Goal: Task Accomplishment & Management: Complete application form

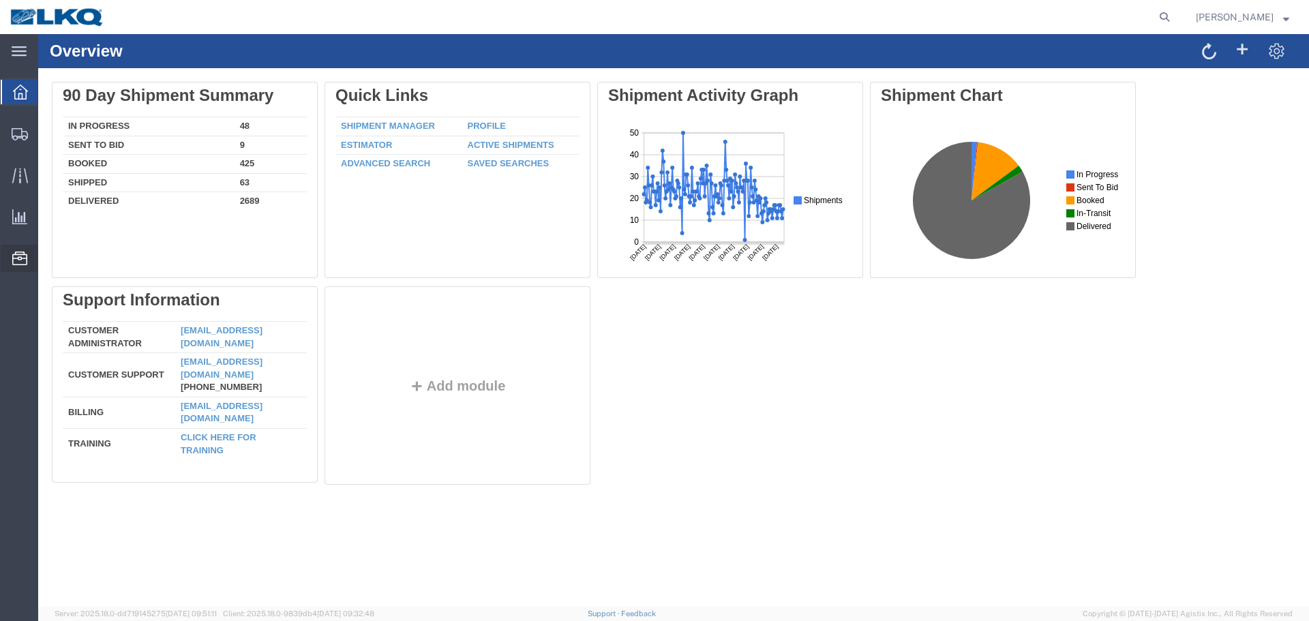
click at [0, 0] on span "Location Appointment" at bounding box center [0, 0] width 0 height 0
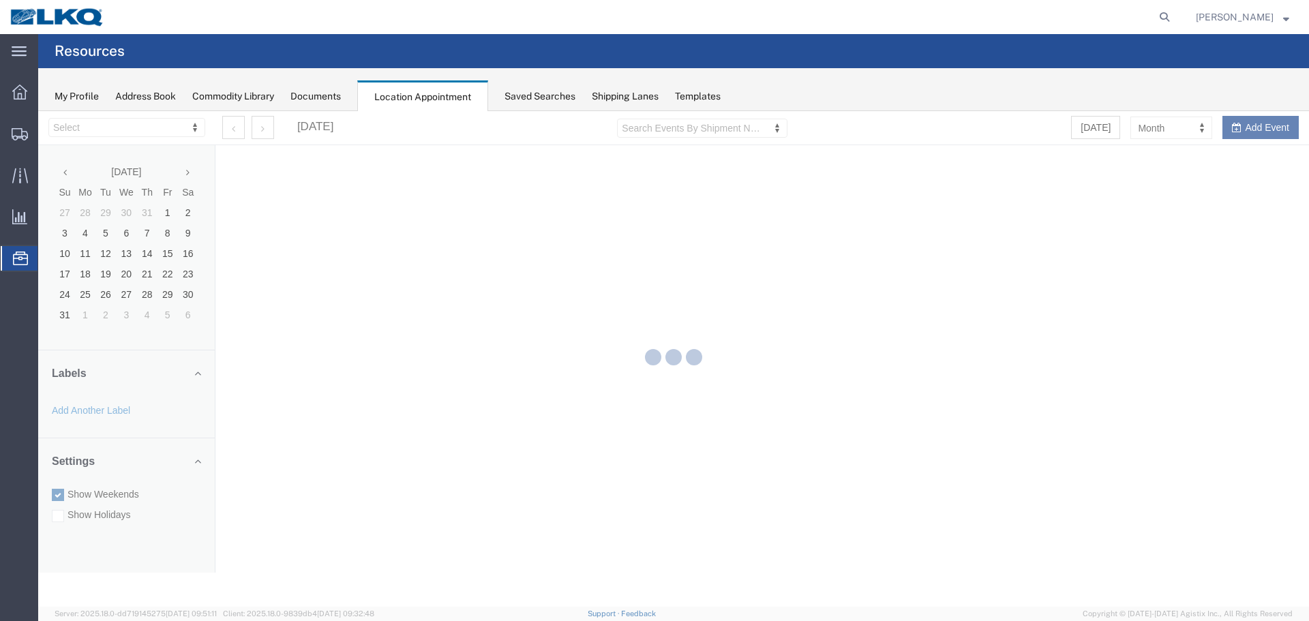
select select "27634"
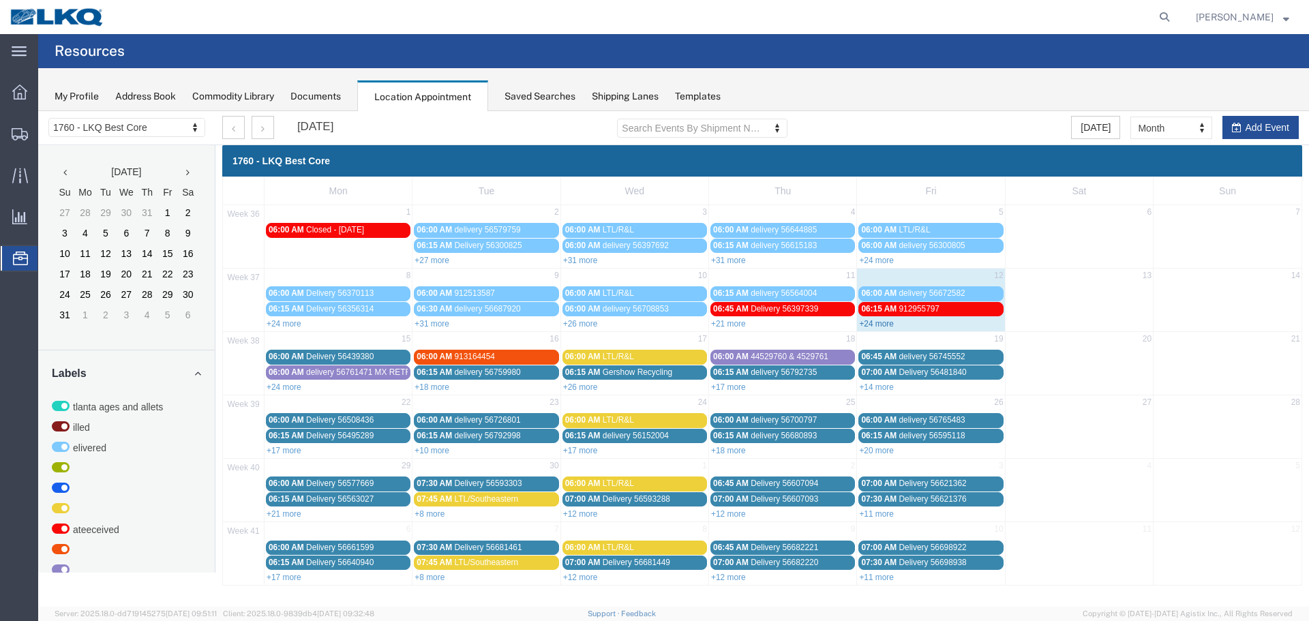
click at [881, 324] on link "+24 more" at bounding box center [876, 324] width 35 height 10
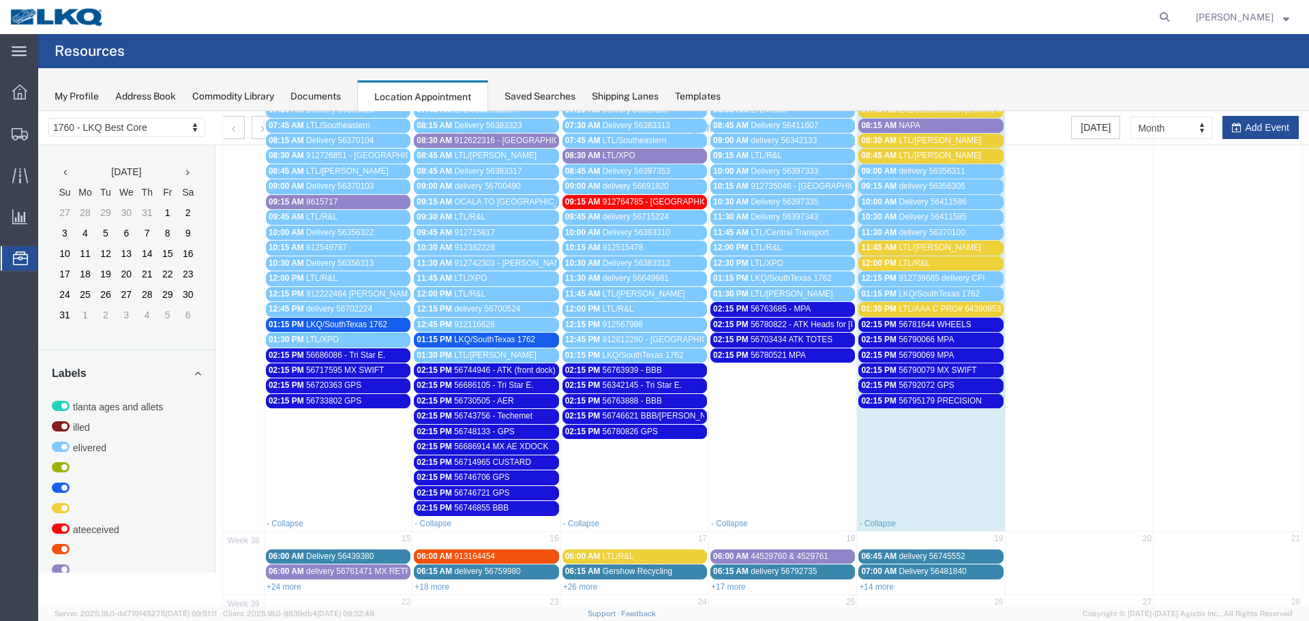
scroll to position [468, 0]
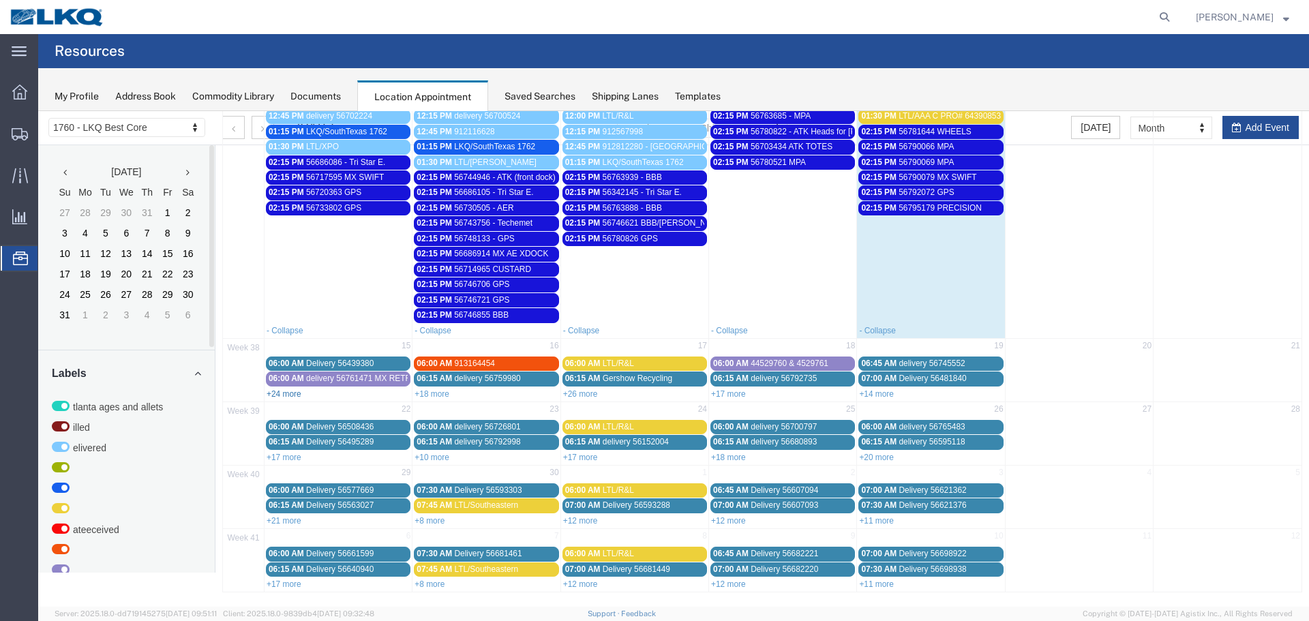
click at [290, 394] on link "+24 more" at bounding box center [284, 394] width 35 height 10
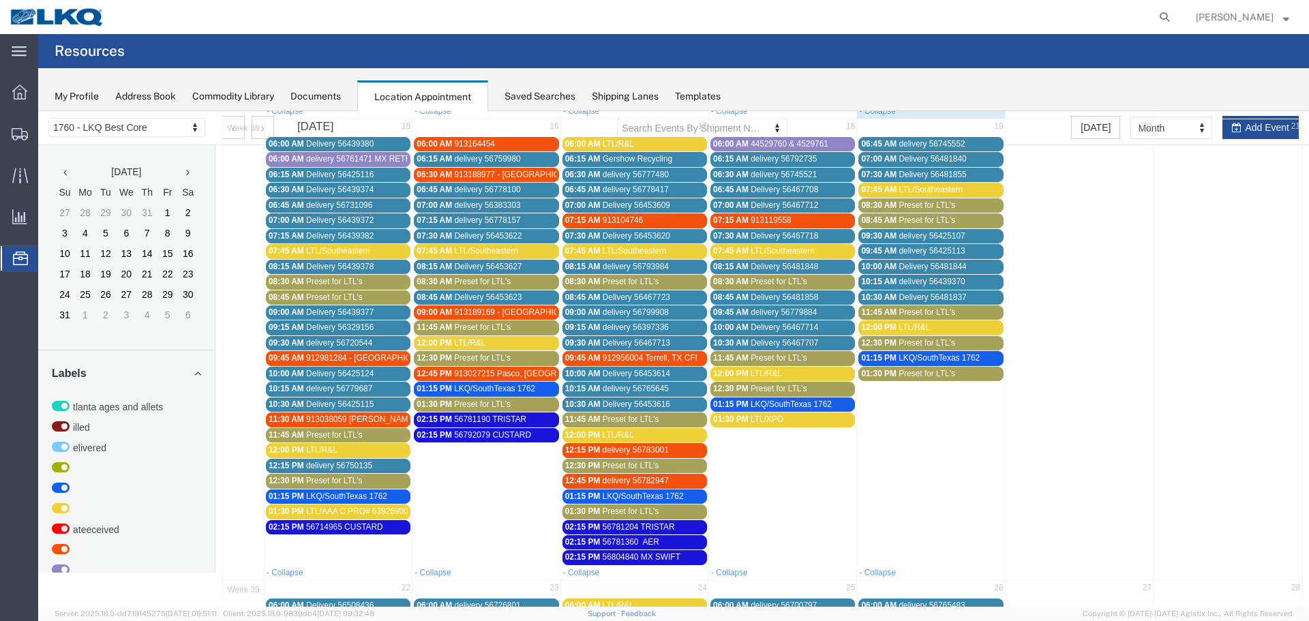
scroll to position [673, 0]
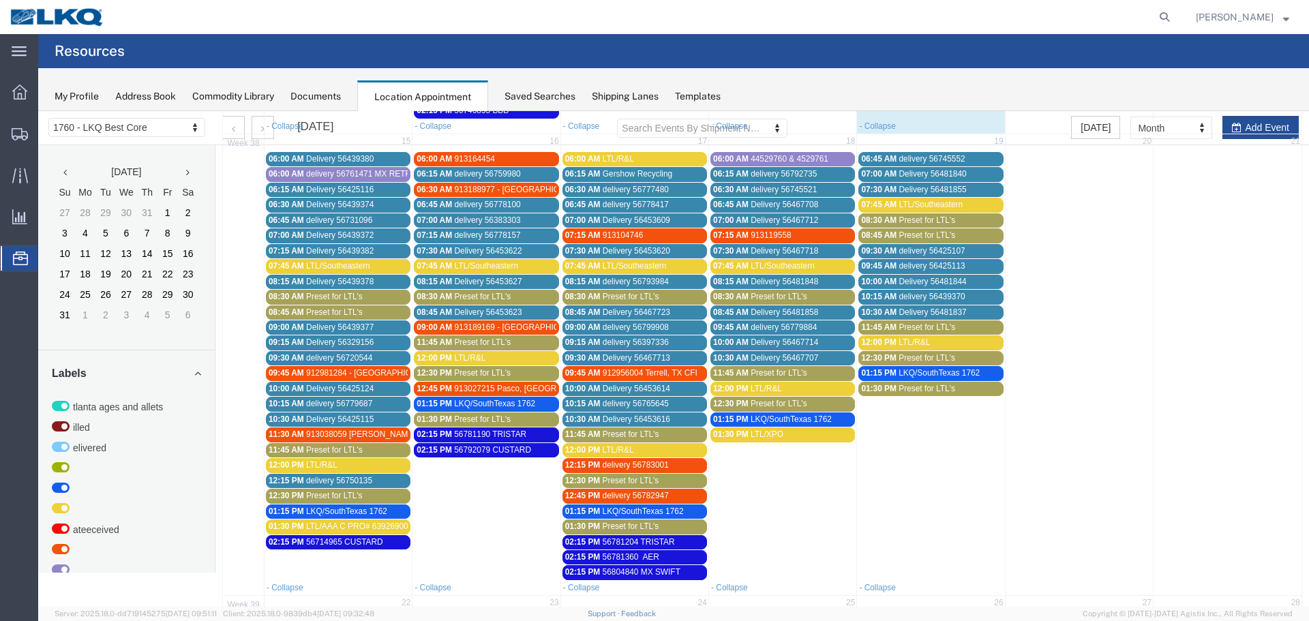
click at [1052, 80] on div "My Profile Address Book Commodity Library Documents Location Appointment Saved …" at bounding box center [673, 89] width 1270 height 43
click at [356, 450] on span "Preset for LTL's" at bounding box center [334, 450] width 57 height 10
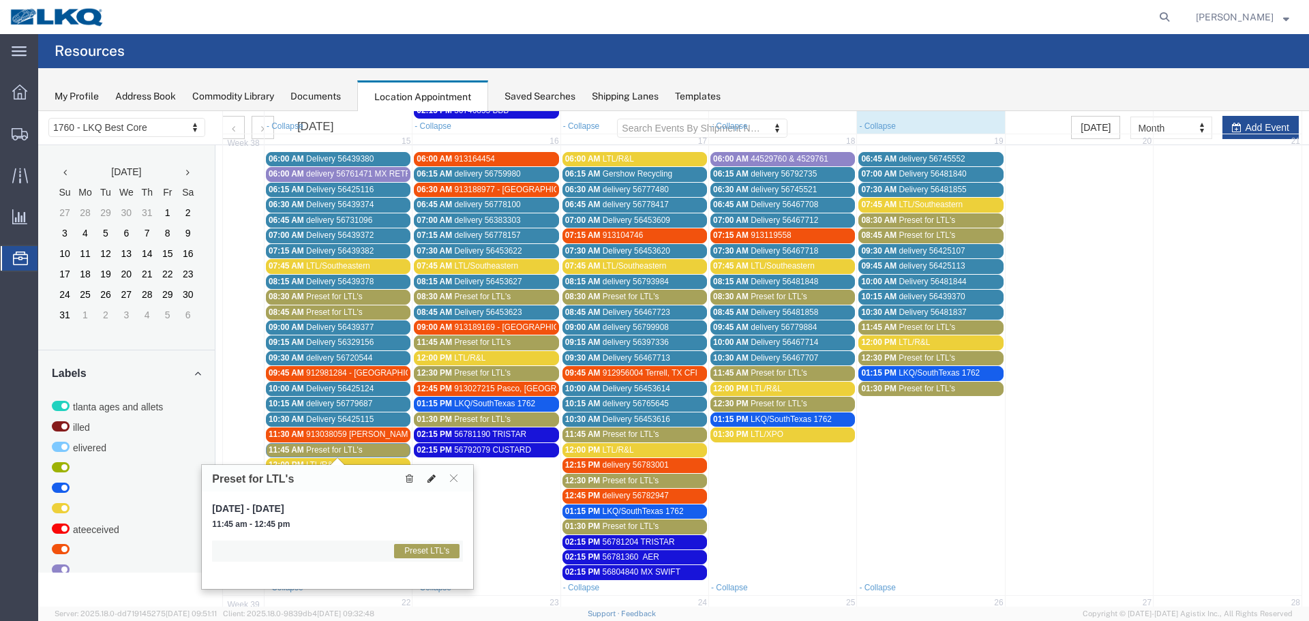
click at [431, 478] on icon at bounding box center [431, 479] width 8 height 10
select select "1"
select select "420"
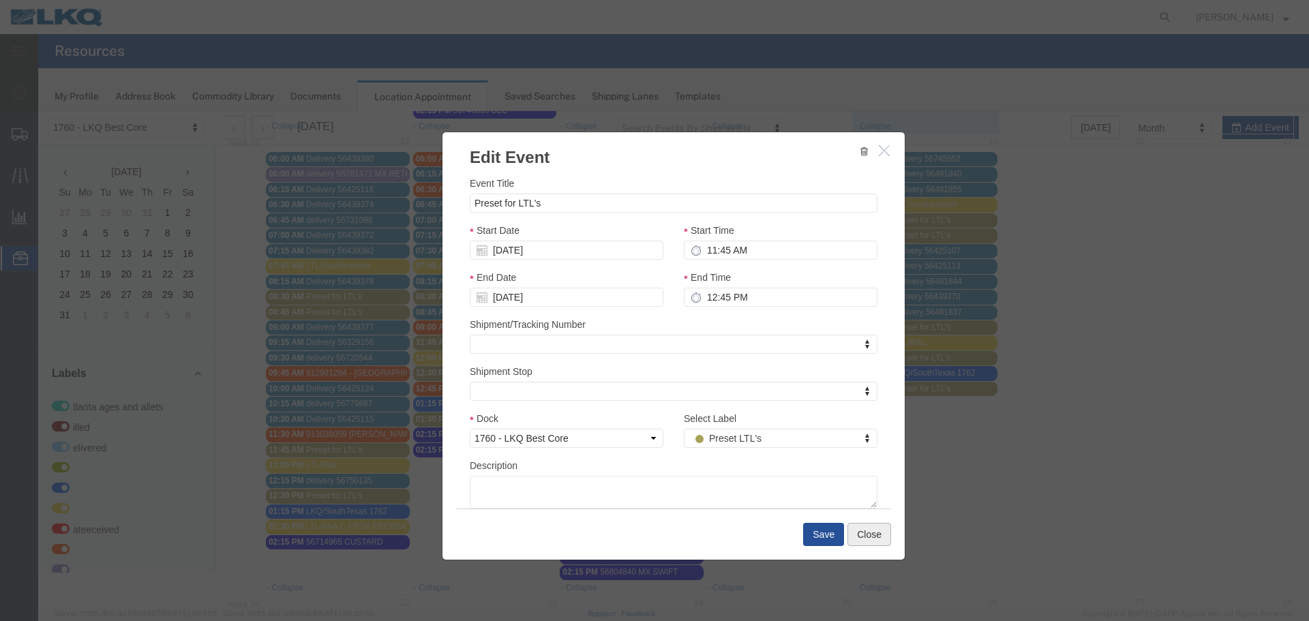
click at [856, 536] on button "Close" at bounding box center [869, 534] width 44 height 23
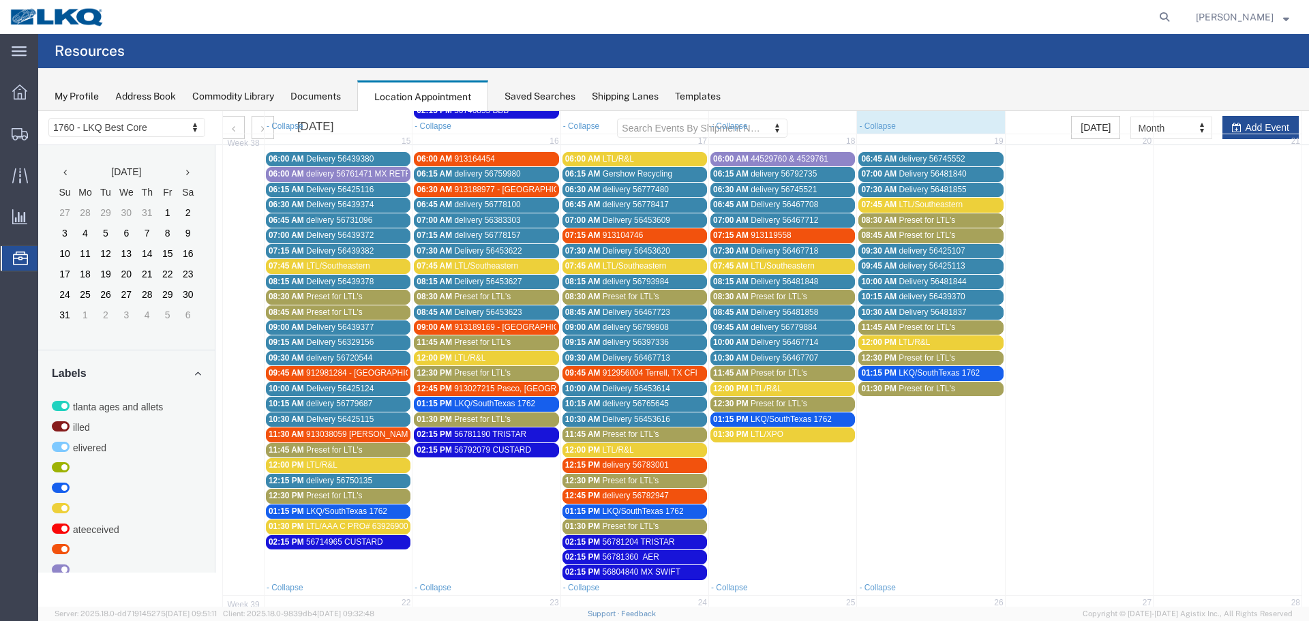
click at [307, 446] on span "Preset for LTL's" at bounding box center [334, 450] width 57 height 10
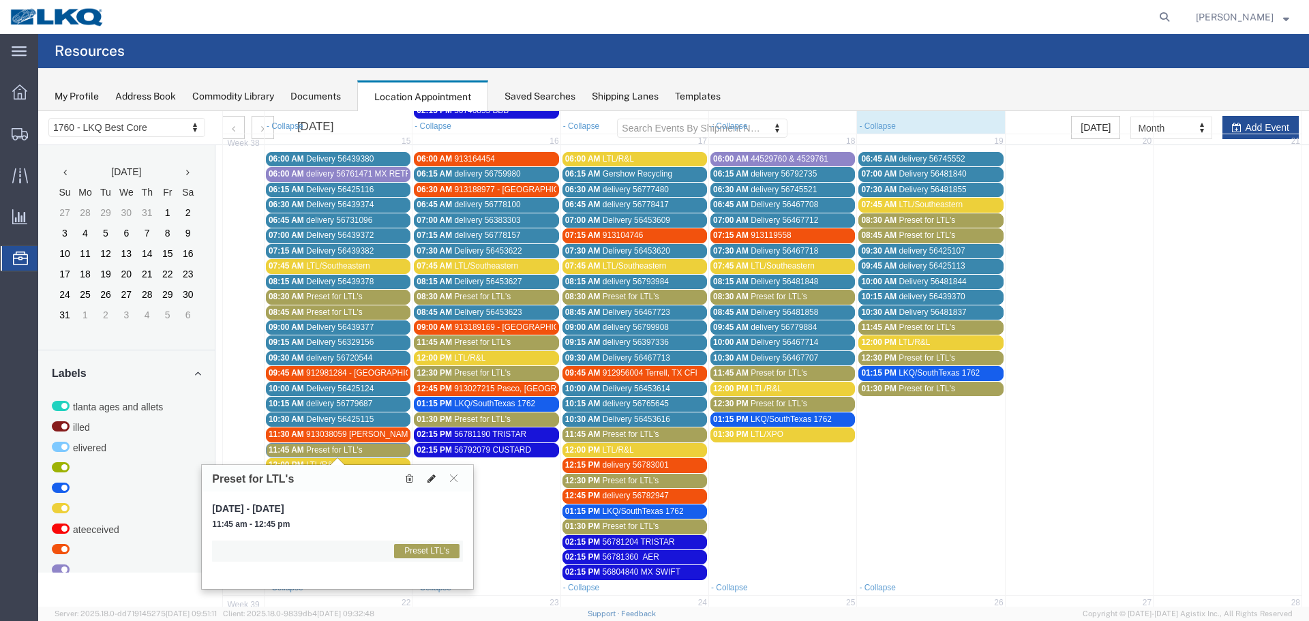
click at [431, 474] on icon at bounding box center [431, 479] width 8 height 10
select select "1"
select select "420"
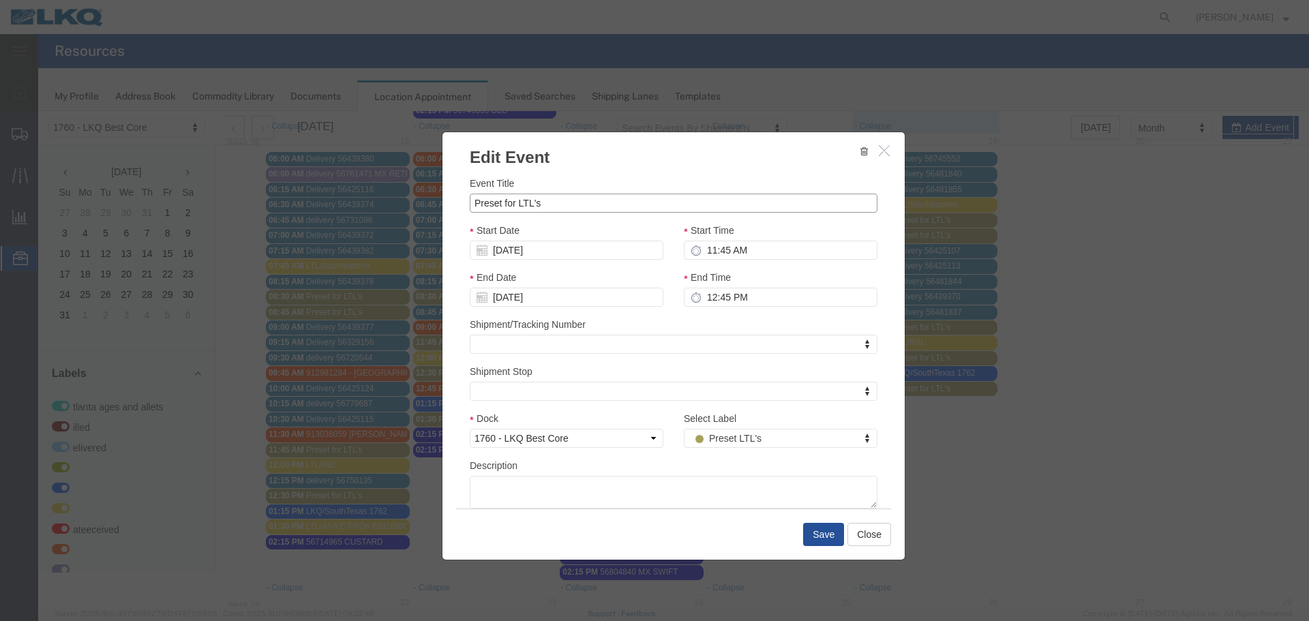
drag, startPoint x: 552, startPoint y: 200, endPoint x: 461, endPoint y: 205, distance: 91.5
click at [461, 205] on div "Event Title Preset for LTL's Start Date 09/15/2025 Start Time 11:45 AM End Date…" at bounding box center [673, 338] width 462 height 339
type input "LTL/[PERSON_NAME]"
click at [708, 300] on input "12:45 PM" at bounding box center [781, 297] width 194 height 19
type input "12:00 PM"
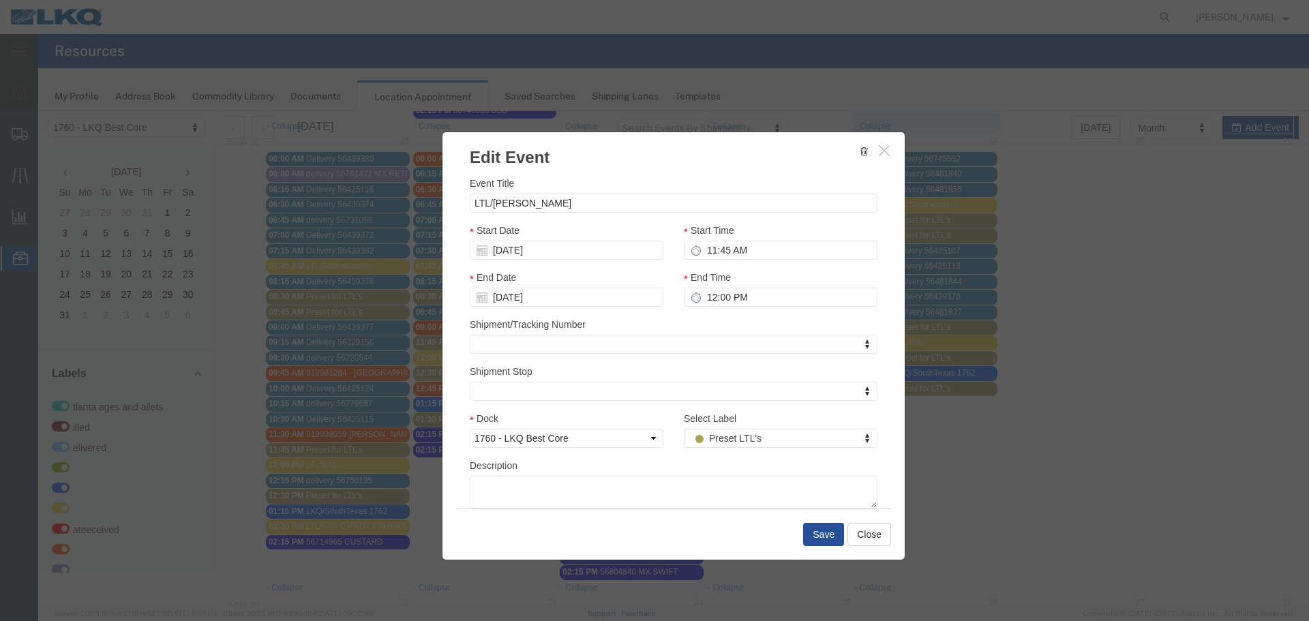
click at [752, 449] on div "Select Label Preset LTL's Select Label Select Label Atlanta Cages and Pallets B…" at bounding box center [780, 434] width 214 height 47
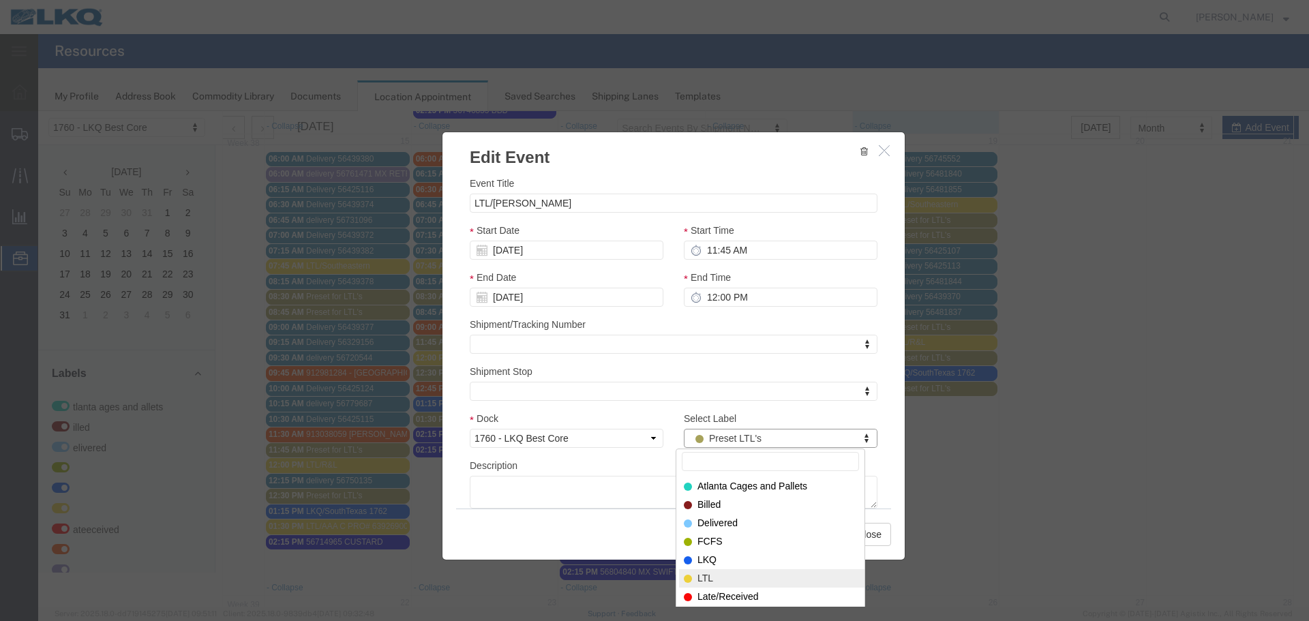
select select "25"
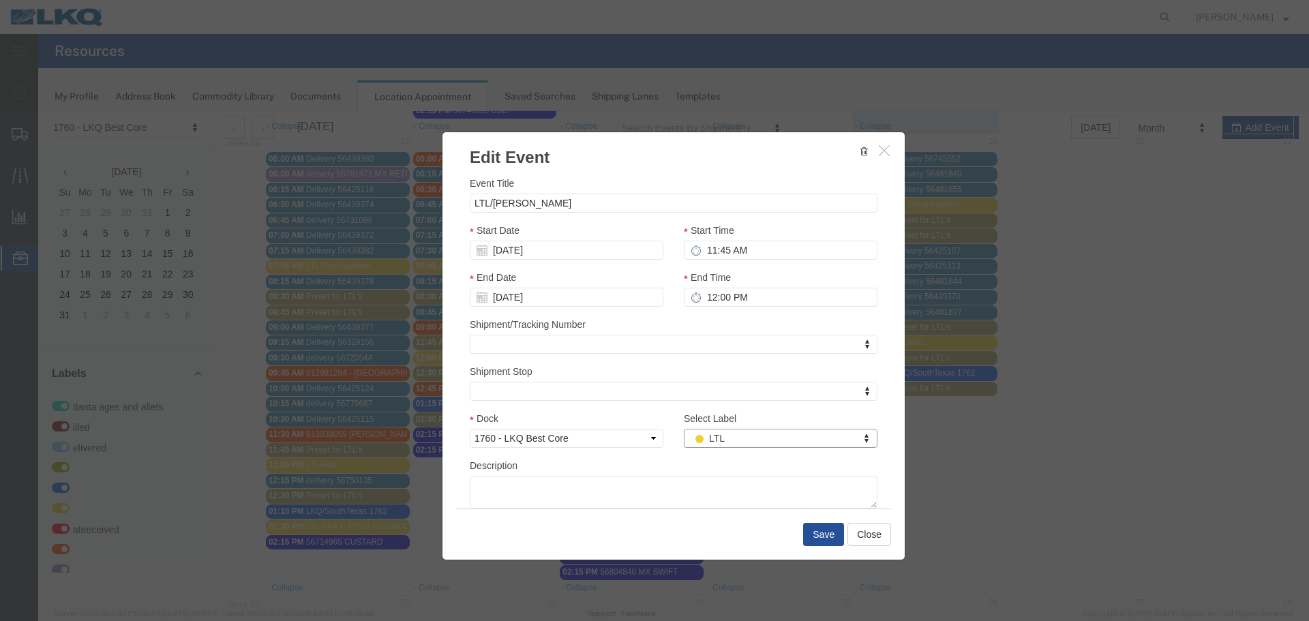
click at [844, 548] on div "Save Close" at bounding box center [673, 533] width 435 height 51
click at [819, 534] on button "Save" at bounding box center [823, 534] width 41 height 23
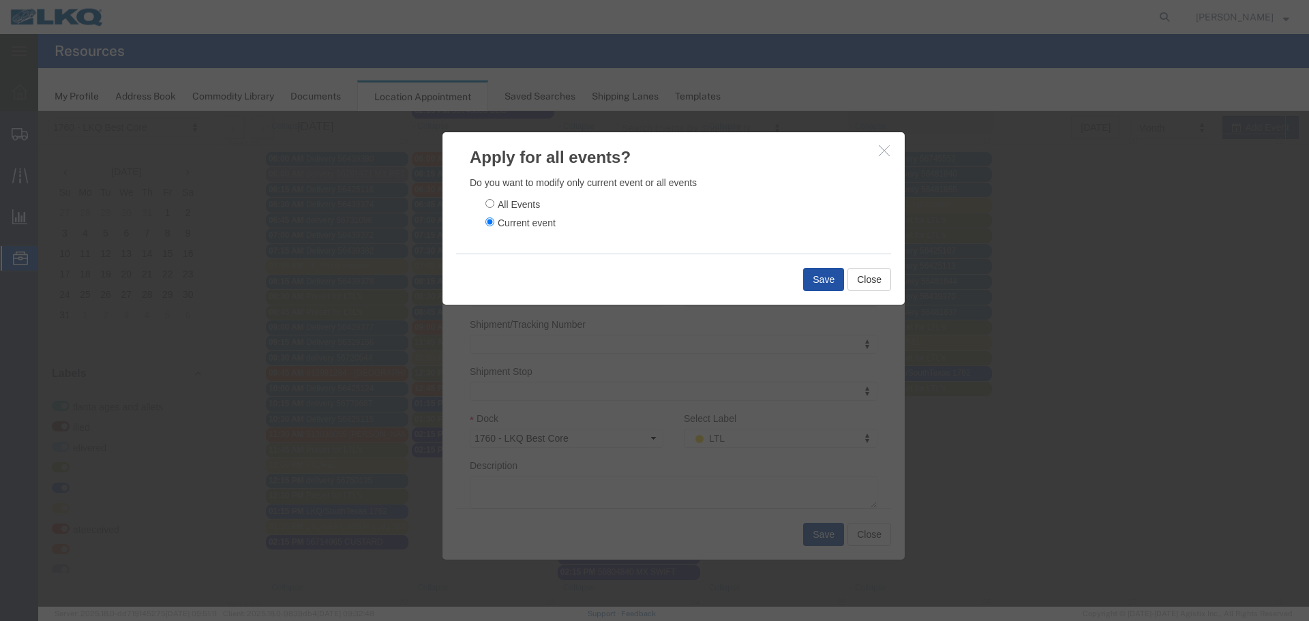
click at [818, 284] on button "Save" at bounding box center [823, 279] width 41 height 23
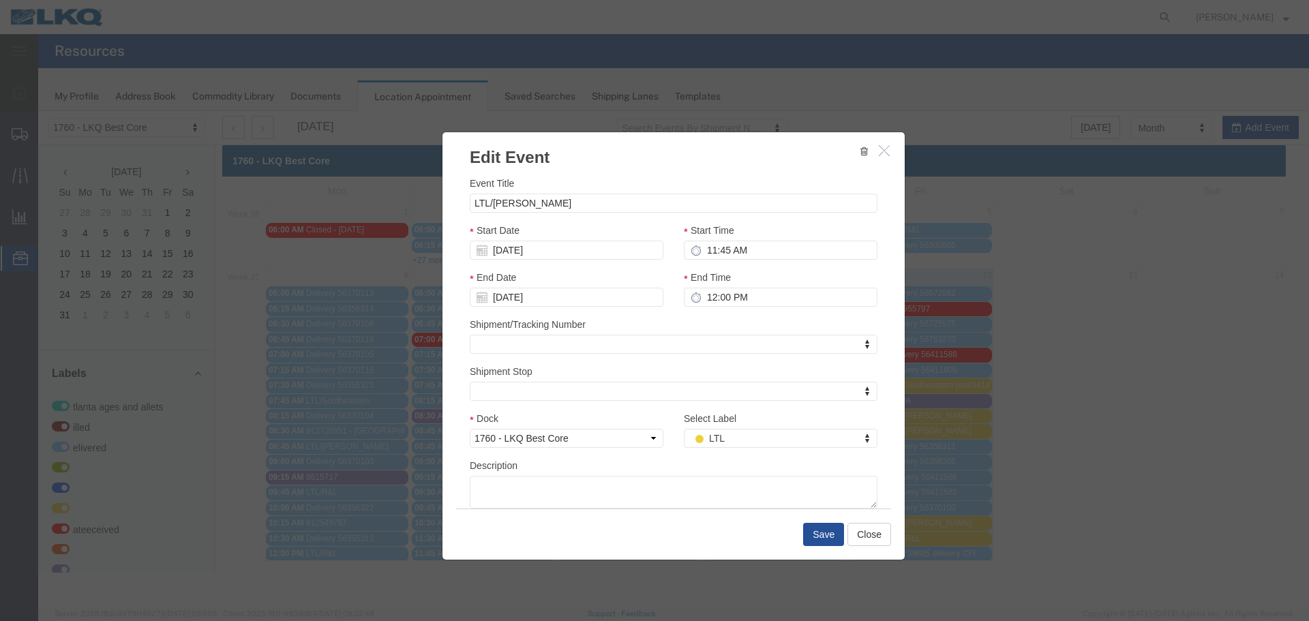
scroll to position [0, 0]
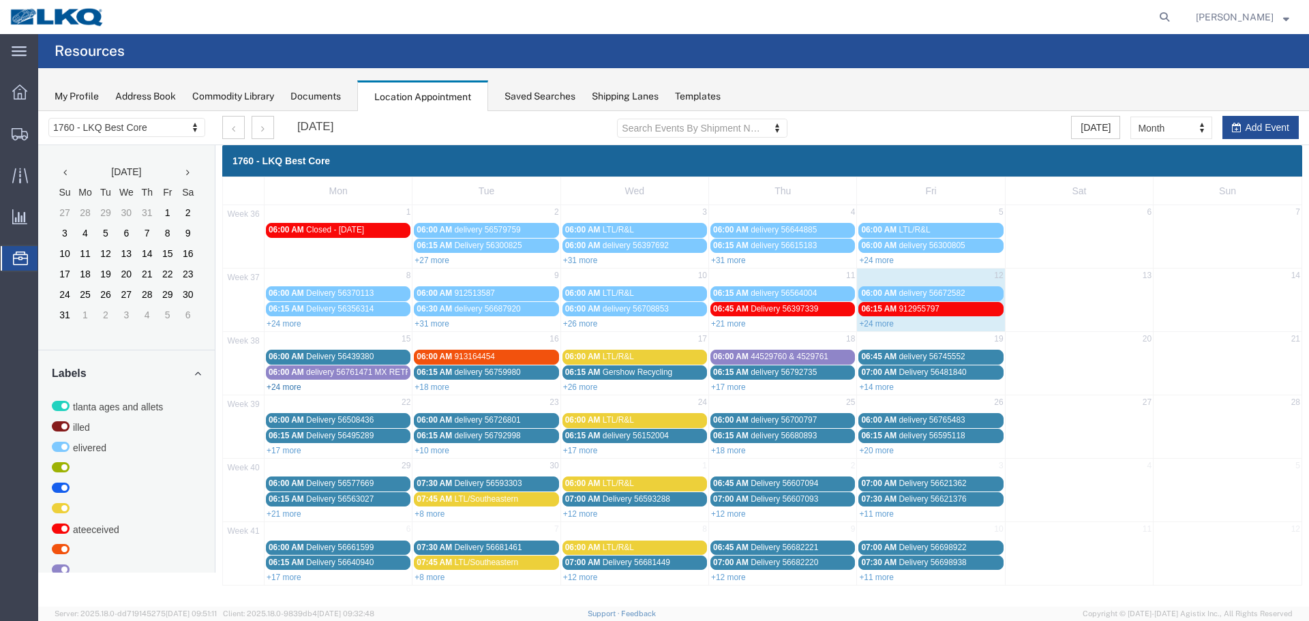
click at [284, 391] on link "+24 more" at bounding box center [284, 387] width 35 height 10
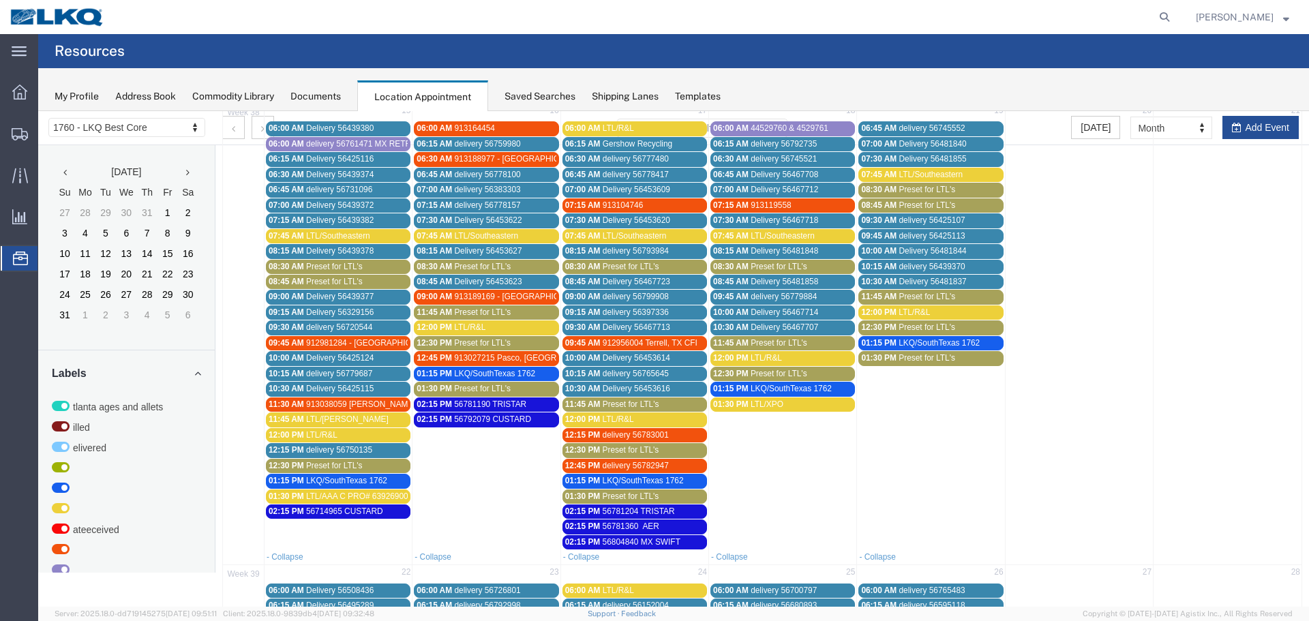
scroll to position [273, 0]
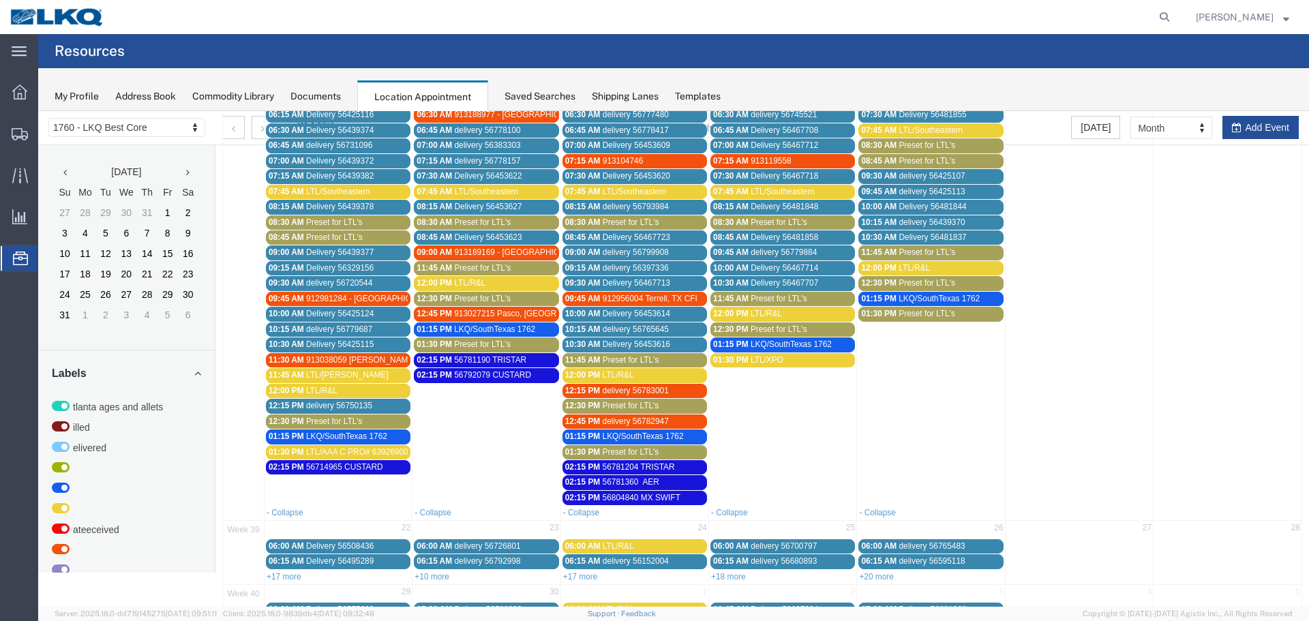
click at [1250, 121] on td at bounding box center [1227, 290] width 148 height 429
select select "1"
select select
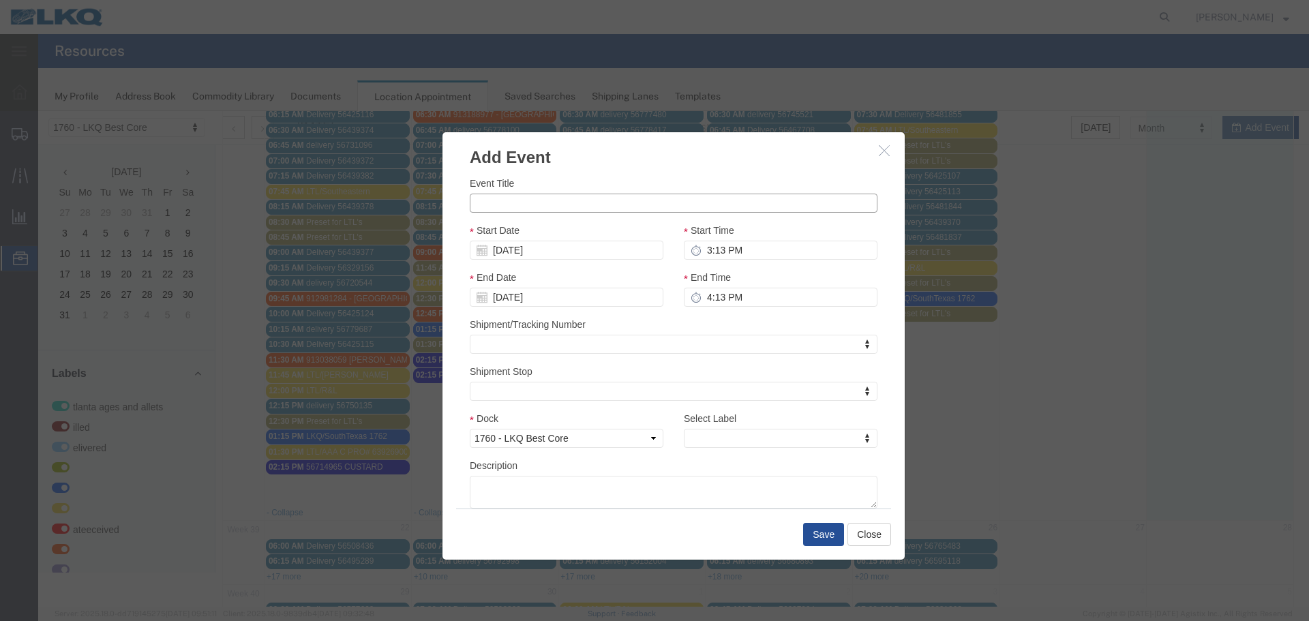
click at [499, 200] on input "Event Title" at bounding box center [674, 203] width 408 height 19
paste input "56809756"
type input "56809756 MX AE"
click at [521, 254] on input "09/21/2025" at bounding box center [567, 250] width 194 height 19
click at [504, 347] on td "15" at bounding box center [500, 356] width 20 height 20
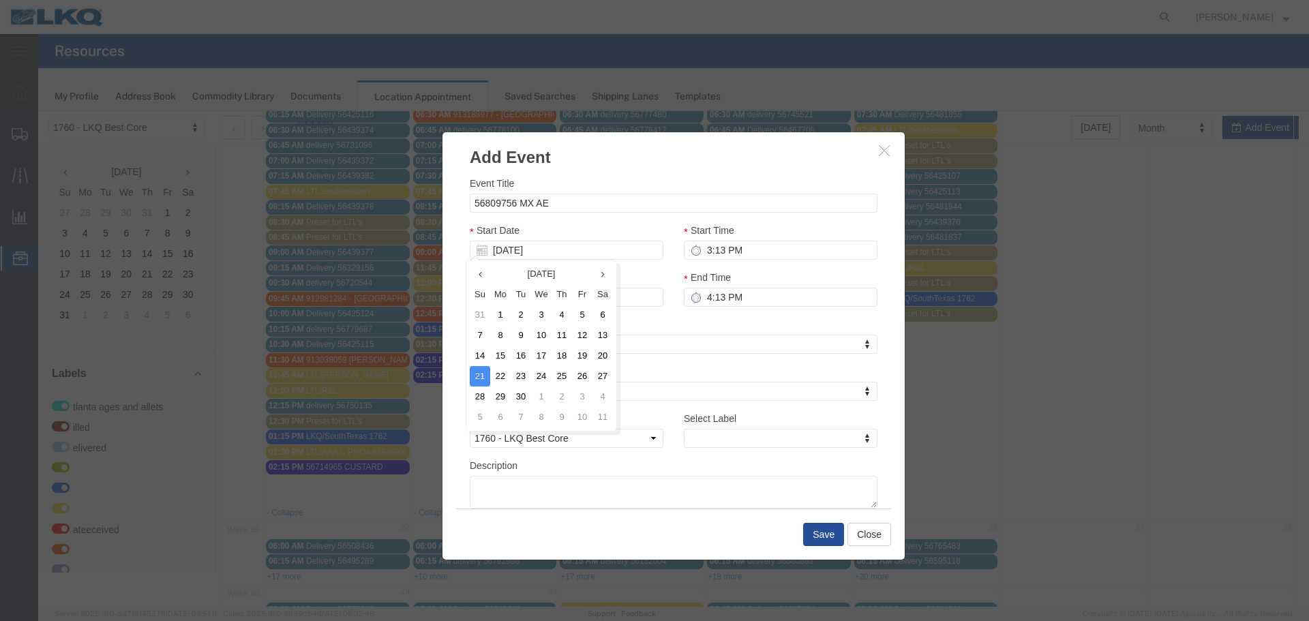
type input "09/15/2025"
click at [718, 258] on input "3:13 PM" at bounding box center [781, 250] width 194 height 19
type input "2:13 PM"
type input "3:13 PM"
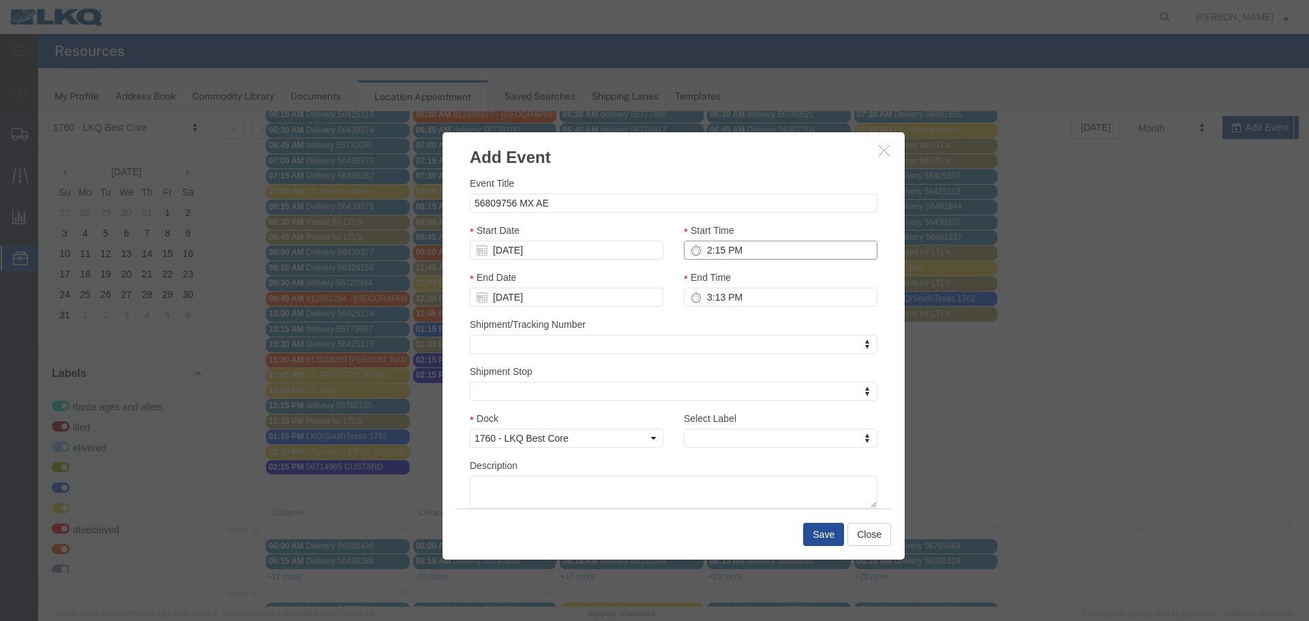
type input "2:15 PM"
click at [703, 294] on input "3:15 PM" at bounding box center [781, 297] width 194 height 19
type input "2:15 PM"
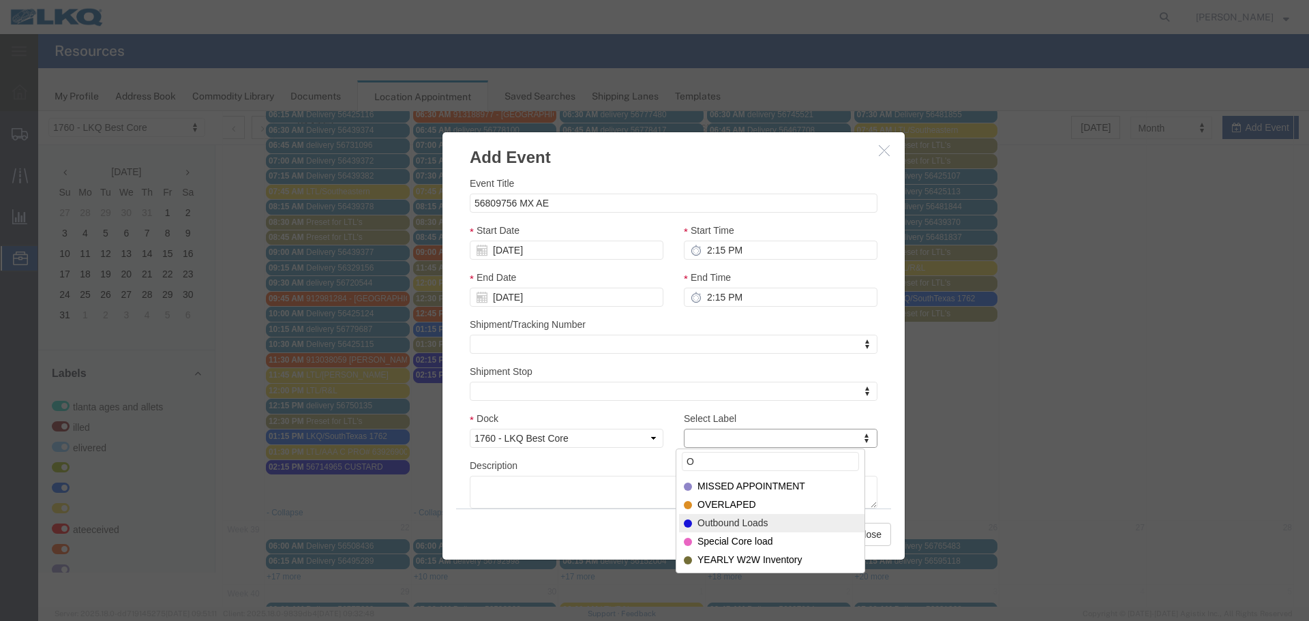
type input "O"
select select "80"
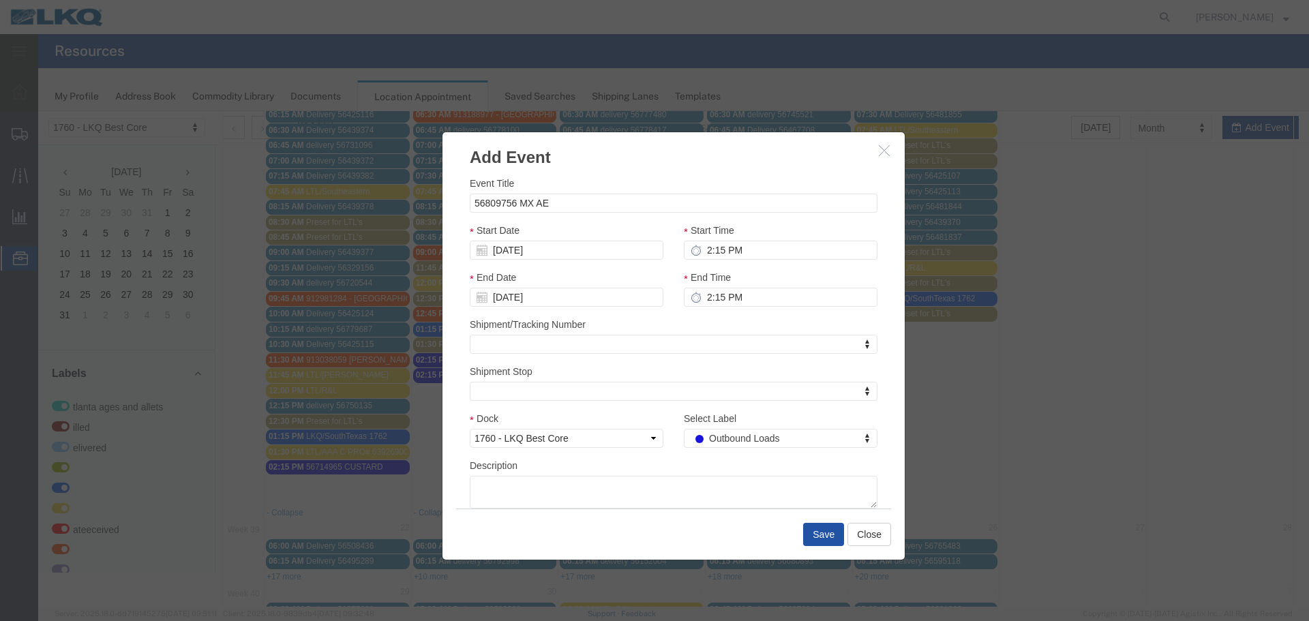
click at [834, 536] on button "Save" at bounding box center [823, 534] width 41 height 23
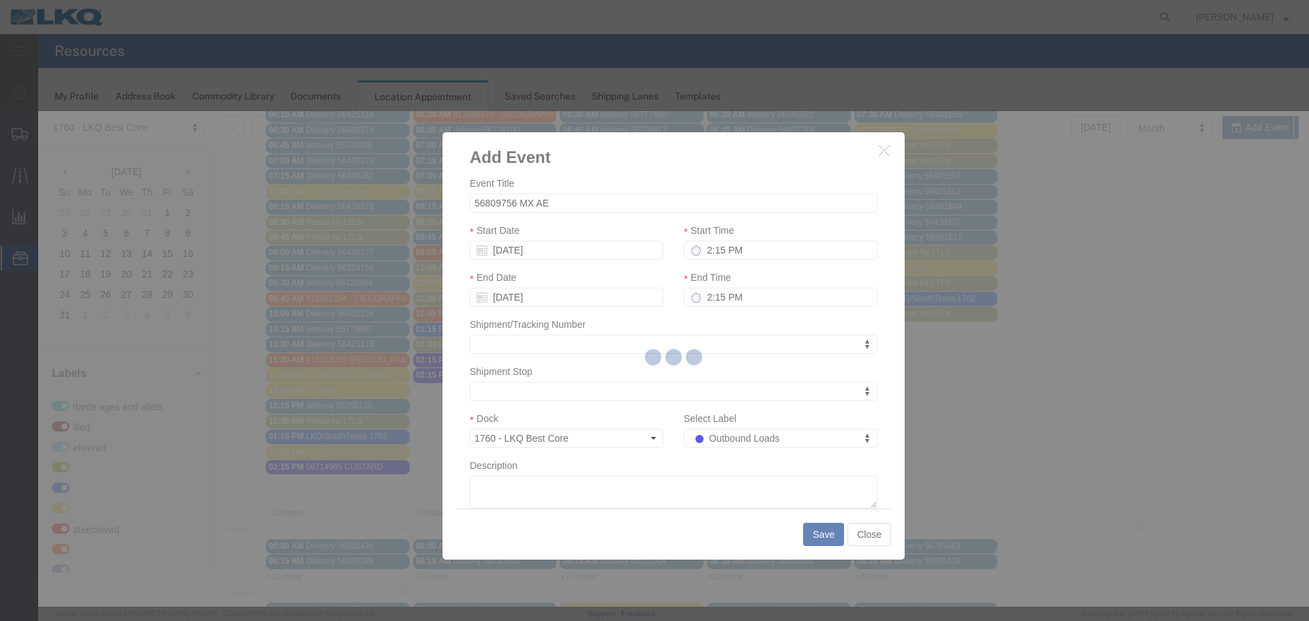
click at [810, 530] on div at bounding box center [673, 359] width 1270 height 496
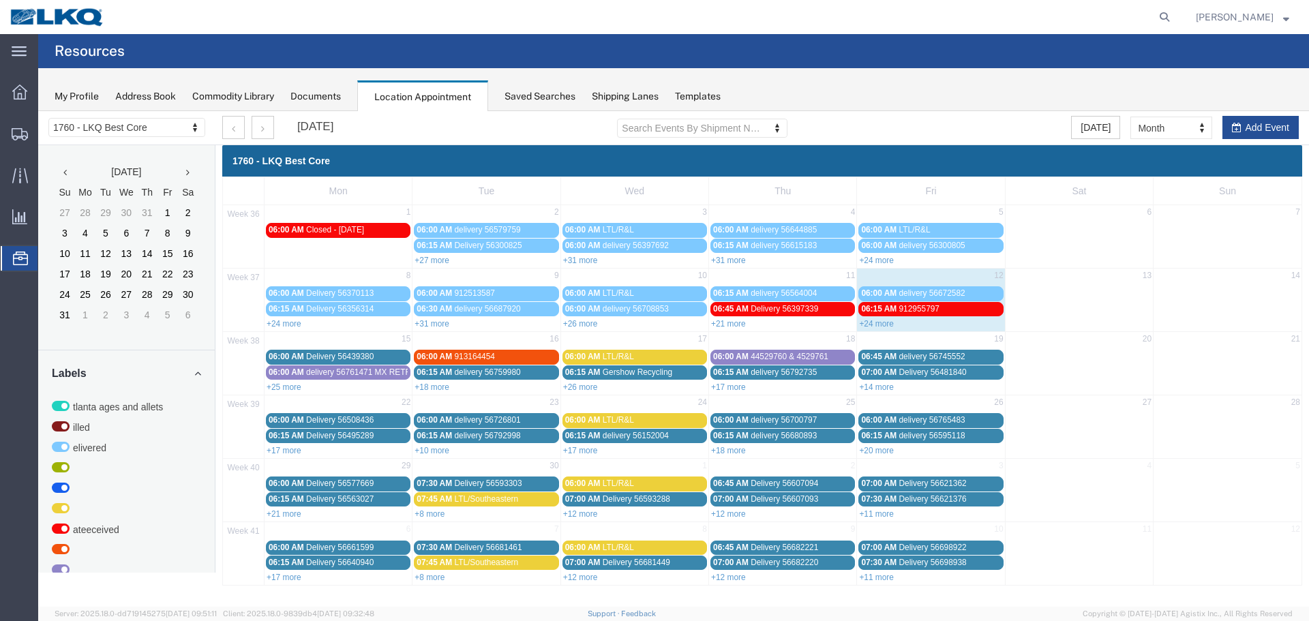
scroll to position [0, 0]
click at [286, 384] on link "+25 more" at bounding box center [284, 387] width 35 height 10
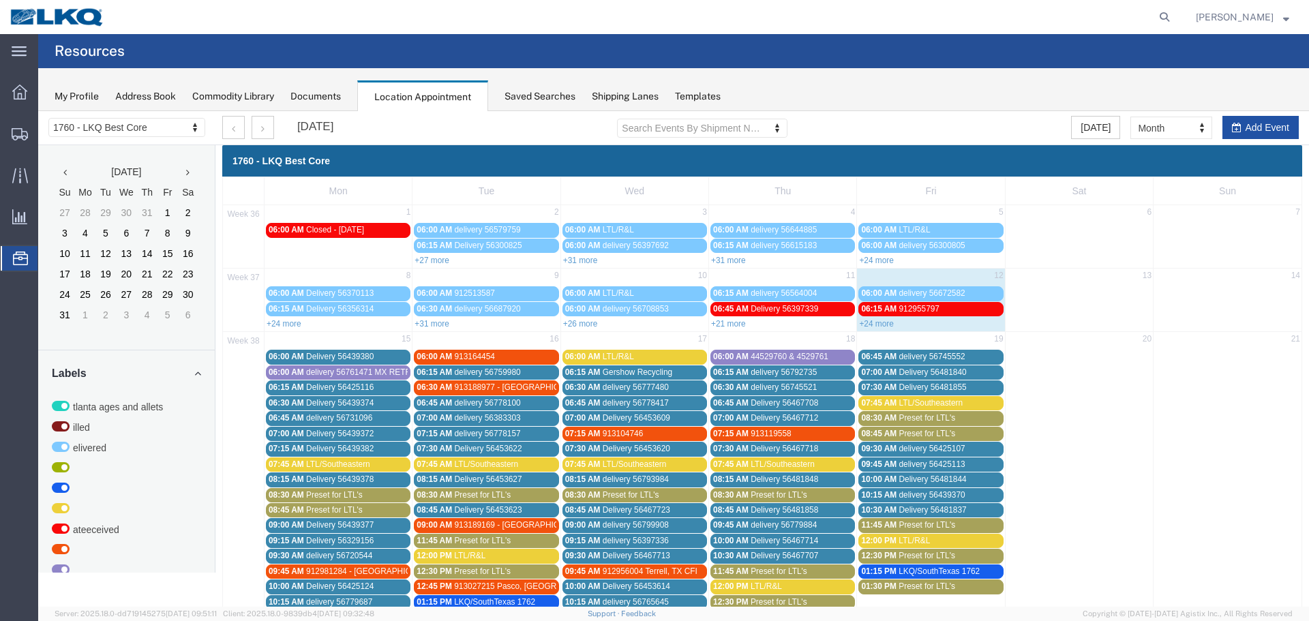
click at [1255, 136] on button "Add Event" at bounding box center [1260, 127] width 76 height 23
select select
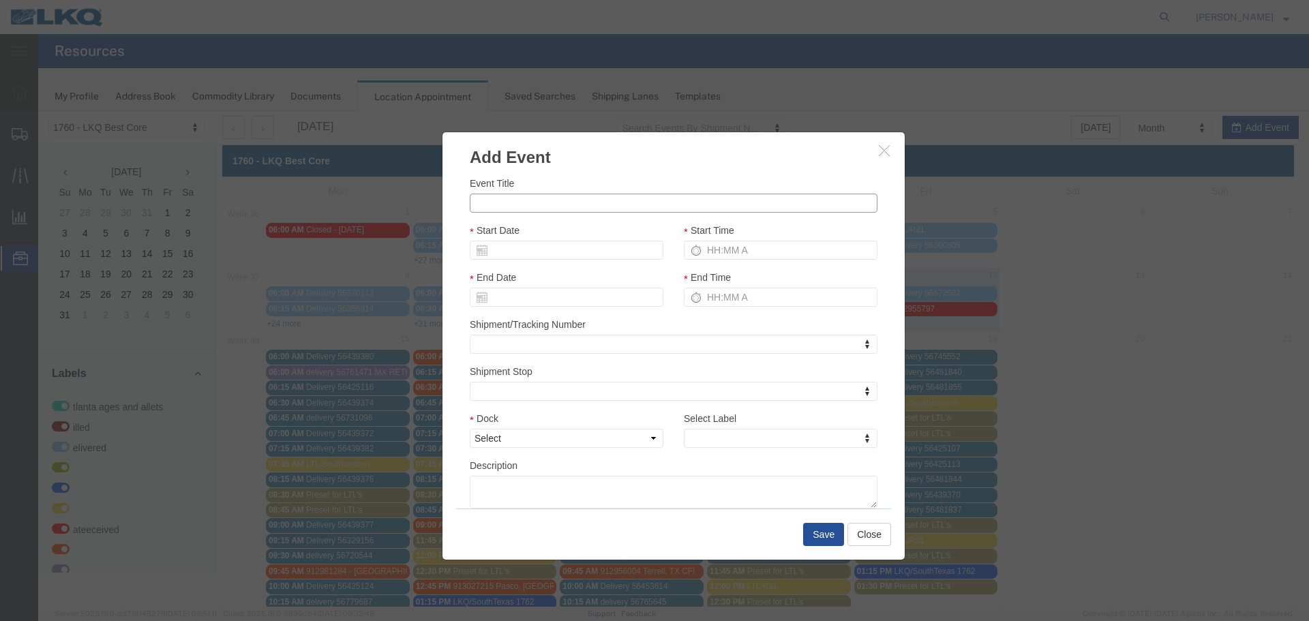
click at [507, 196] on input "Event Title" at bounding box center [674, 203] width 408 height 19
paste input "56809968"
type input "56809968 ROMA"
click at [617, 170] on div "Event Title 56809968 ROMA Start Date Start Time End Date End Time Shipment/Trac…" at bounding box center [673, 338] width 462 height 339
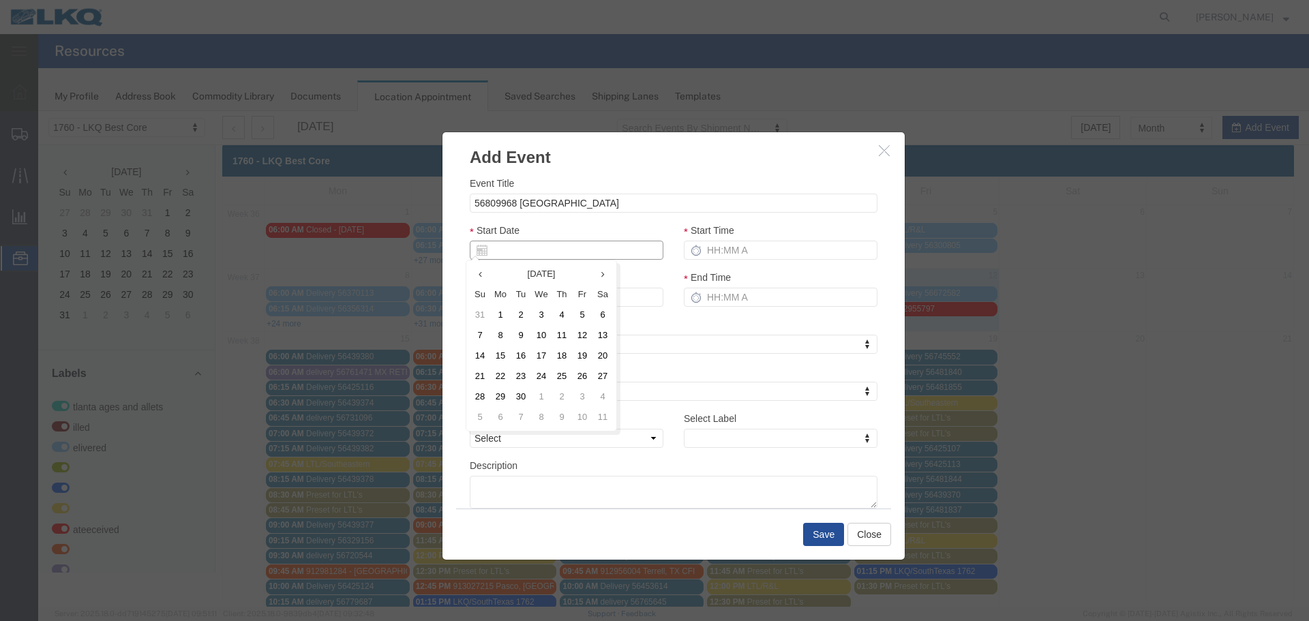
click at [526, 252] on input "Start Date" at bounding box center [567, 250] width 194 height 19
click at [500, 355] on td "15" at bounding box center [500, 356] width 20 height 20
type input "09/15/2025"
click at [742, 256] on input "Start Time" at bounding box center [781, 250] width 194 height 19
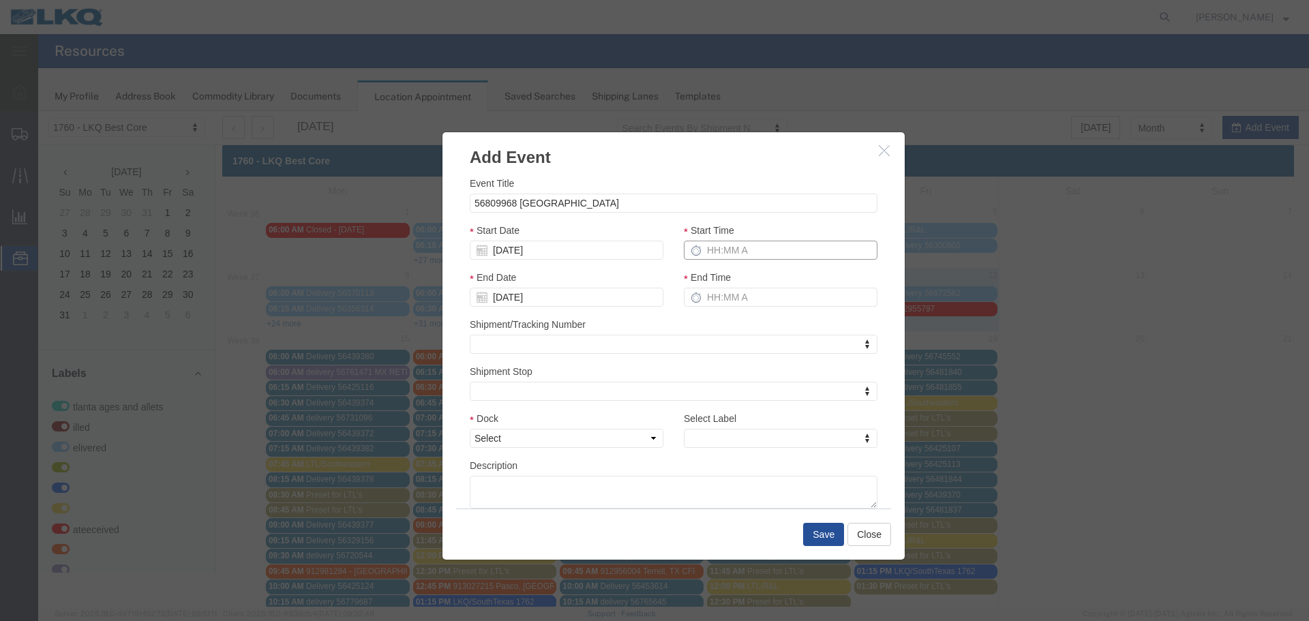
type input "2:15 PM"
click at [727, 290] on input "3:15 PM" at bounding box center [781, 297] width 194 height 19
type input "2:15 PM"
drag, startPoint x: 648, startPoint y: 434, endPoint x: 638, endPoint y: 447, distance: 16.5
click at [648, 434] on select "Select 1760 - LKQ Best Core 1760 - Outbound Loads" at bounding box center [567, 438] width 194 height 19
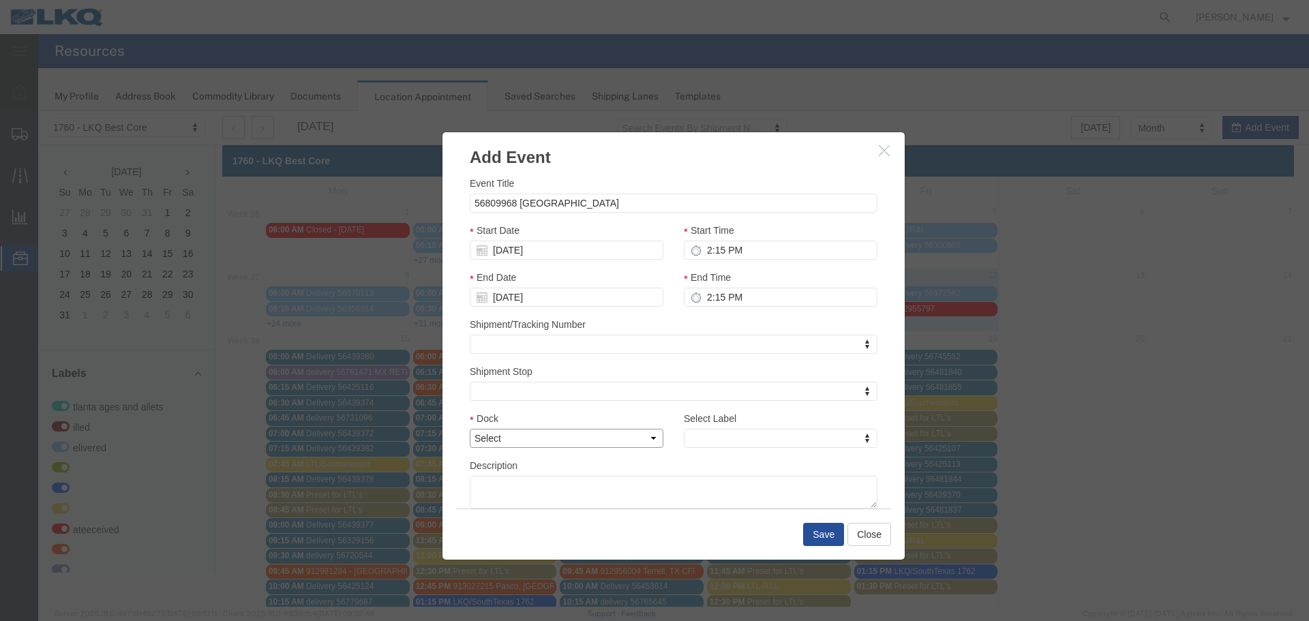
select select "1"
click at [470, 429] on select "Select 1760 - LKQ Best Core 1760 - Outbound Loads" at bounding box center [567, 438] width 194 height 19
click at [697, 453] on div "Select Label Select Label Select Label Atlanta Cages and Pallets Billed Deliver…" at bounding box center [780, 434] width 214 height 47
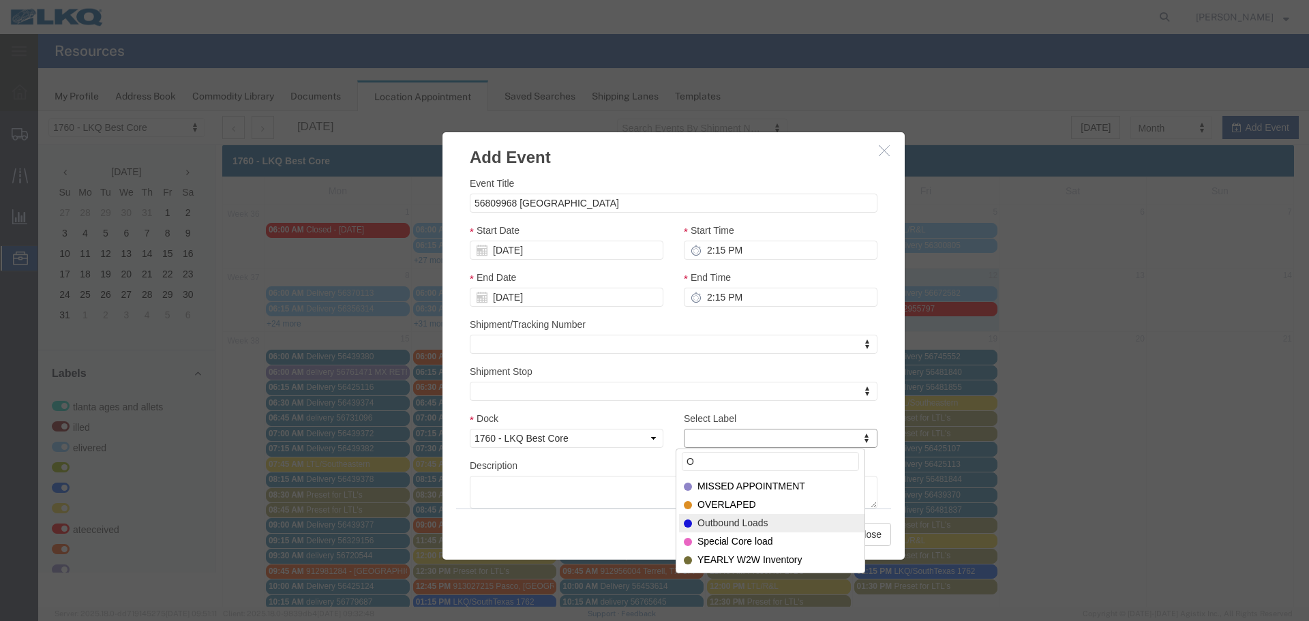
type input "O"
select select "80"
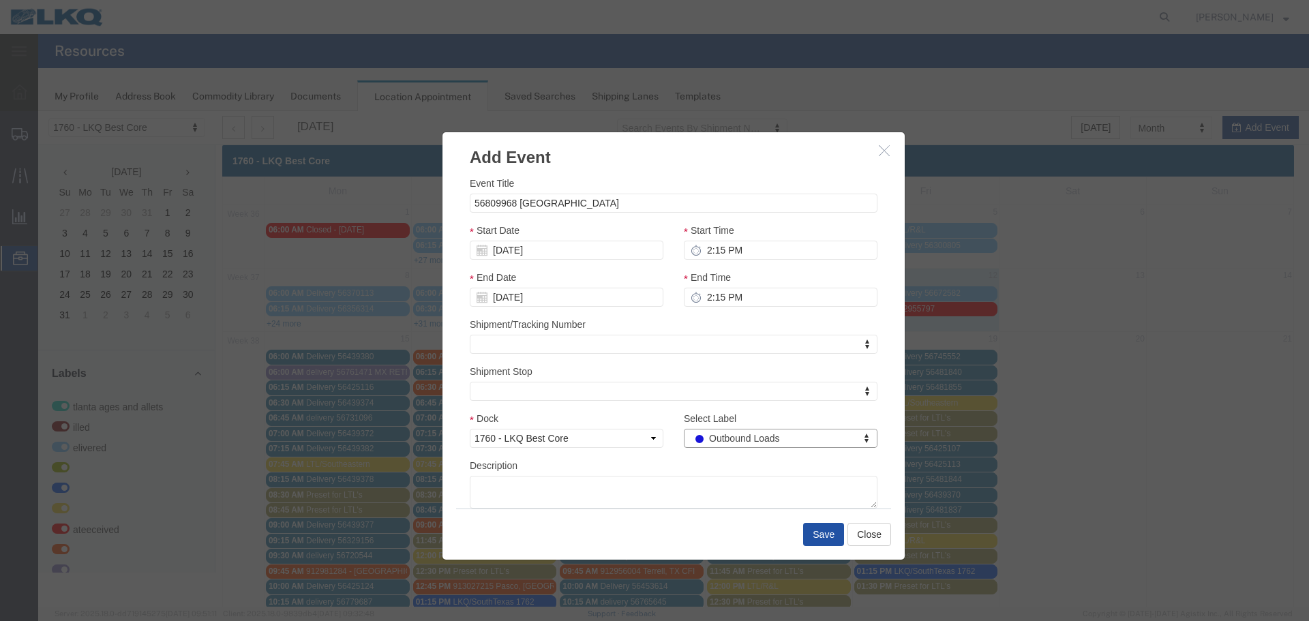
click at [803, 530] on button "Save" at bounding box center [823, 534] width 41 height 23
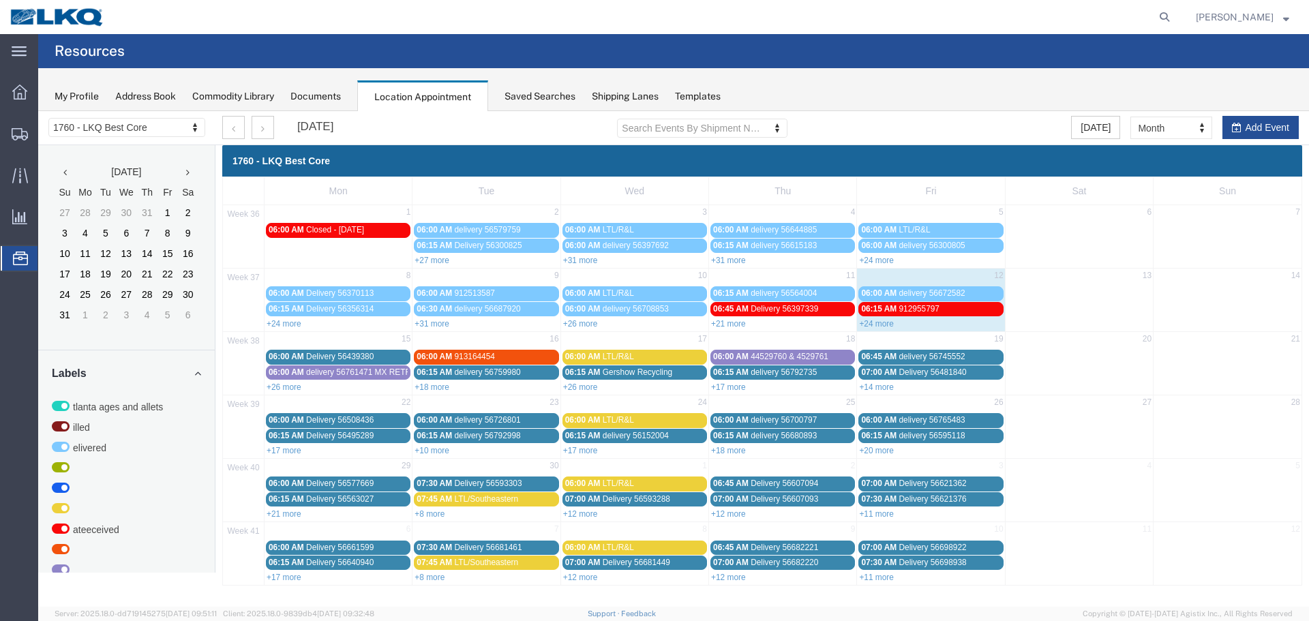
click at [285, 388] on link "+26 more" at bounding box center [284, 387] width 35 height 10
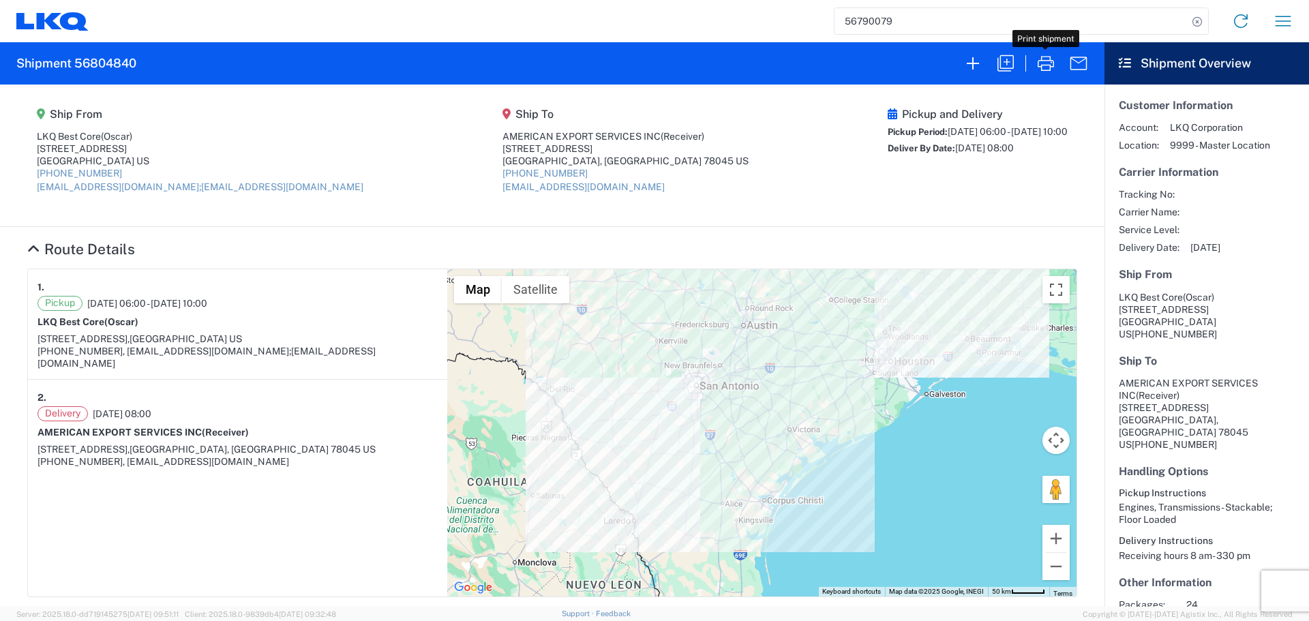
click at [1264, 18] on div "56790079 Home Shipment request Shipment tracking" at bounding box center [696, 21] width 1215 height 33
click at [1270, 18] on button "button" at bounding box center [1282, 21] width 33 height 33
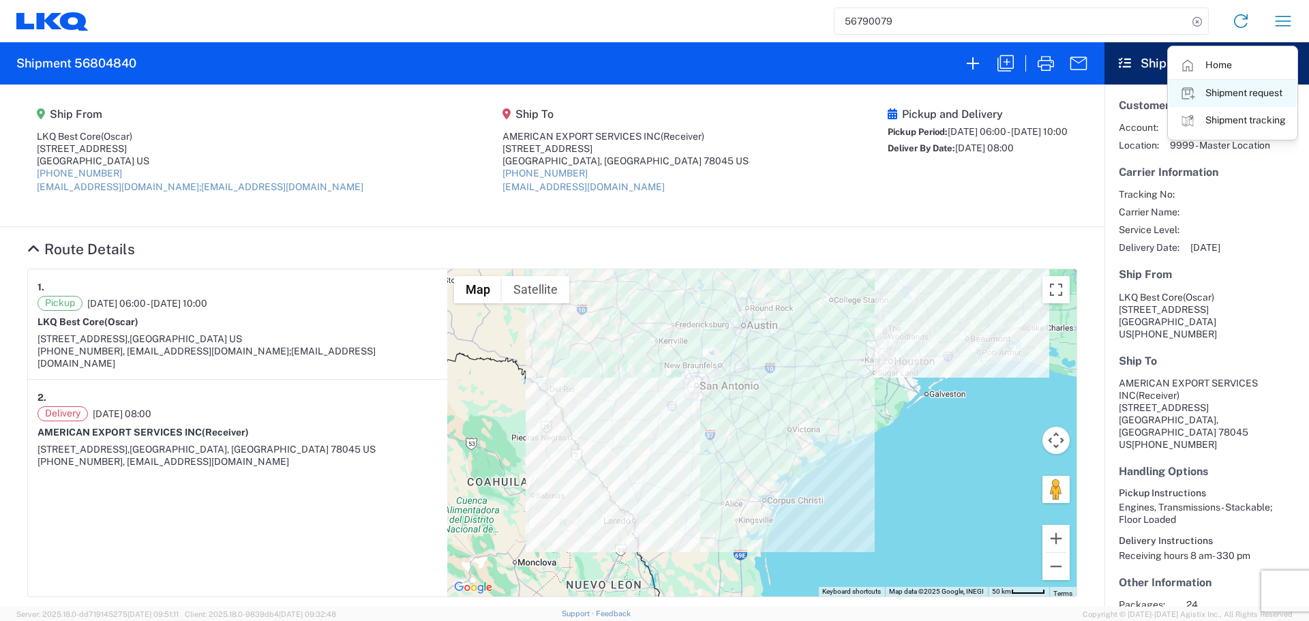
click at [1223, 97] on link "Shipment request" at bounding box center [1232, 93] width 128 height 27
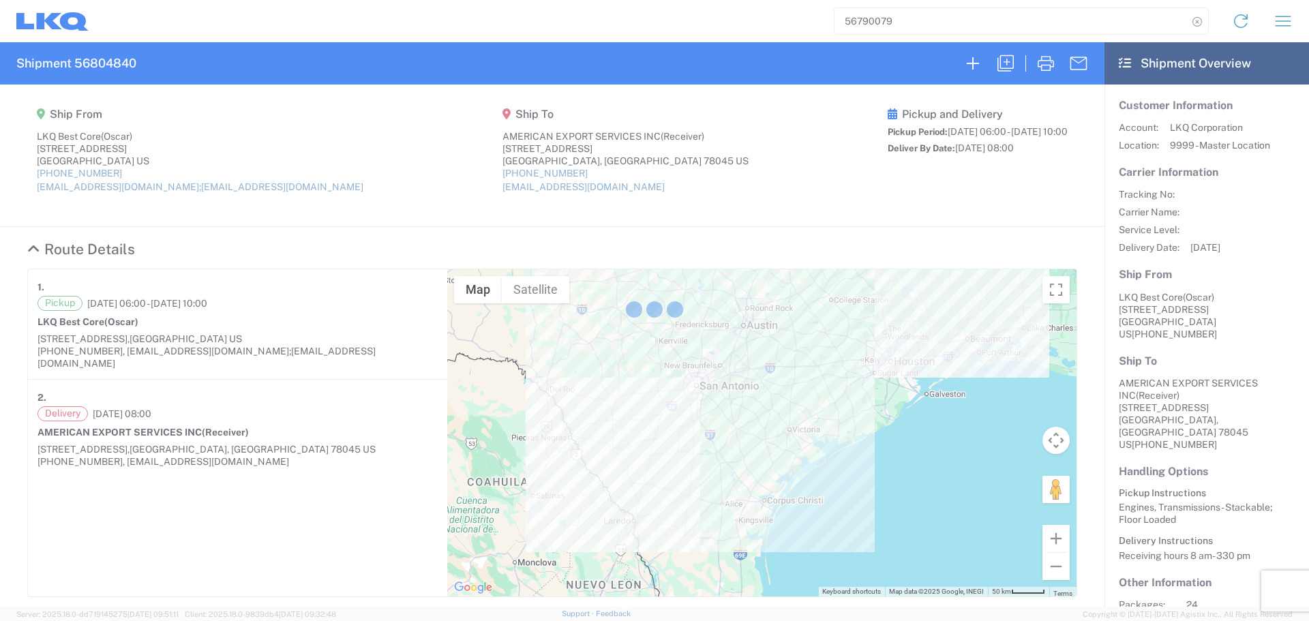
select select "FULL"
select select "US"
select select "LBS"
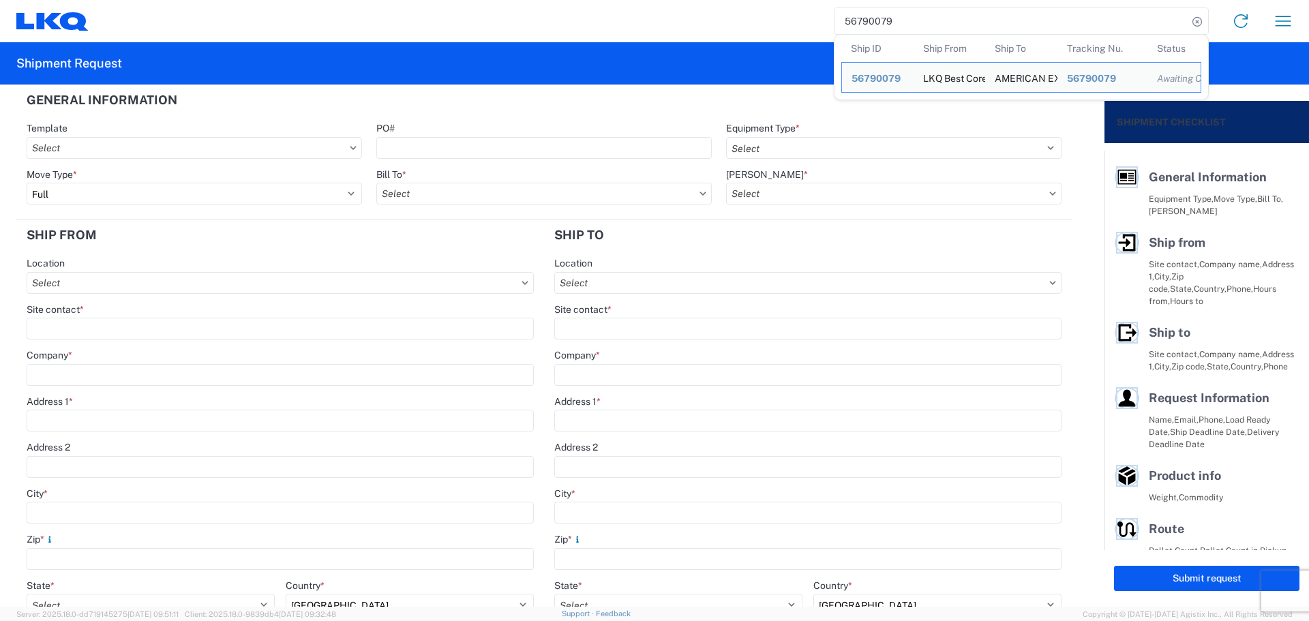
click at [866, 16] on input "56790079" at bounding box center [1010, 21] width 353 height 26
paste input "1638187"
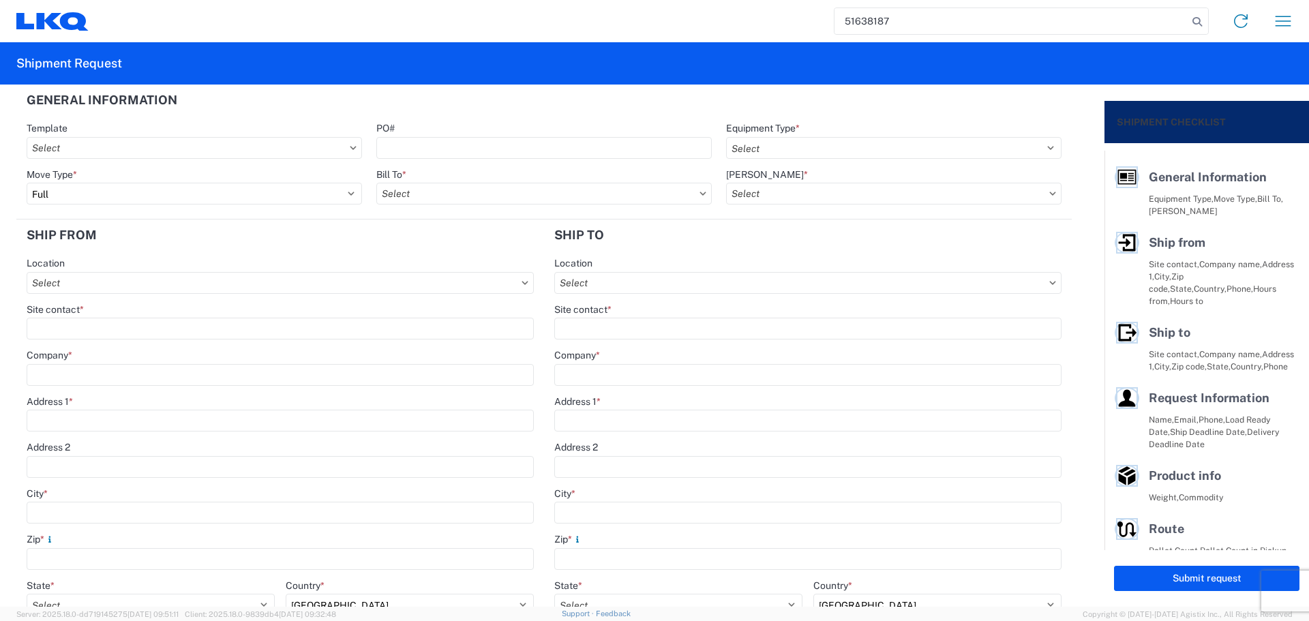
type input "51638187"
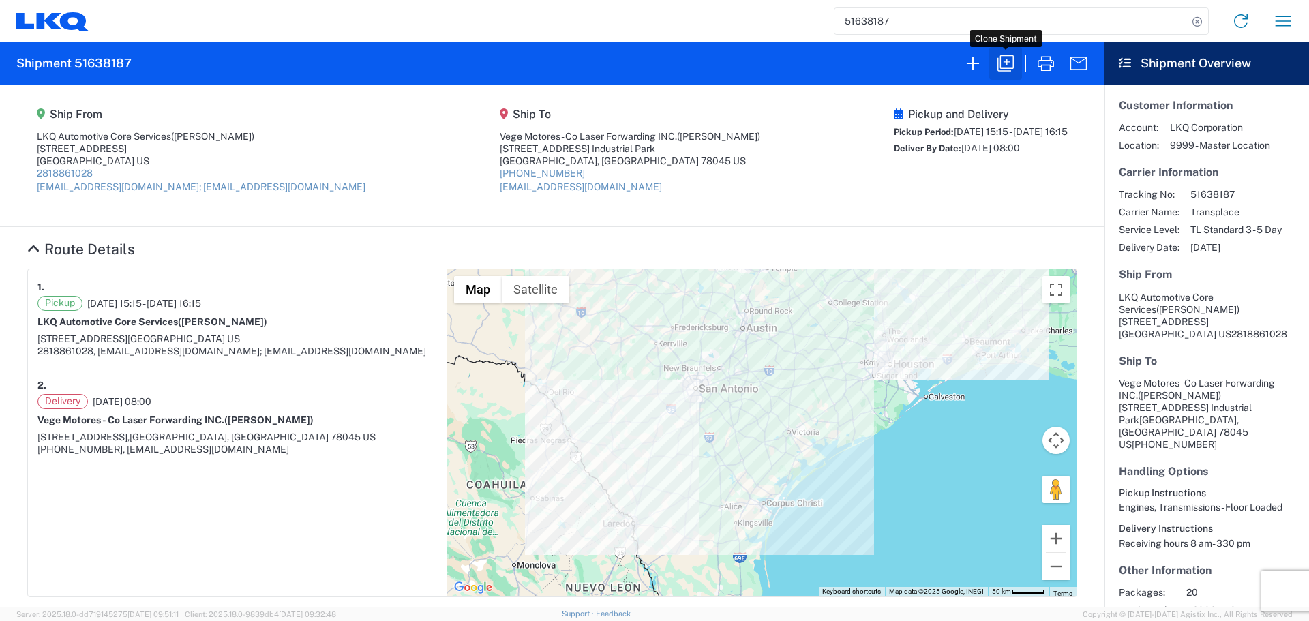
click at [1009, 59] on icon "button" at bounding box center [1005, 63] width 22 height 22
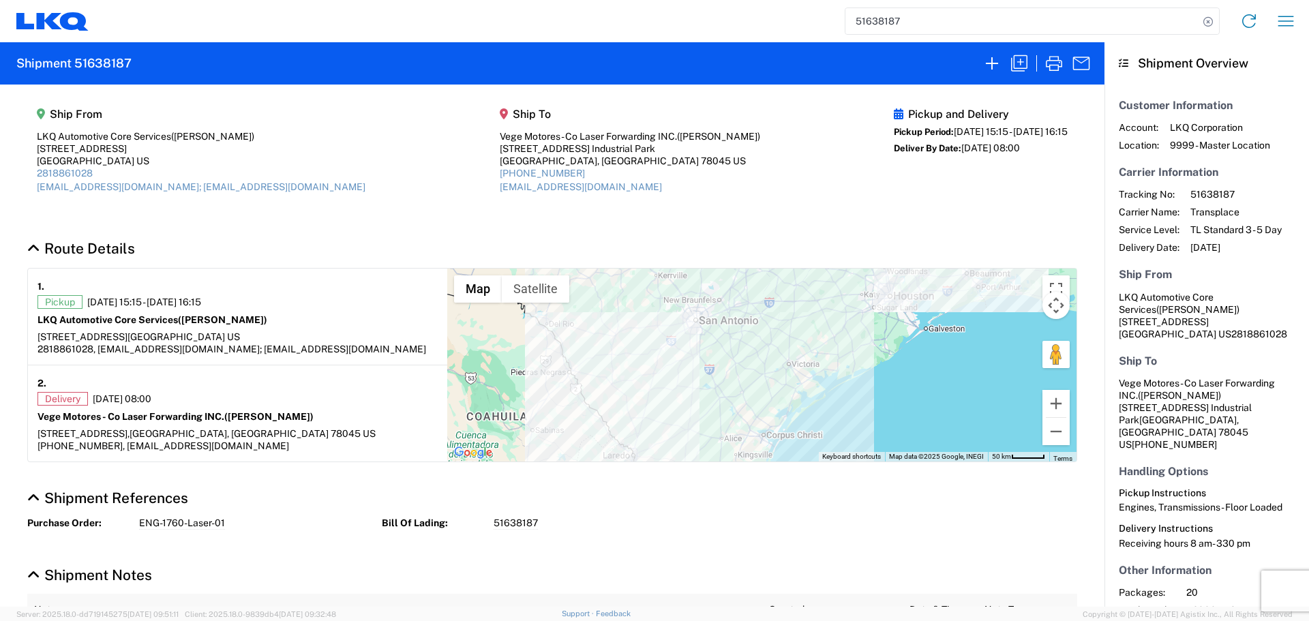
select select "FULL"
select select "US"
select select "LBS"
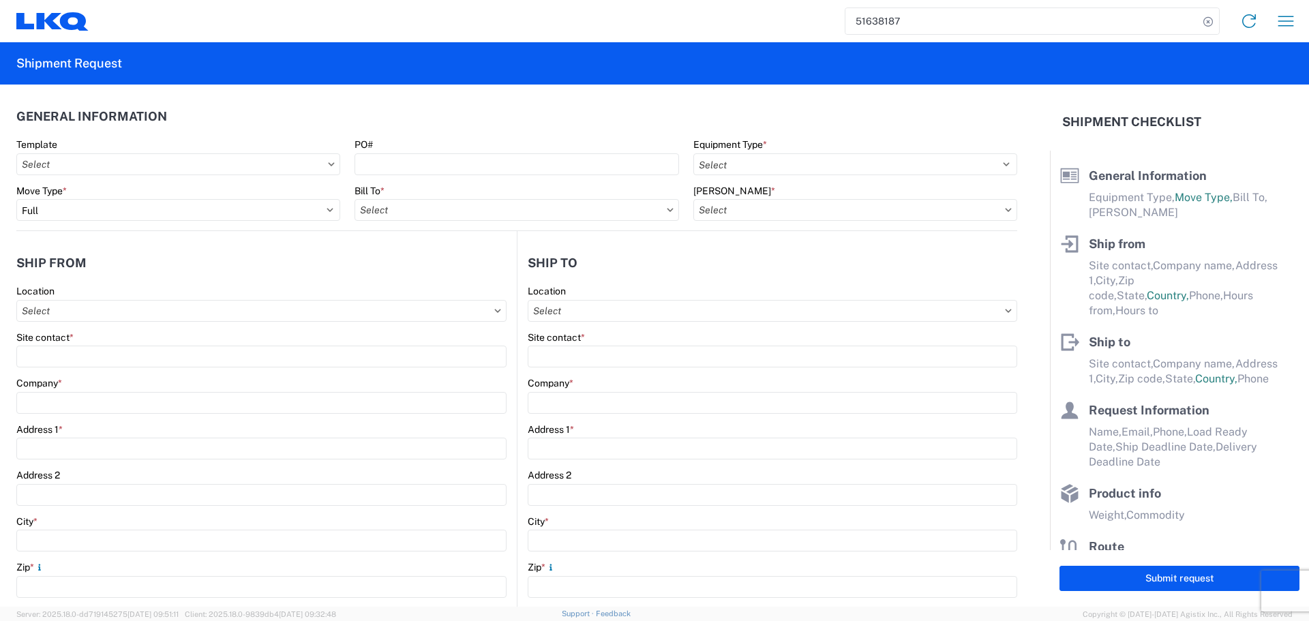
select select "STDV"
type input "Alfredo Canales"
type input "LKQ Automotive Core Services"
type input "1714 West Mout Houston Rd"
type input "Houston"
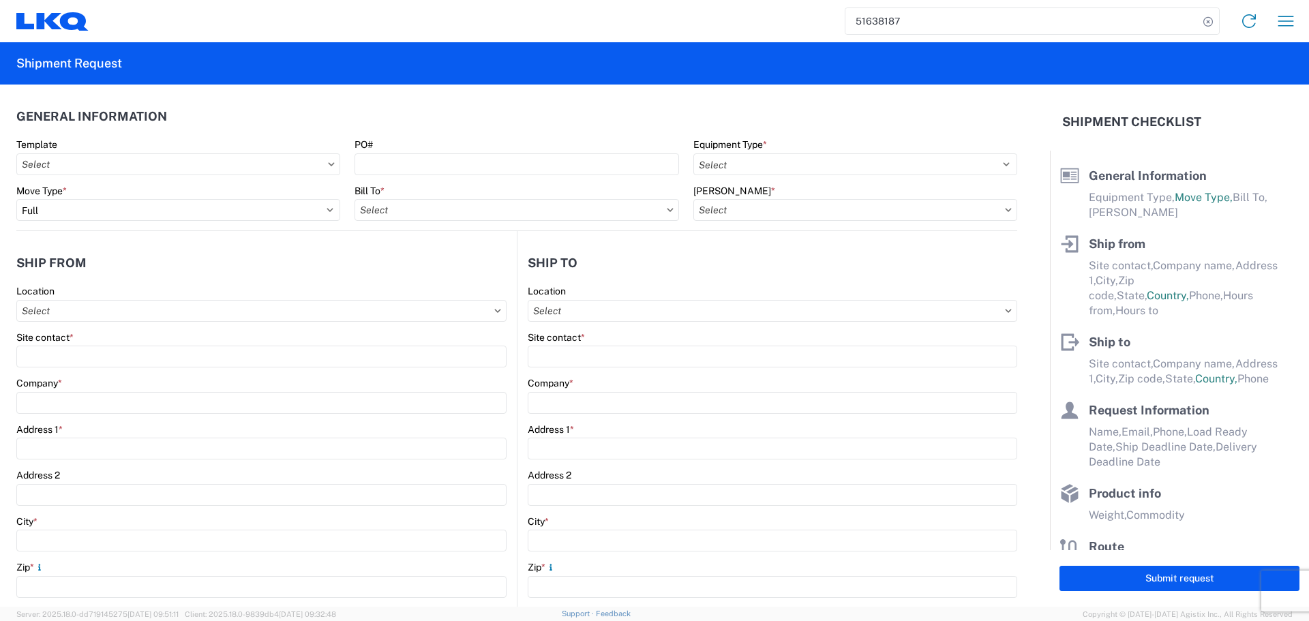
type input "77038"
type input "acgarcia@lkqcorp.com; oxdavila@lkqcorp.com"
type input "Edgar Garcia"
type input "Vege Motores - Co Laser Forwarding INC."
type input "901 Carriers Dr."
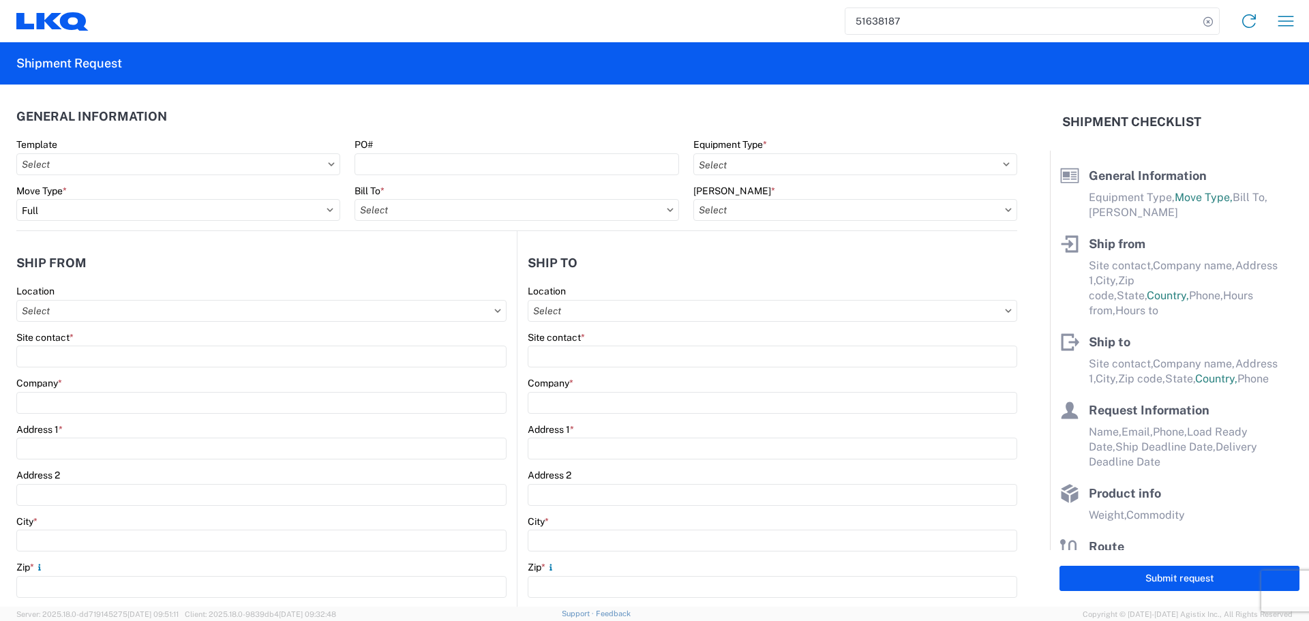
type input "Uniroyal Industrial Park"
type input "Laredo"
type input "78045"
type input "mgutierrez@laser.com.mx"
type input "Alfredo Canales"
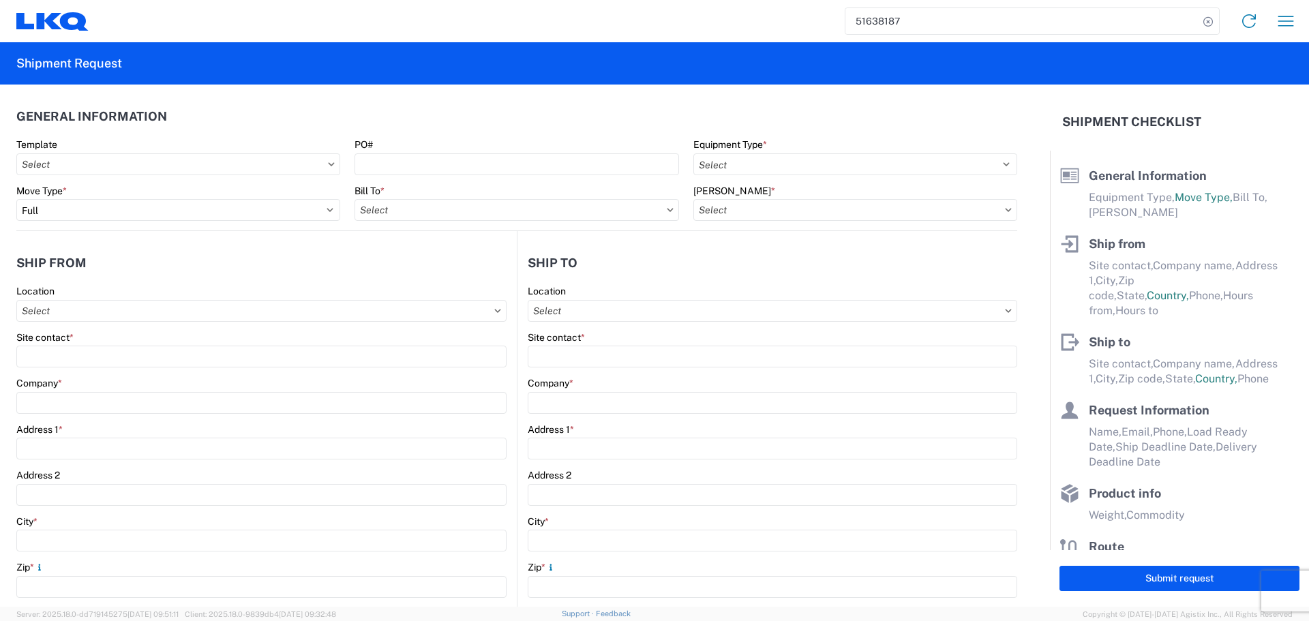
type input "acgarcia@lkqcorp.com"
type input "2818861028"
type input "2024-04-29"
type input "2024-04-30"
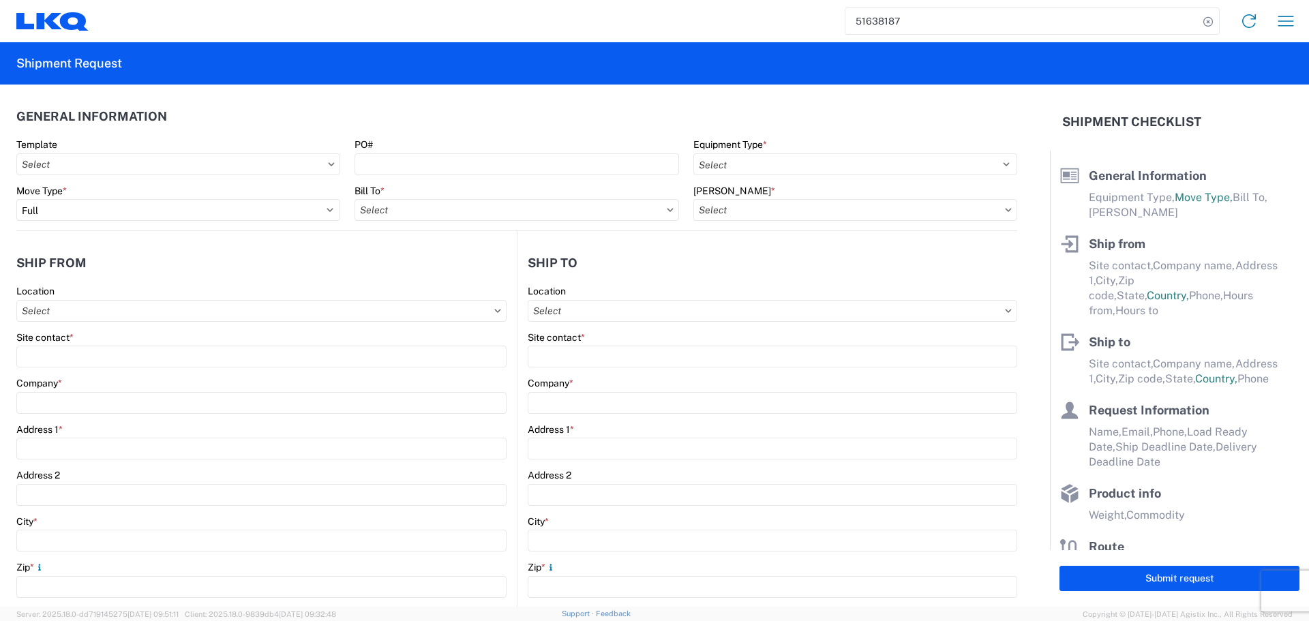
type textarea "Receiving hours 8 am- 330 pm"
type input "42000"
type input "Engines, Transmissions"
type input "20"
type input "1"
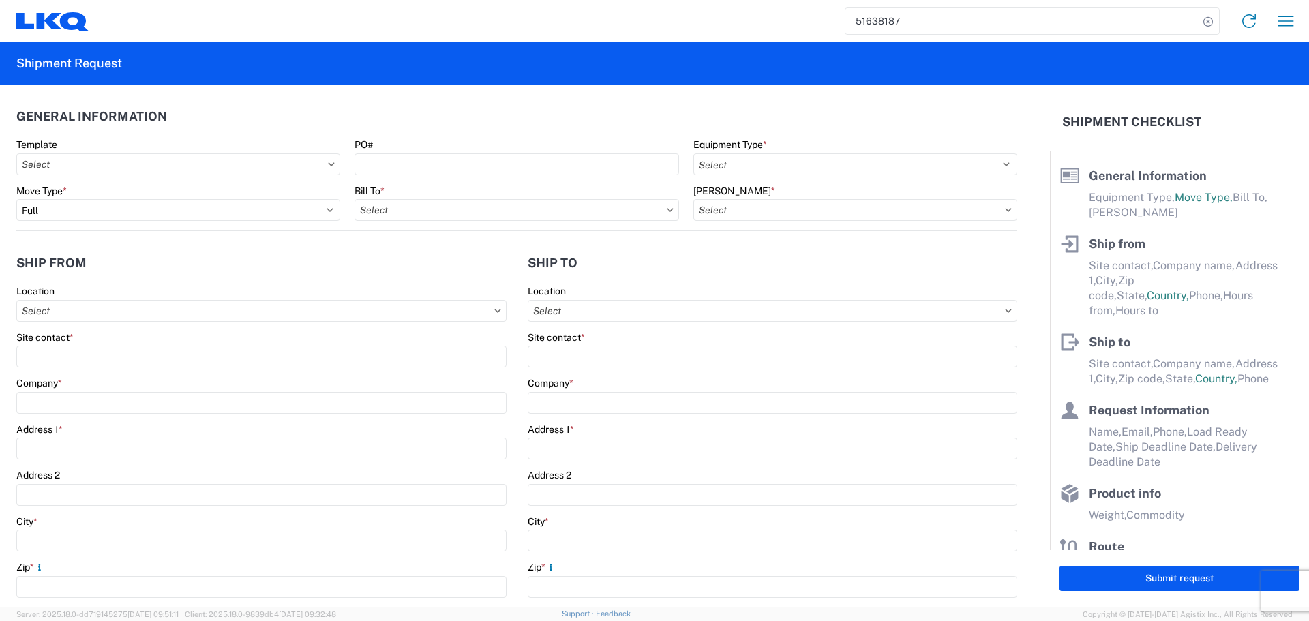
type input "144"
select select "IN"
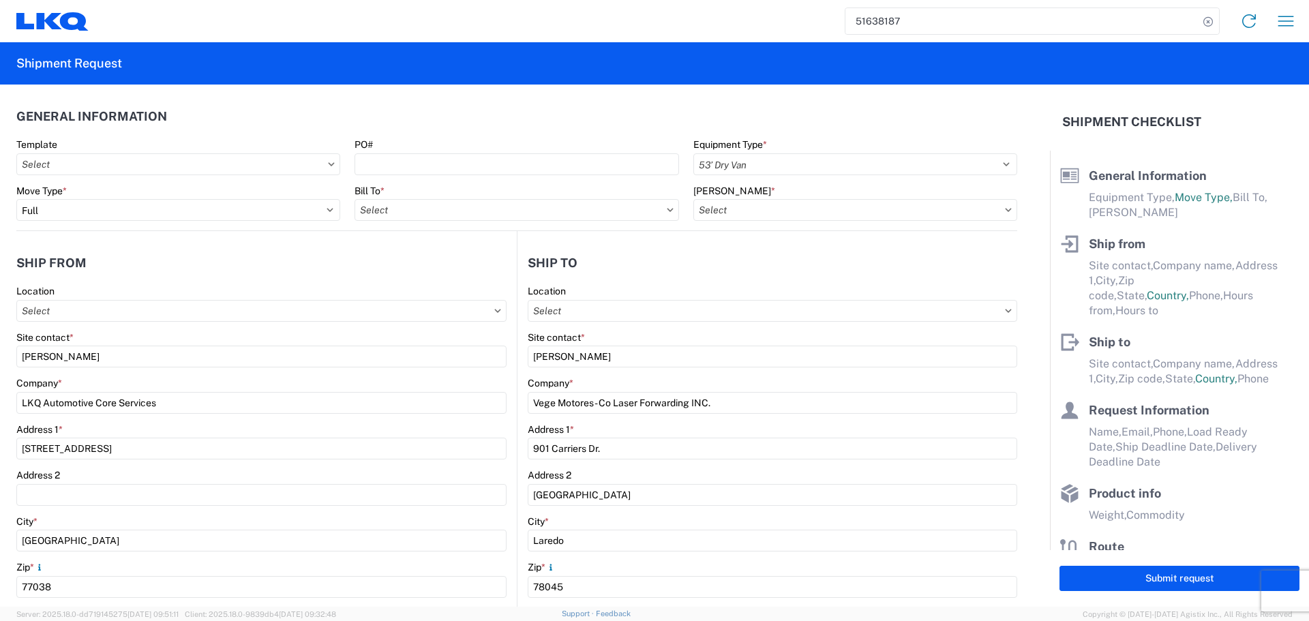
select select "US"
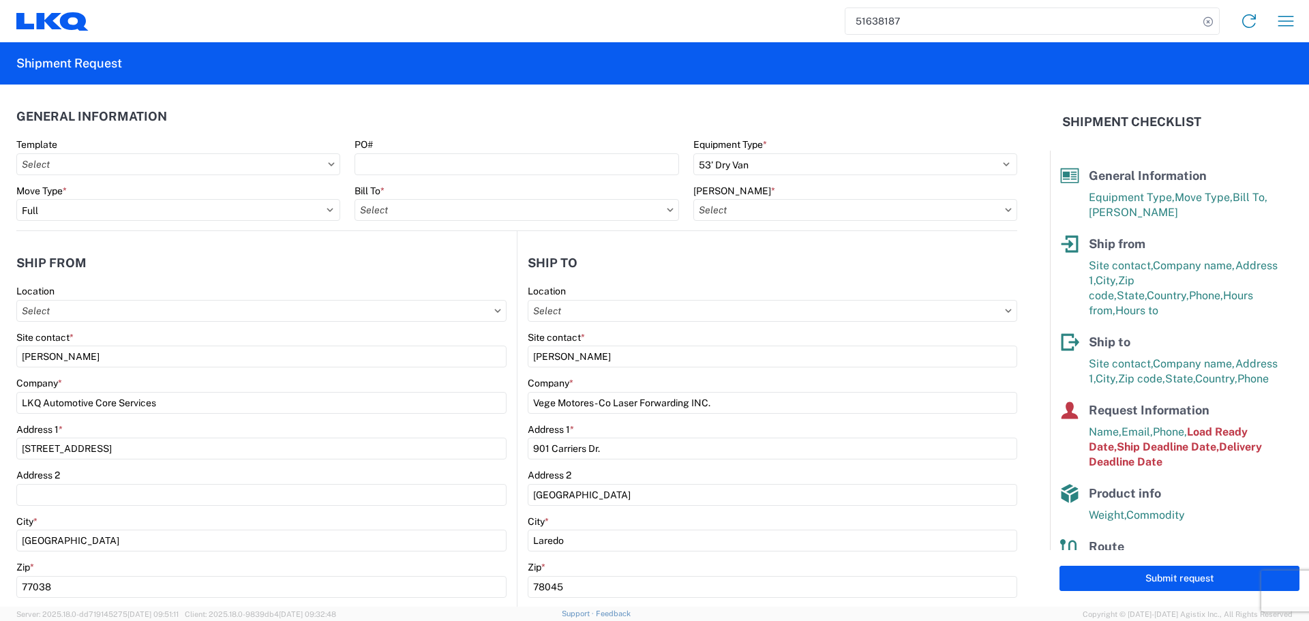
type input "1760 - LKQ Best Core"
type input "1760-6300-66000-0000 - 1760 Freight Out"
type input "1760 - LKQ Best Core"
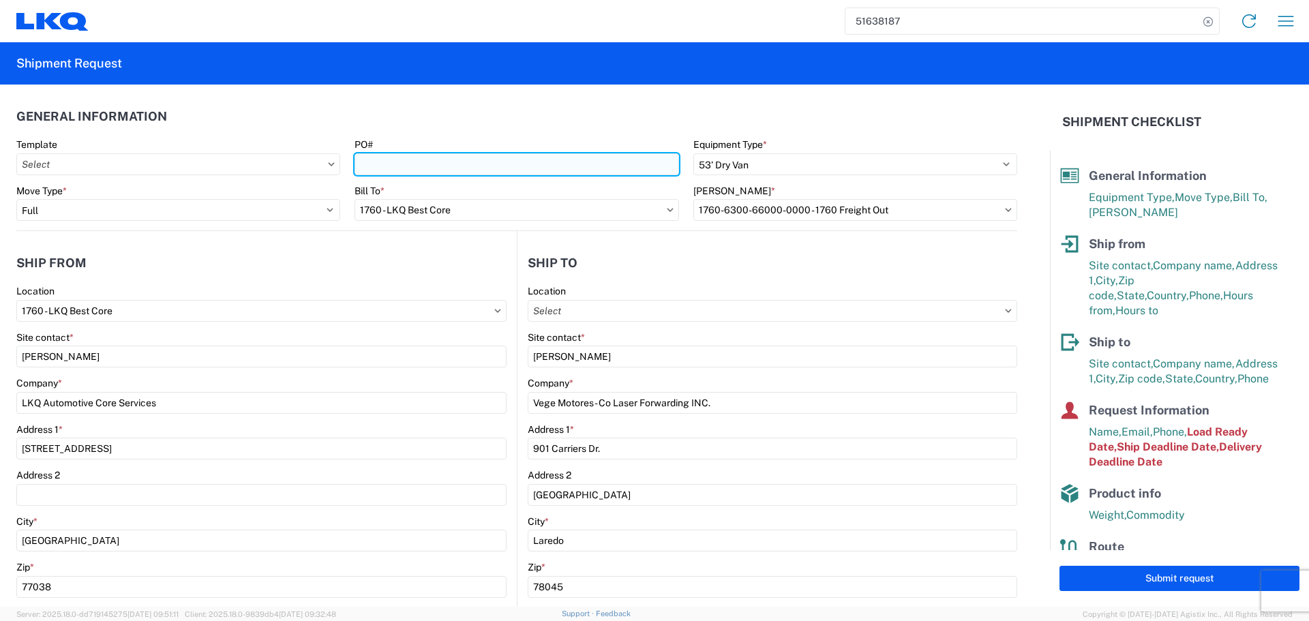
click at [393, 165] on input "PO#" at bounding box center [516, 164] width 324 height 22
type input "AUTO PARTS"
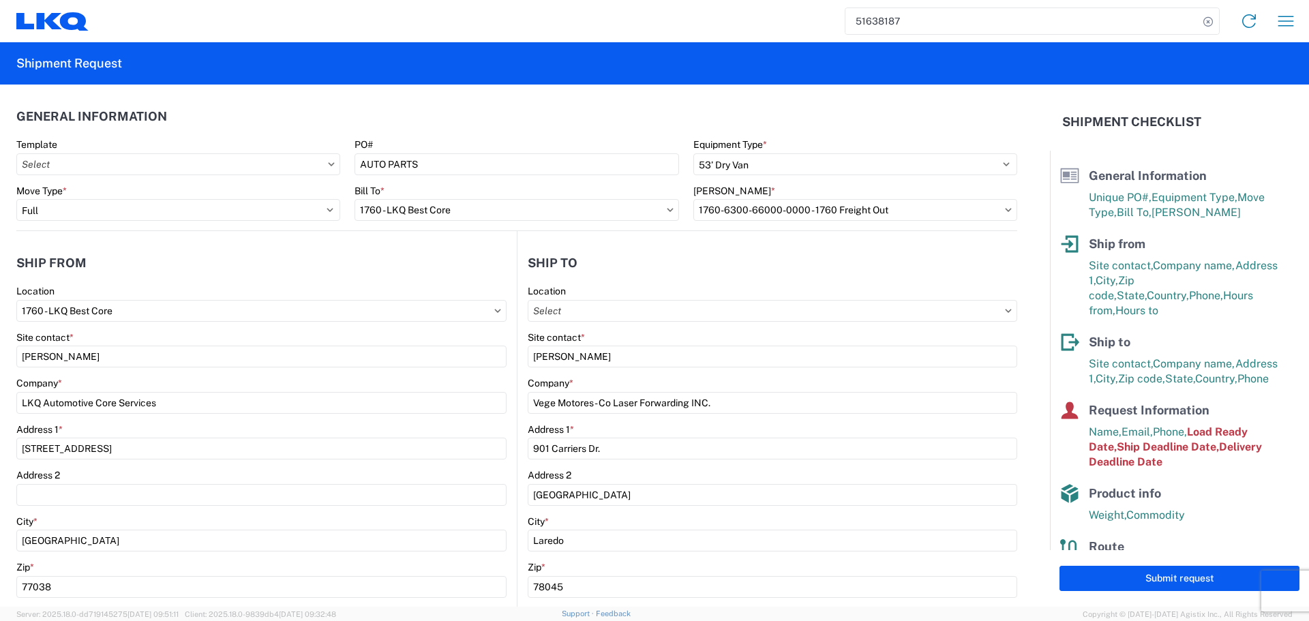
click at [426, 76] on agx-form-header "Shipment Request" at bounding box center [654, 63] width 1309 height 42
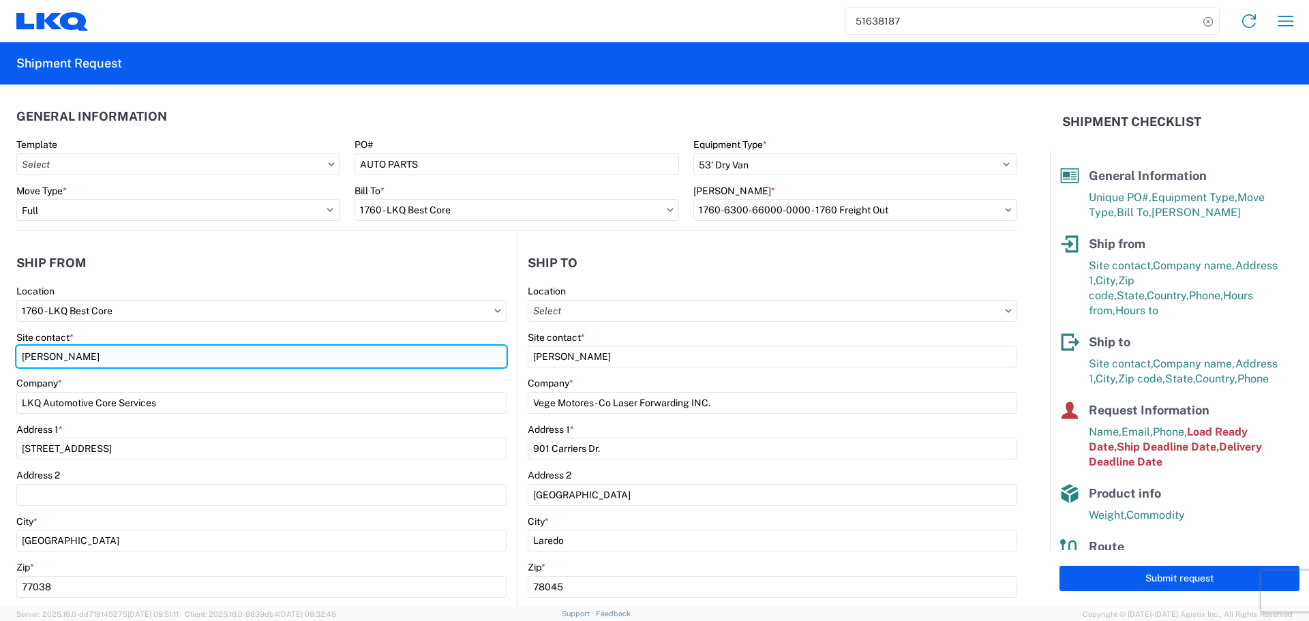
click at [81, 348] on input "Alfredo Canales" at bounding box center [261, 357] width 490 height 22
click at [70, 359] on input "Alfredo Canales" at bounding box center [261, 357] width 490 height 22
type input "Oscar"
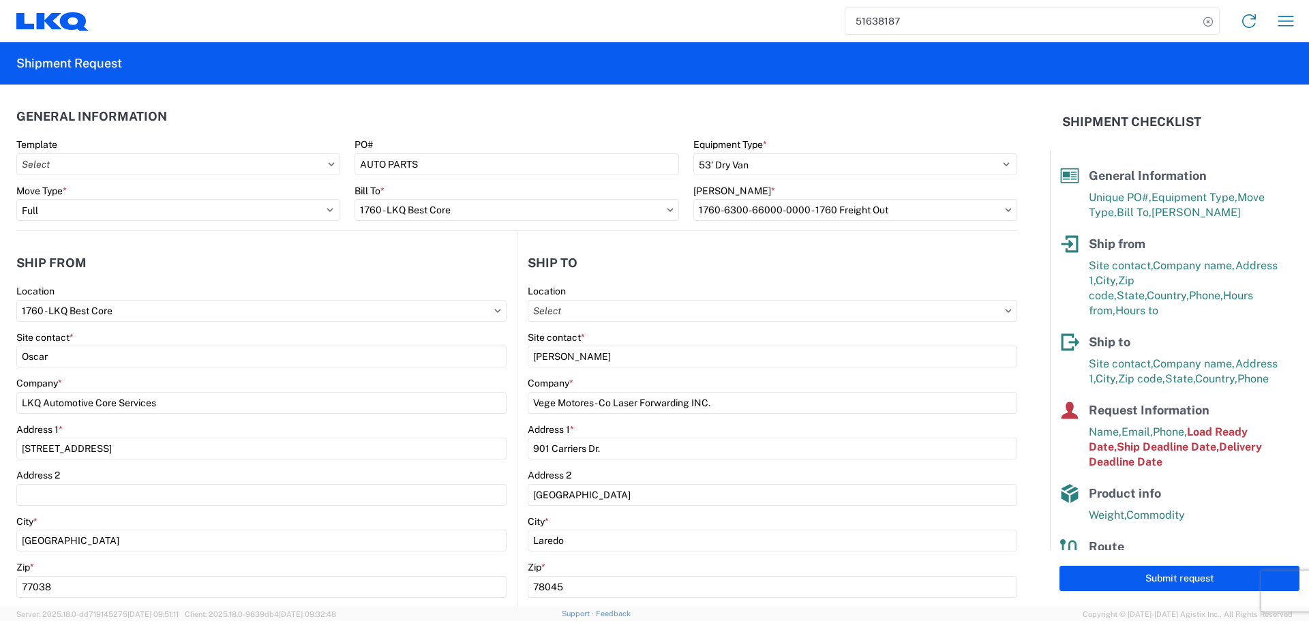
click at [186, 331] on div "Site contact *" at bounding box center [261, 337] width 490 height 12
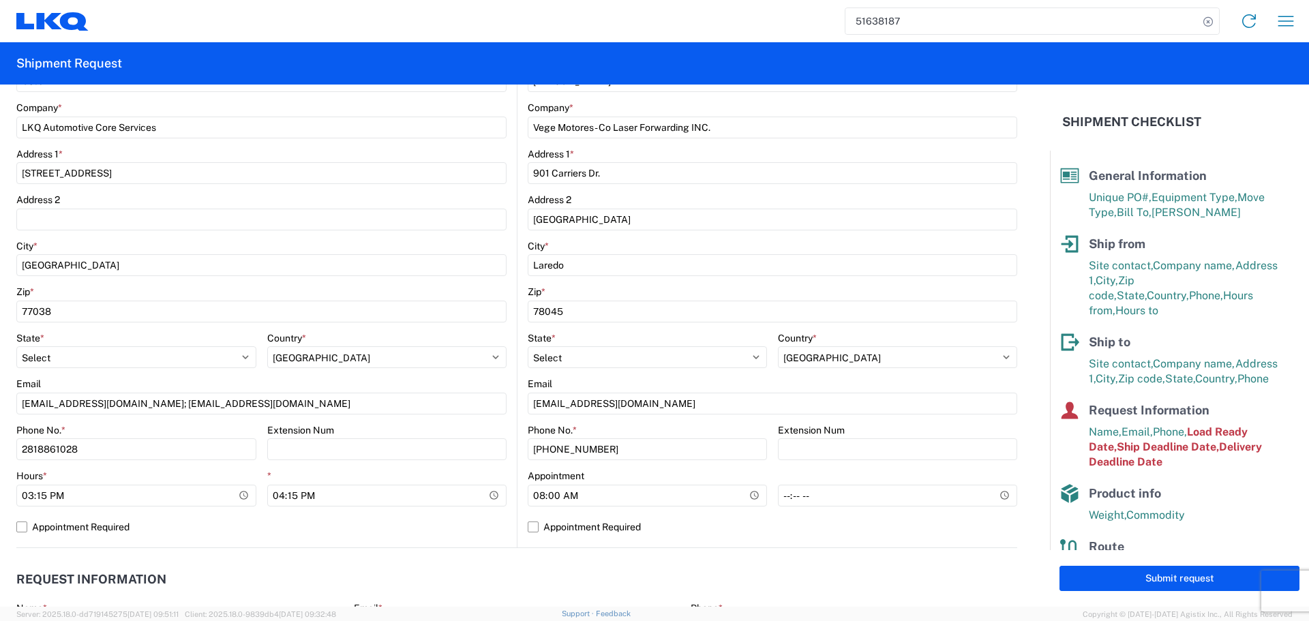
scroll to position [409, 0]
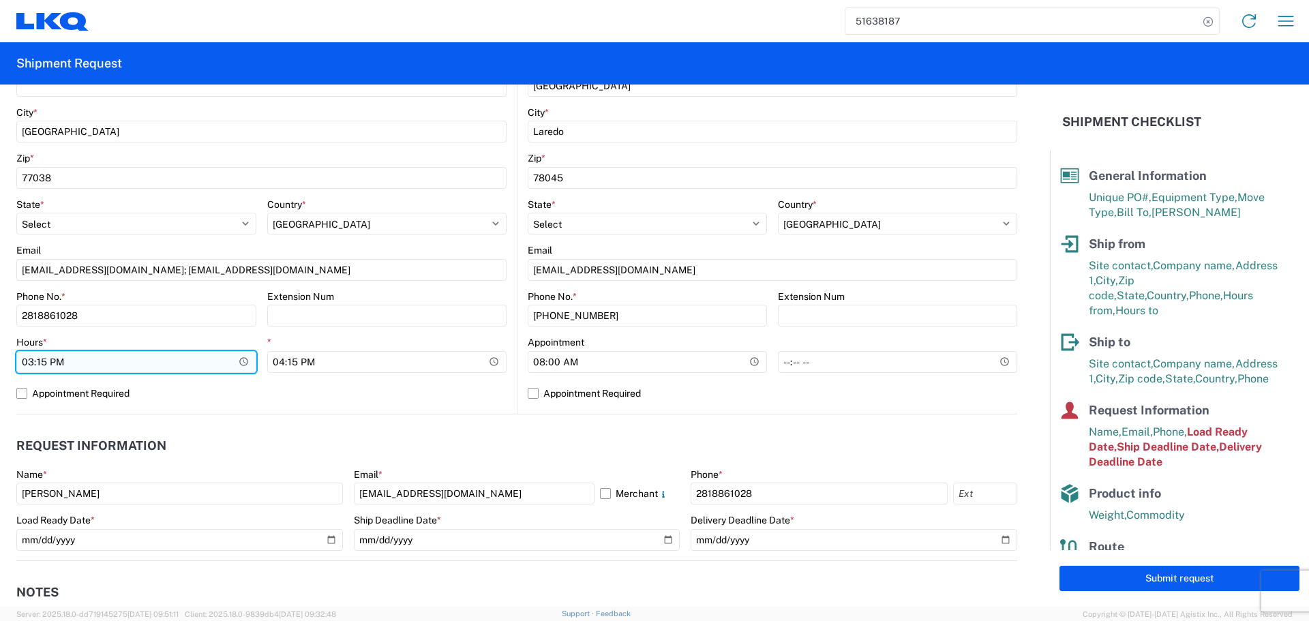
click at [253, 361] on input "15:15:00" at bounding box center [136, 362] width 240 height 22
click at [236, 361] on input "15:15:00" at bounding box center [136, 362] width 240 height 22
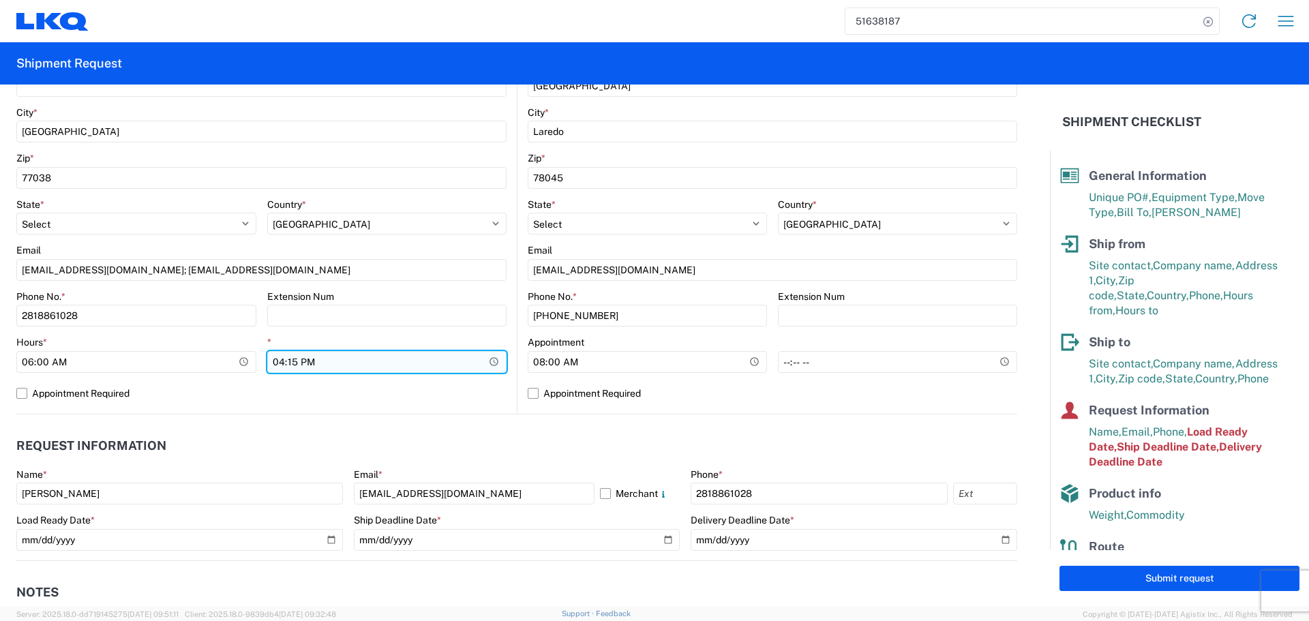
type input "06:00"
click at [498, 358] on input "16:15:00" at bounding box center [387, 362] width 240 height 22
click at [481, 360] on input "16:15:00" at bounding box center [387, 362] width 240 height 22
type input "10:00"
click at [457, 404] on div "1760 Location 1760 - LKQ Best Core Site contact * Oscar Company * LKQ Automotiv…" at bounding box center [261, 145] width 490 height 538
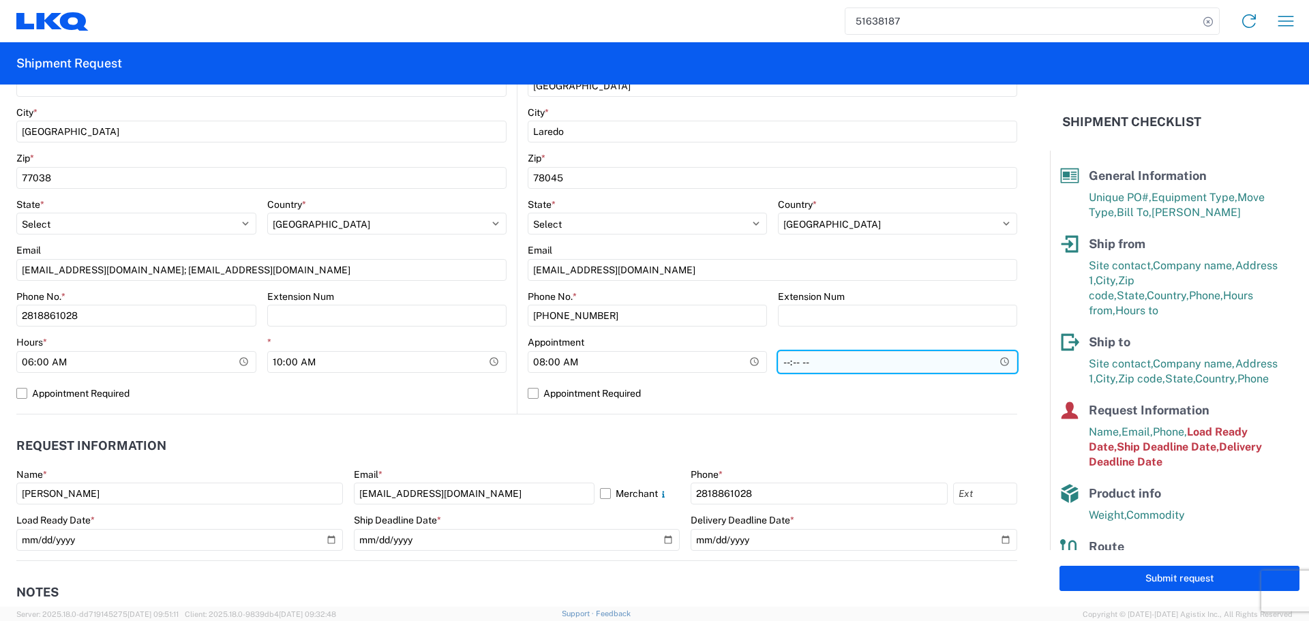
click at [990, 363] on input "*" at bounding box center [897, 362] width 239 height 22
type input "13:00"
click at [712, 405] on div "Location Site contact * Edgar Garcia Company * Vege Motores - Co Laser Forwardi…" at bounding box center [772, 145] width 489 height 538
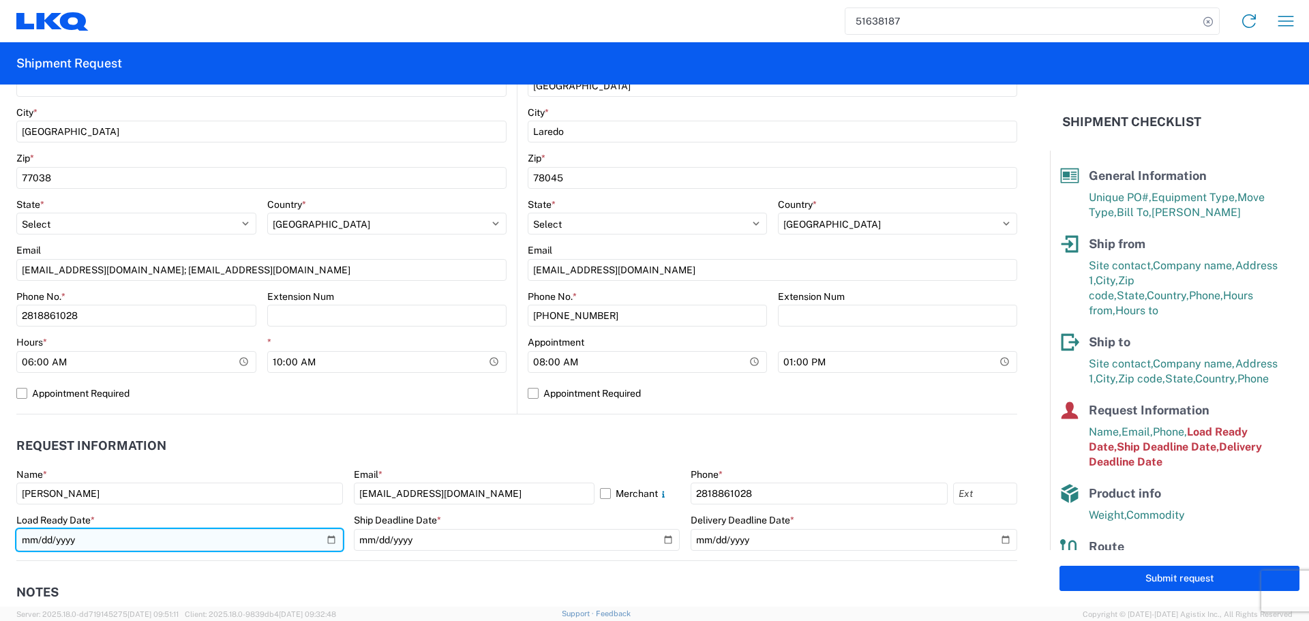
click at [336, 546] on input "2024-04-29" at bounding box center [179, 540] width 326 height 22
click at [336, 545] on input "2024-04-29" at bounding box center [179, 540] width 326 height 22
click at [324, 541] on input "2024-04-29" at bounding box center [179, 540] width 326 height 22
type input "2025-09-15"
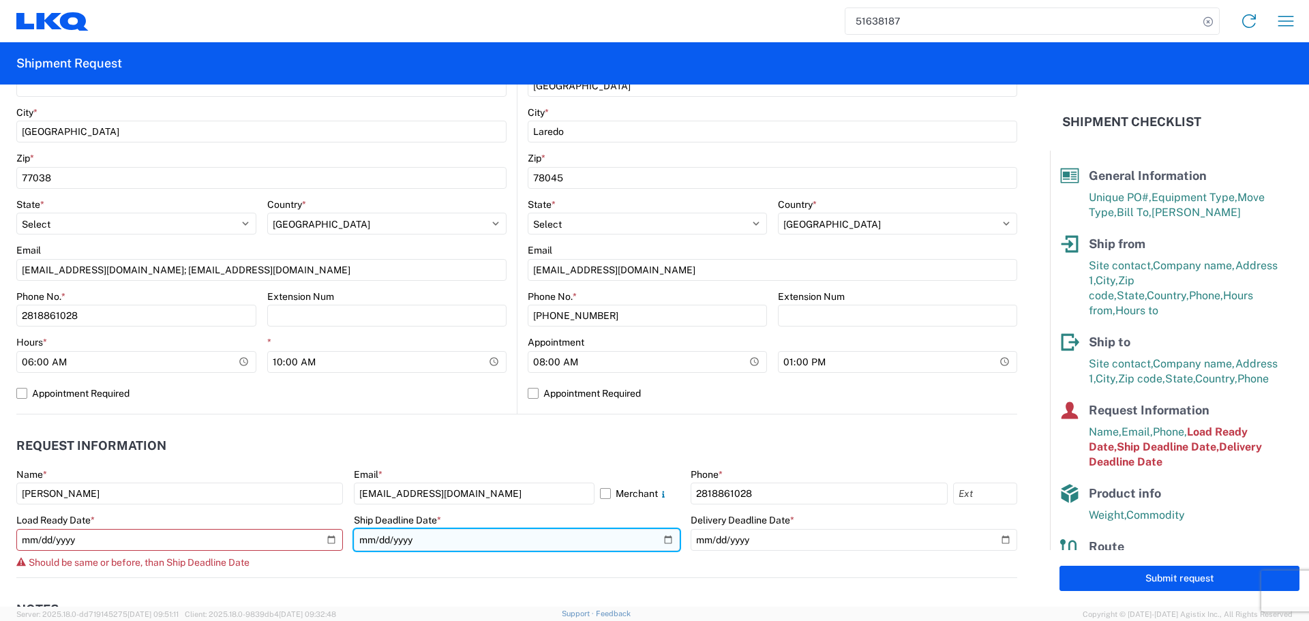
click at [663, 538] on input "2024-04-29" at bounding box center [517, 540] width 326 height 22
type input "2025-09-15"
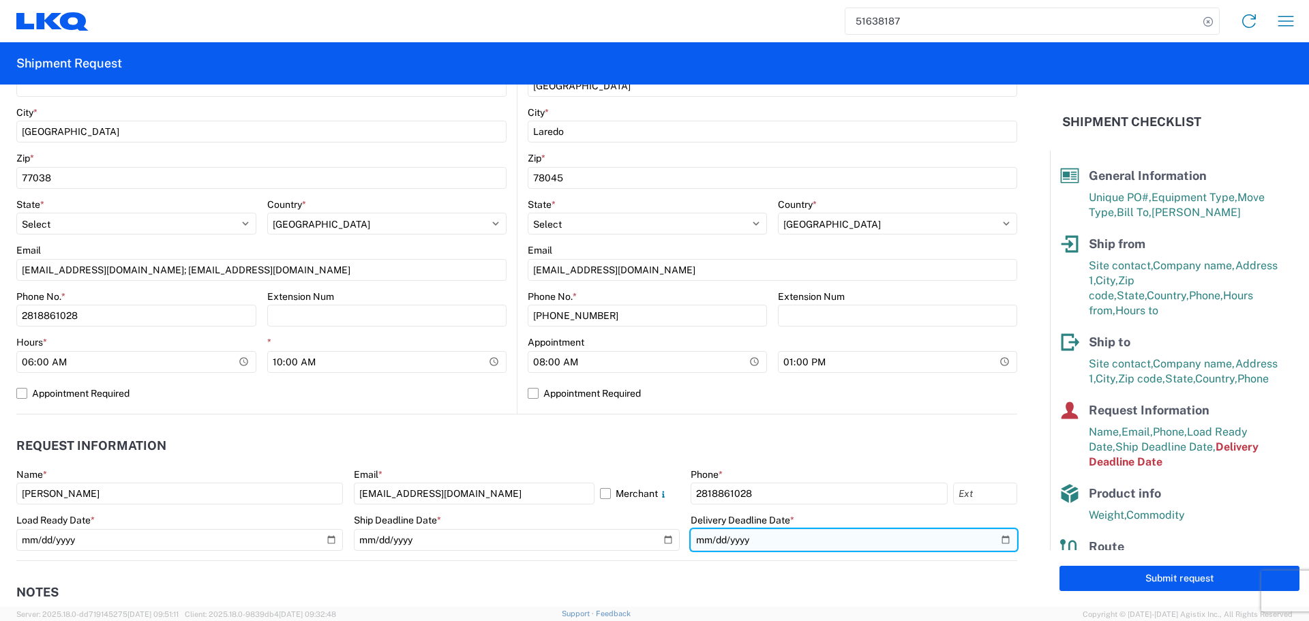
click at [997, 536] on input "2024-04-30" at bounding box center [853, 540] width 326 height 22
type input "2025-09-16"
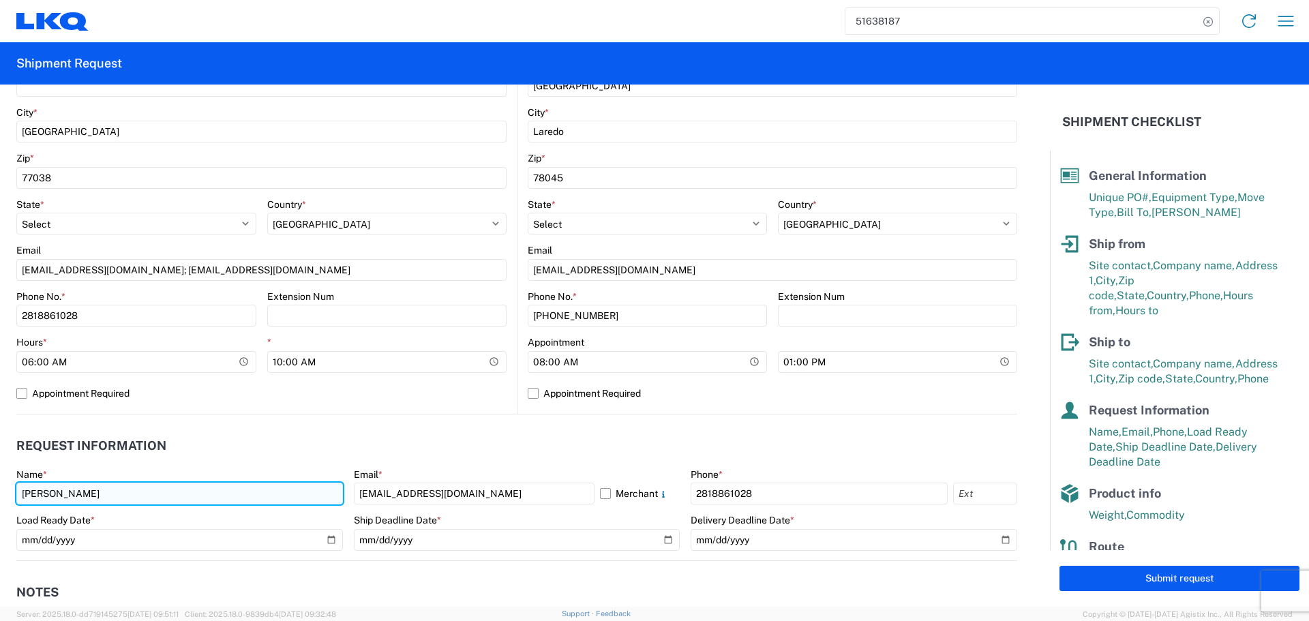
click at [54, 485] on input "Alfredo Canales" at bounding box center [179, 494] width 326 height 22
type input "Oscar"
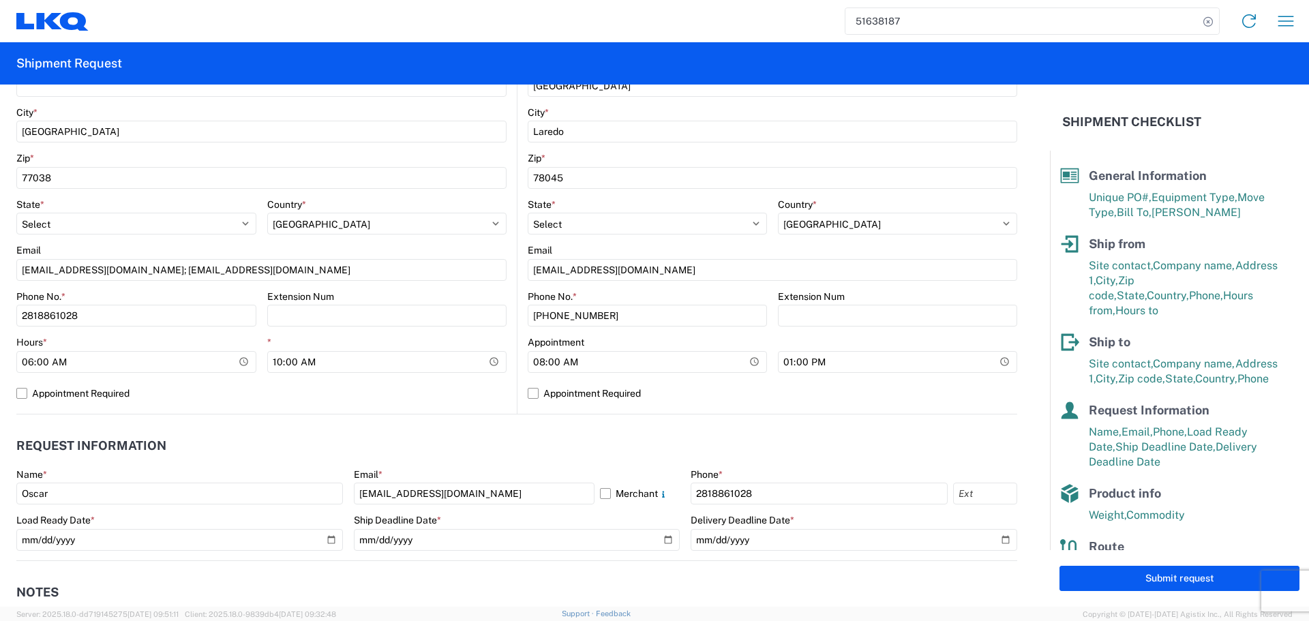
click at [320, 435] on header "Request Information" at bounding box center [516, 446] width 1001 height 31
click at [409, 492] on input "acgarcia@lkqcorp.com" at bounding box center [474, 494] width 241 height 22
click at [448, 462] on agx-form-section "Request Information Name * Oscar Email * acgarcia@lkqcorp.com Merchant Phone * …" at bounding box center [516, 496] width 1001 height 130
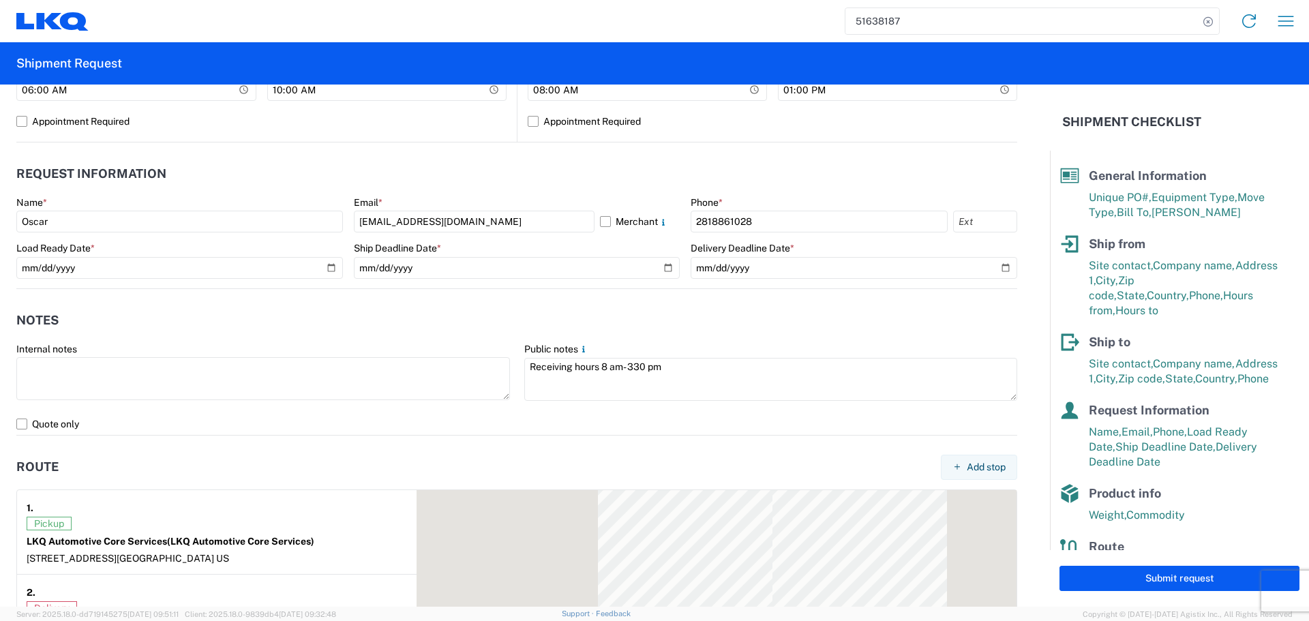
scroll to position [682, 0]
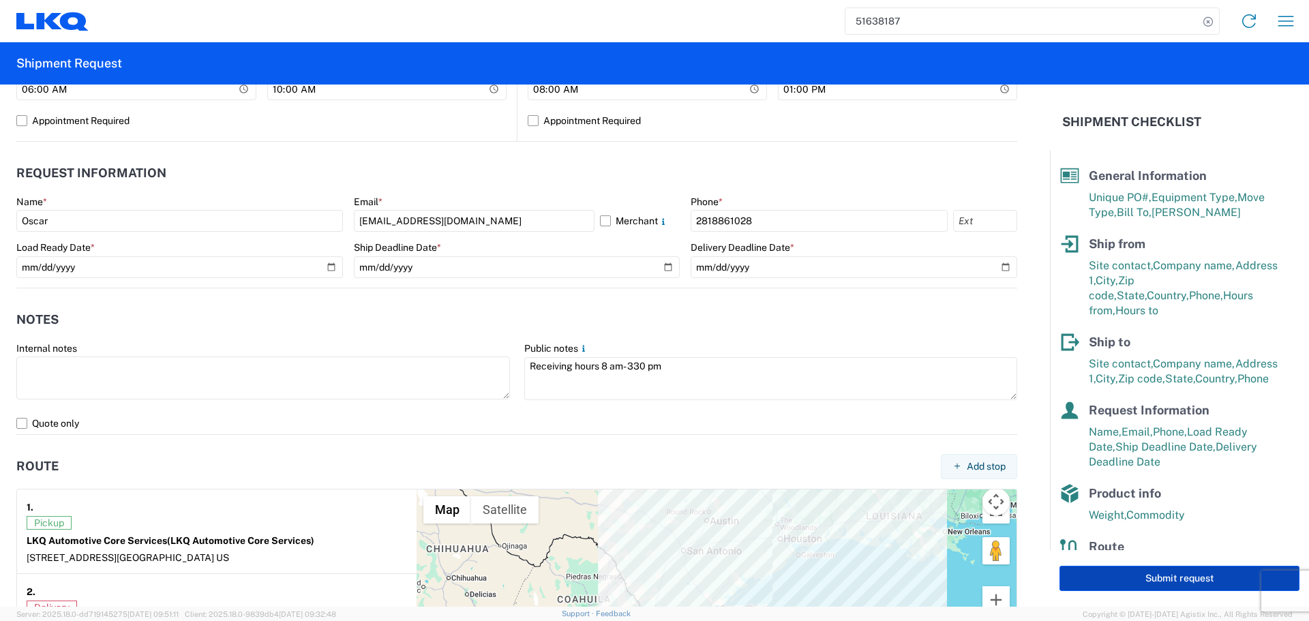
click at [1171, 572] on button "Submit request" at bounding box center [1179, 578] width 240 height 25
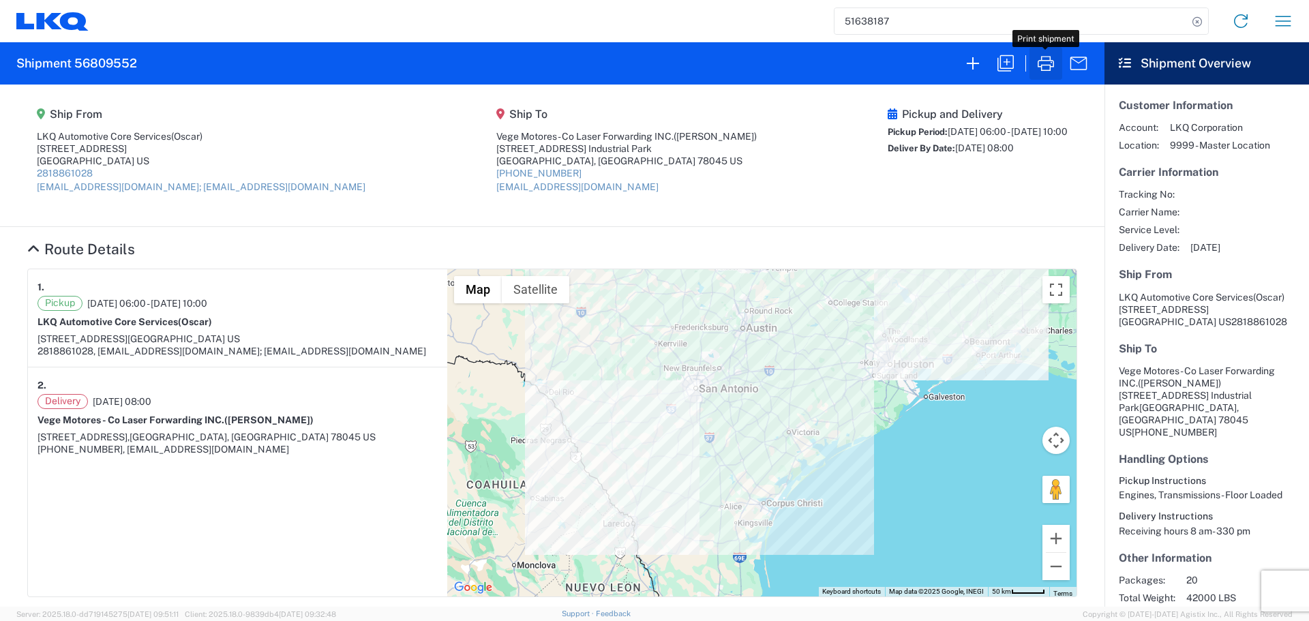
click at [1050, 62] on icon "button" at bounding box center [1046, 63] width 22 height 22
click at [853, 27] on input "51638187" at bounding box center [1010, 21] width 353 height 26
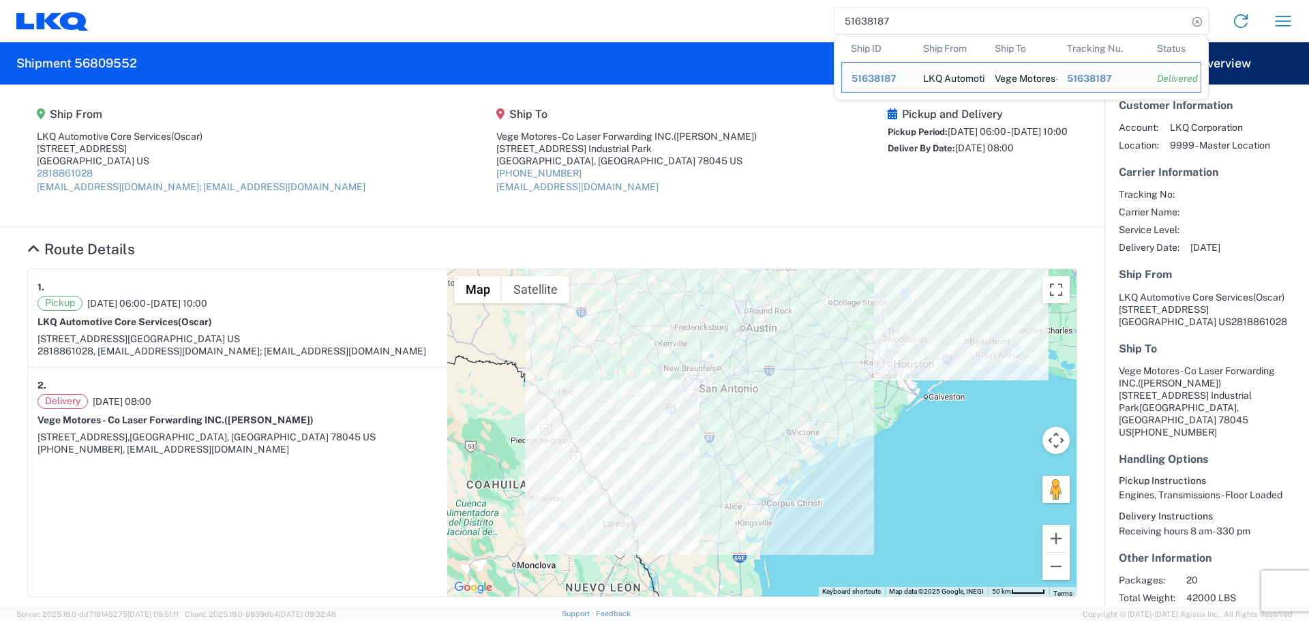
drag, startPoint x: 853, startPoint y: 27, endPoint x: 868, endPoint y: 16, distance: 18.5
click at [853, 26] on input "51638187" at bounding box center [1010, 21] width 353 height 26
paste input "6804840"
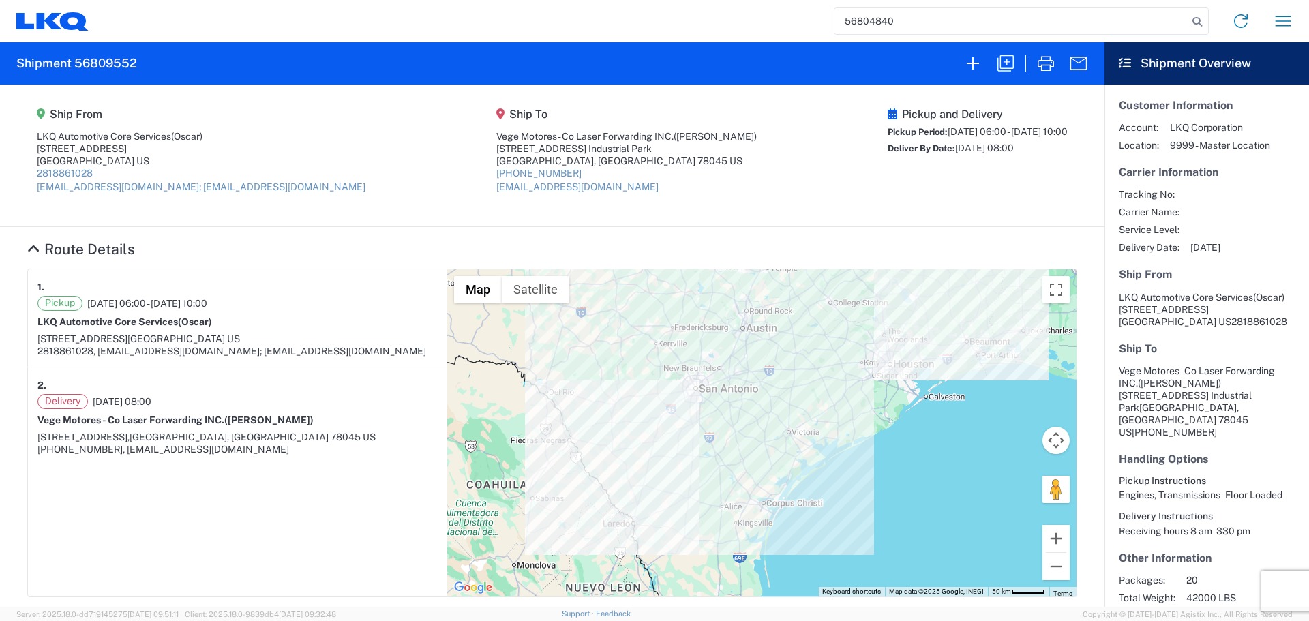
type input "56804840"
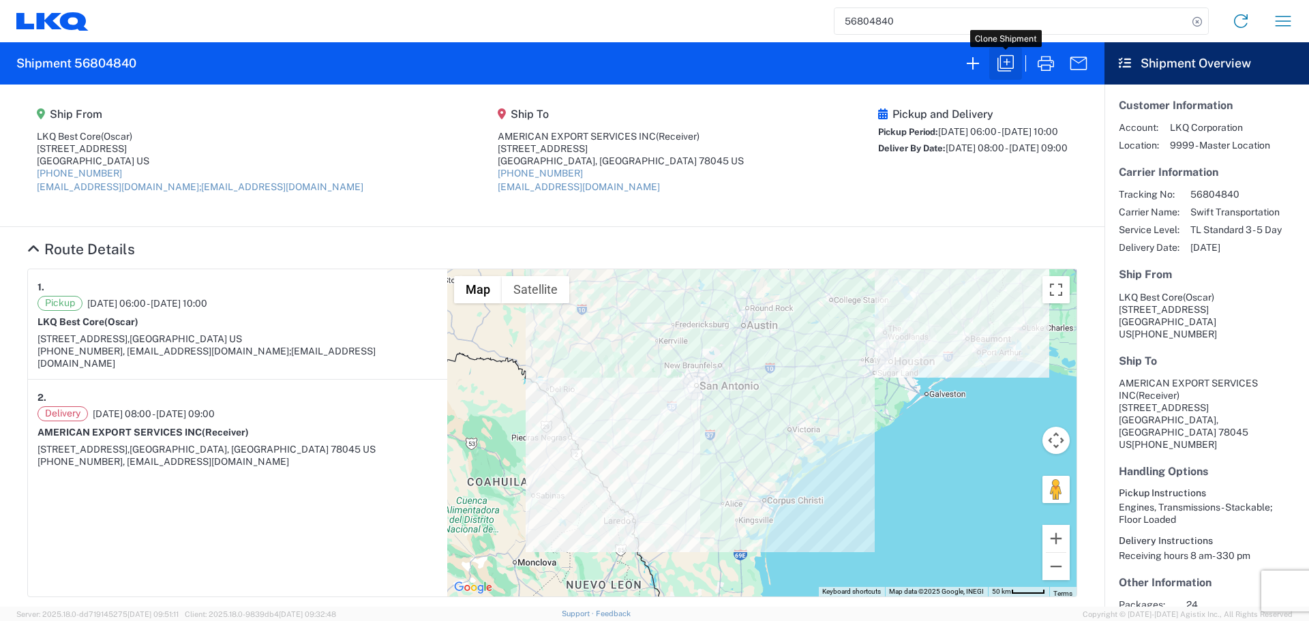
click at [1017, 57] on button "button" at bounding box center [1005, 63] width 33 height 33
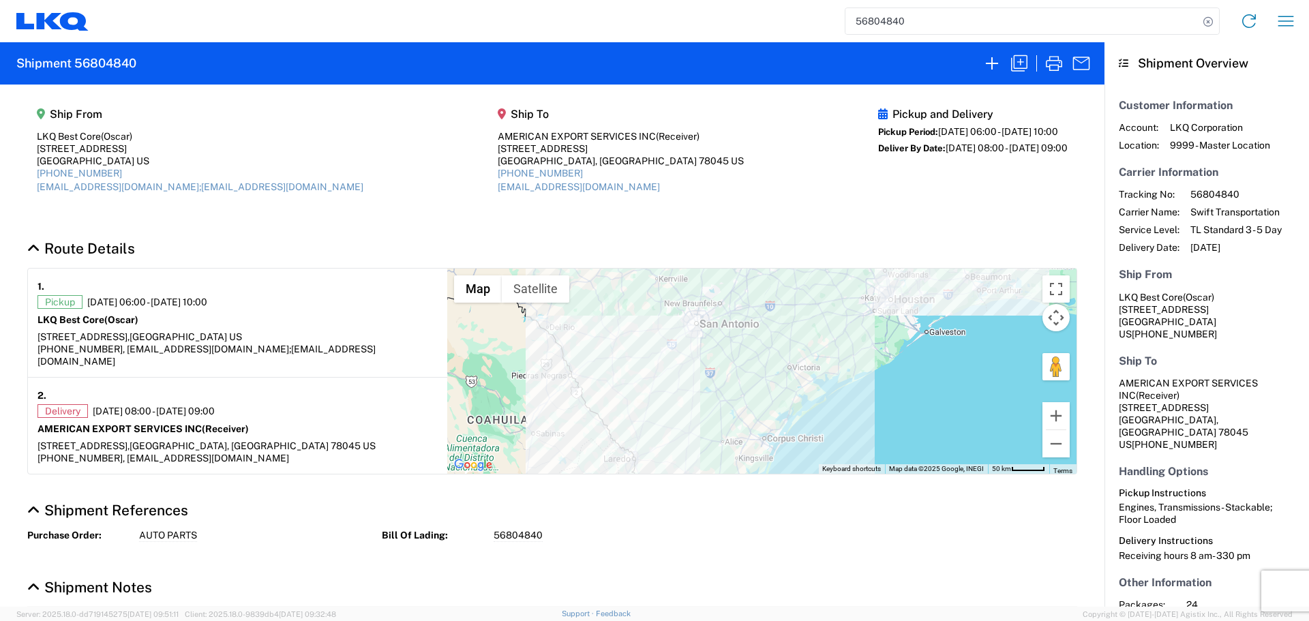
select select "FULL"
select select "US"
select select "LBS"
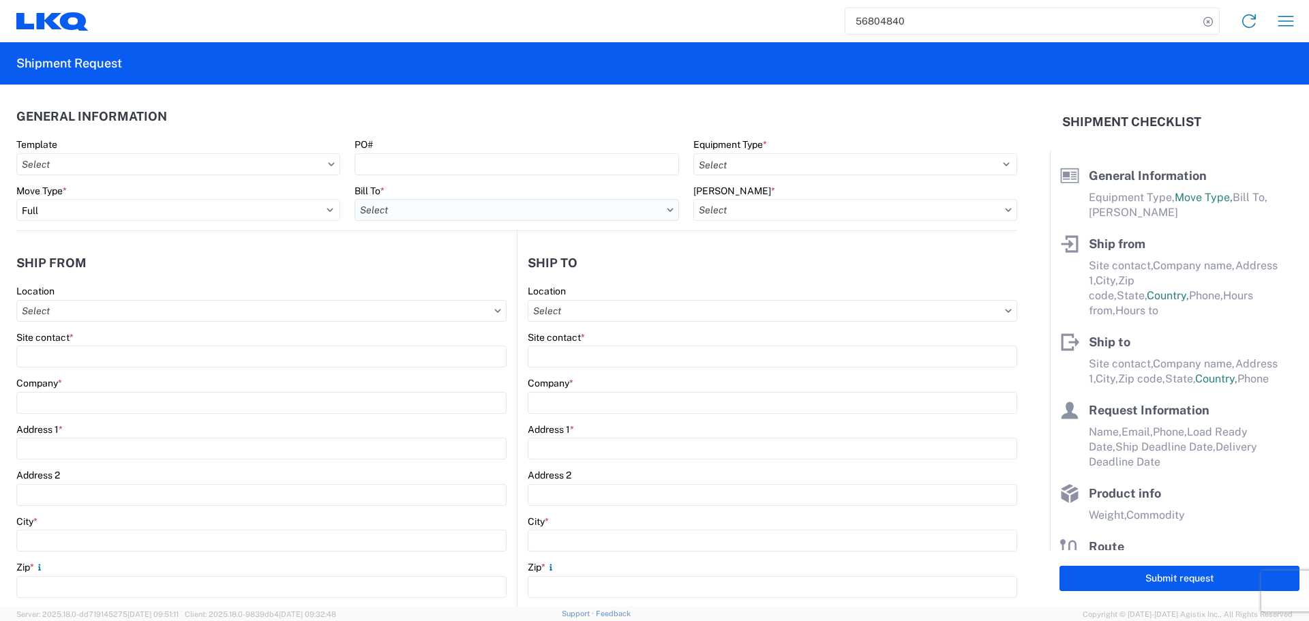
select select "STDV"
type input "Oscar"
type input "LKQ Best Core"
type input "1714 West Mount Houston Road"
type input "Houston"
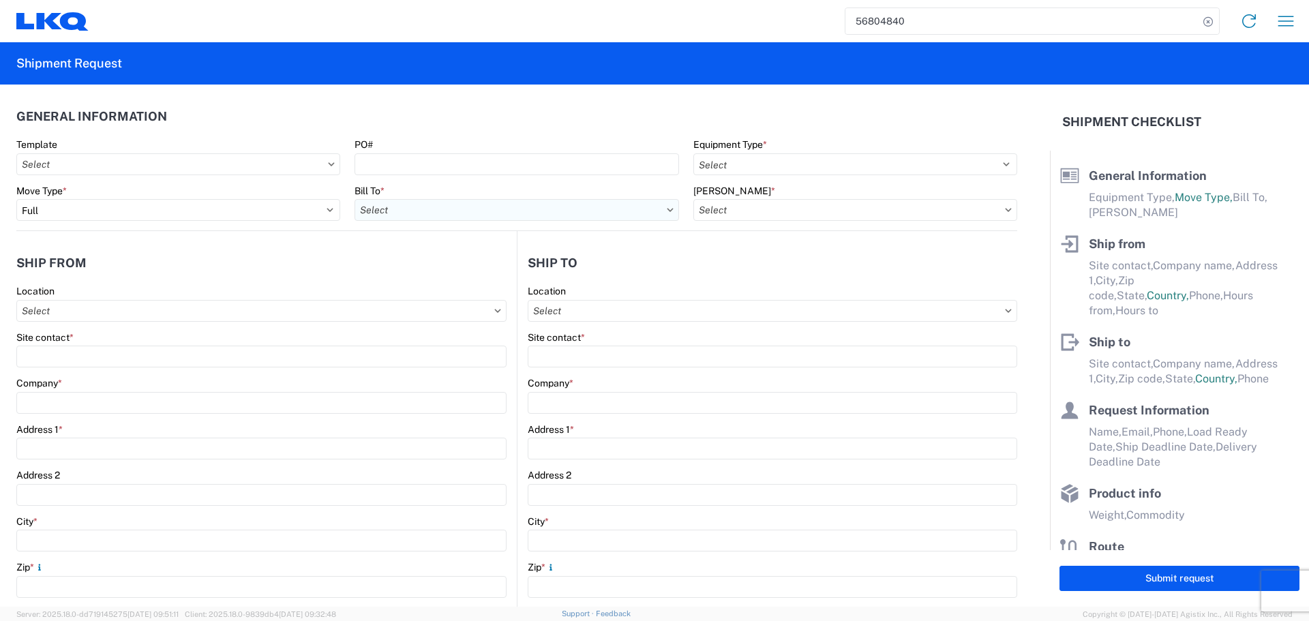
type input "77038"
type input "oxdavila@lkqcorp.com;acgarcia@lkqcorp.com"
type input "Receiver"
type input "AMERICAN EXPORT SERVICES INC"
type input "417 NAFTA BLVD"
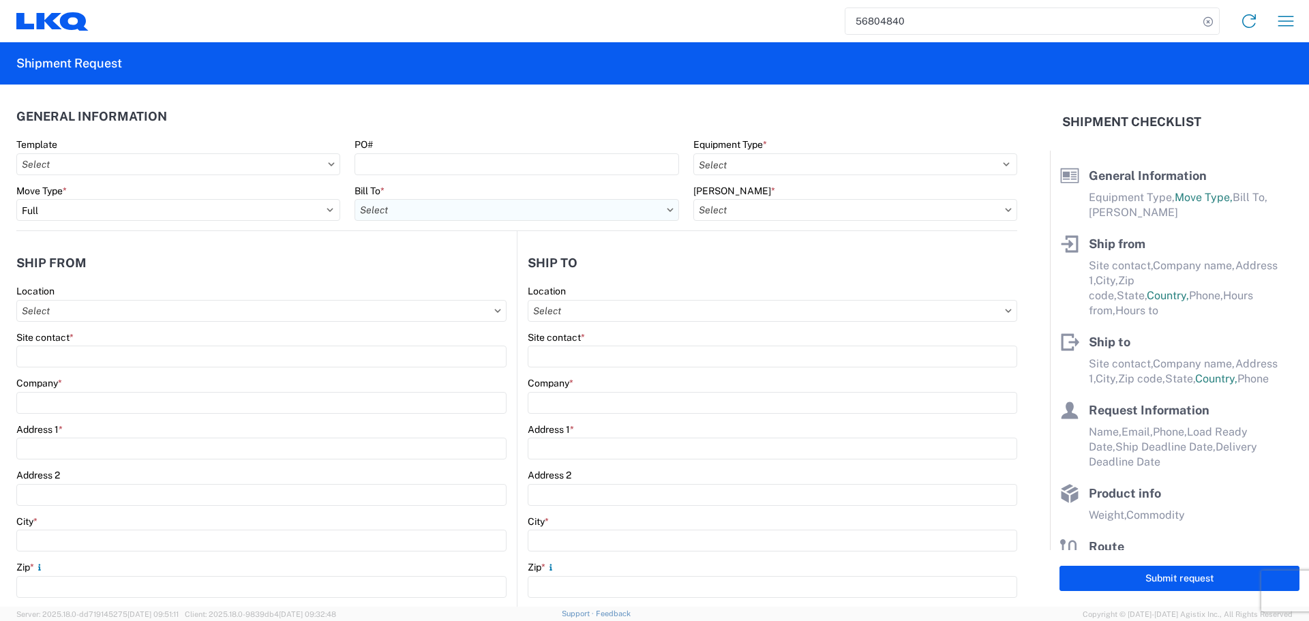
type input "Laredo"
type input "78045"
type input "mgutierrez@laser.com.mx"
type input "Oscar"
type input "[EMAIL_ADDRESS][DOMAIN_NAME]"
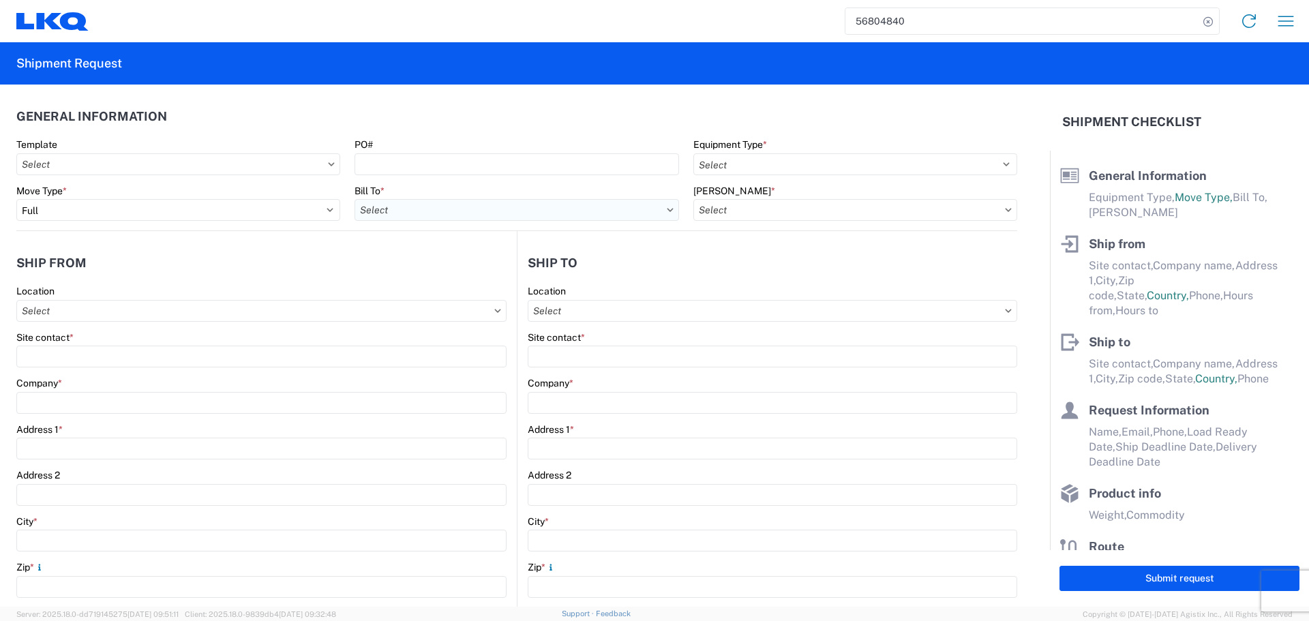
type input "281-886-1028"
type input "2025-09-17"
type input "2025-09-18"
type textarea "Receiving hours 8 am- 330 pm"
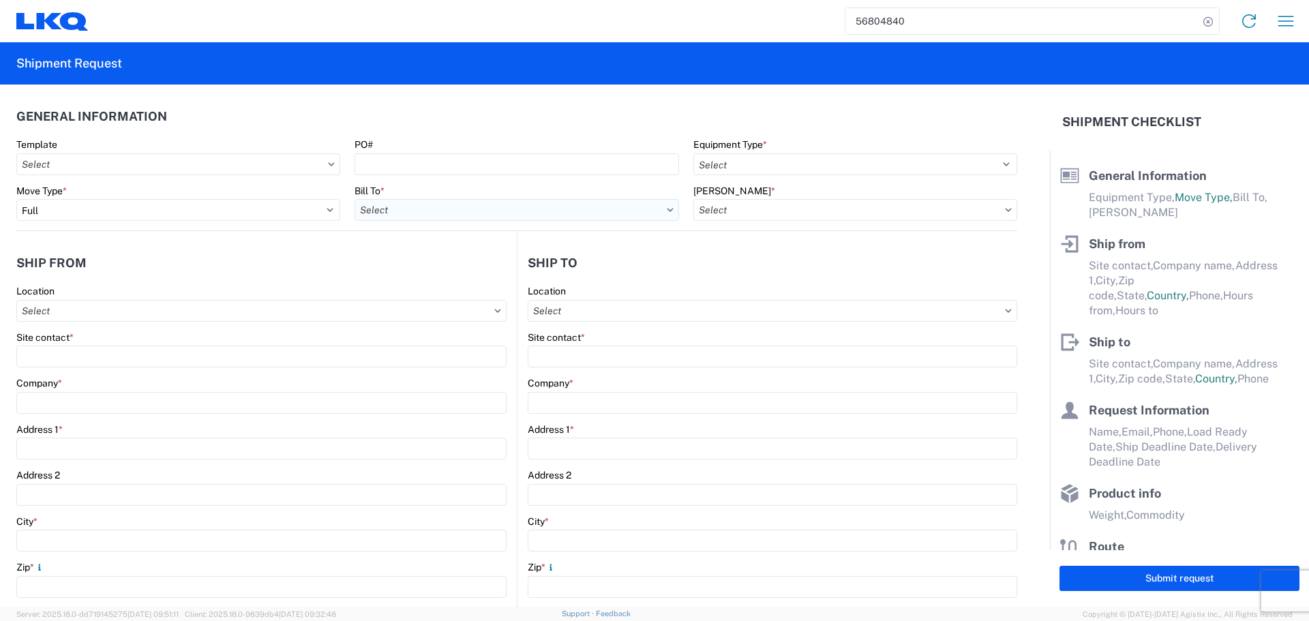
type input "42500"
type input "Engines, Transmissions"
type input "24"
type input "0"
type input "480"
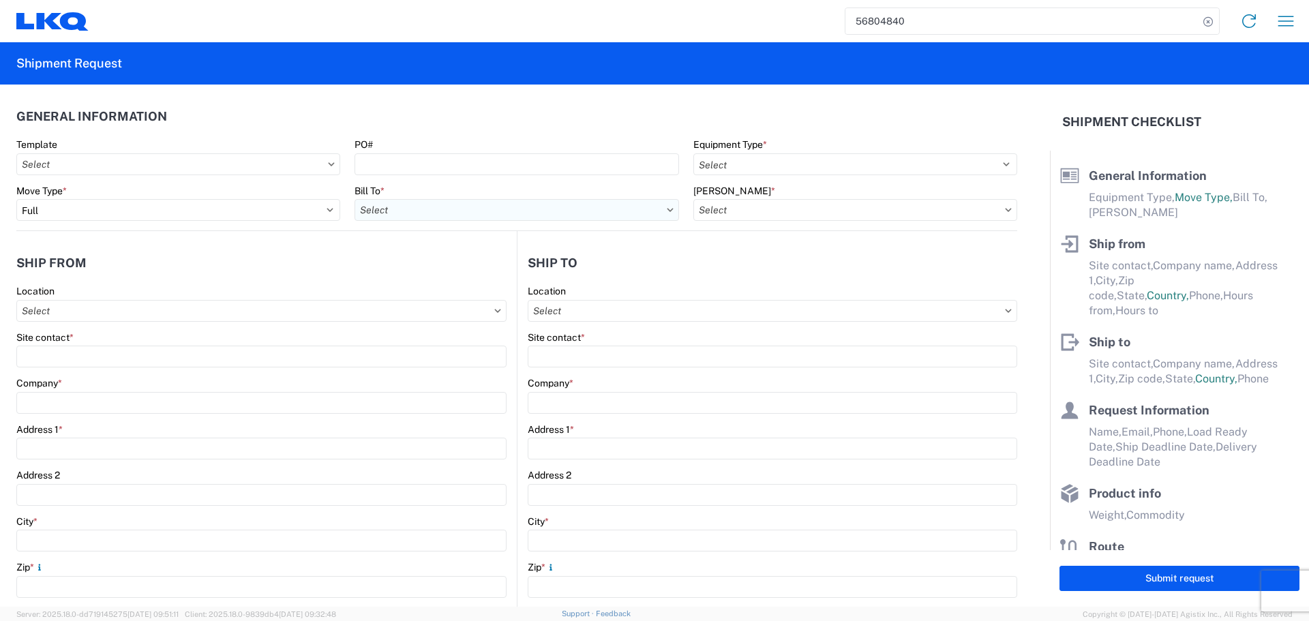
type input "480"
type input "432"
select select "IN"
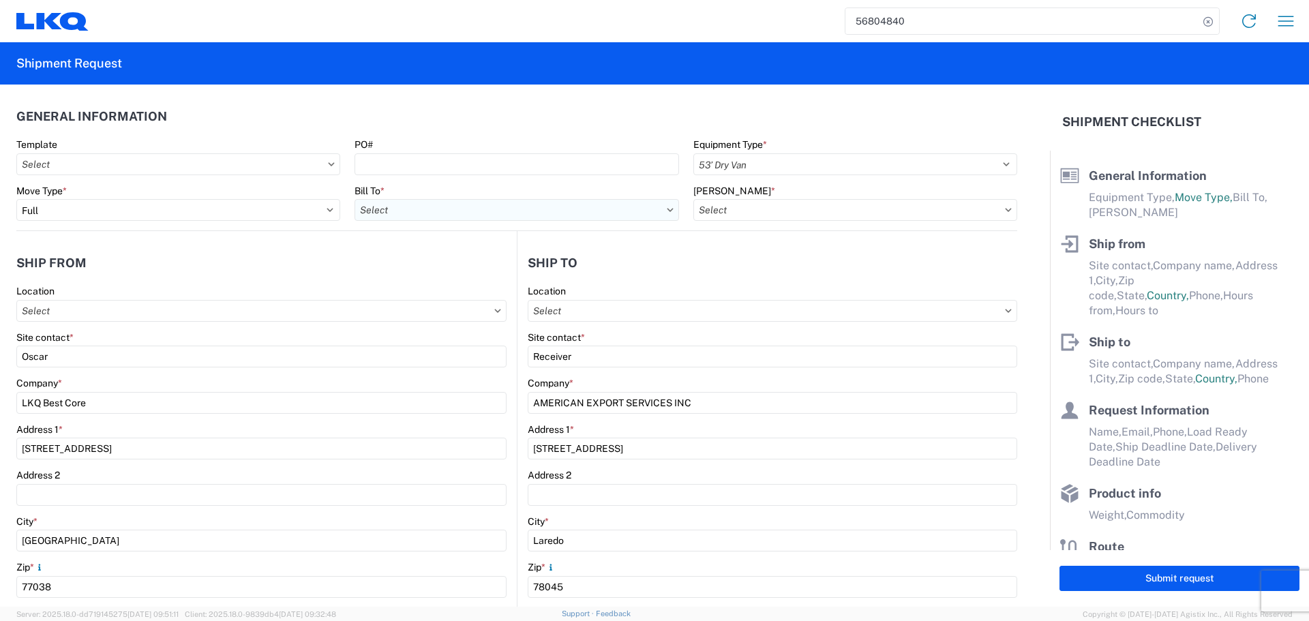
select select "US"
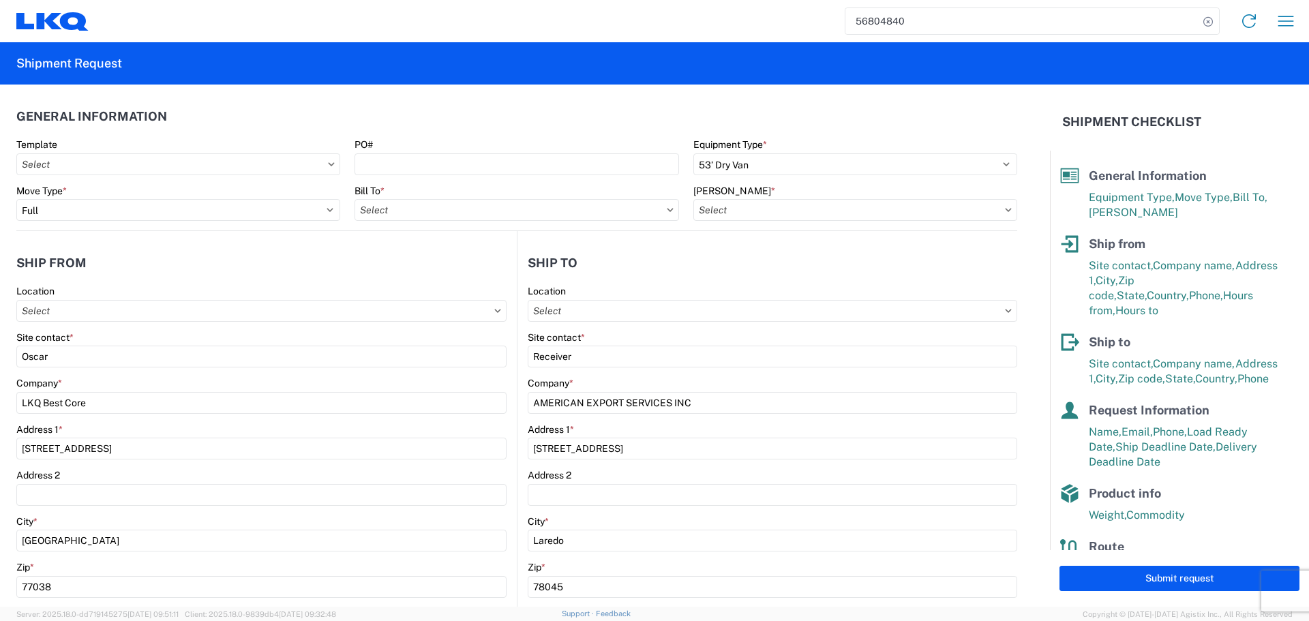
type input "1760 - LKQ Best Core"
type input "1760-6300-66000-0000 - 1760 Freight Out"
type input "1760 - LKQ Best Core"
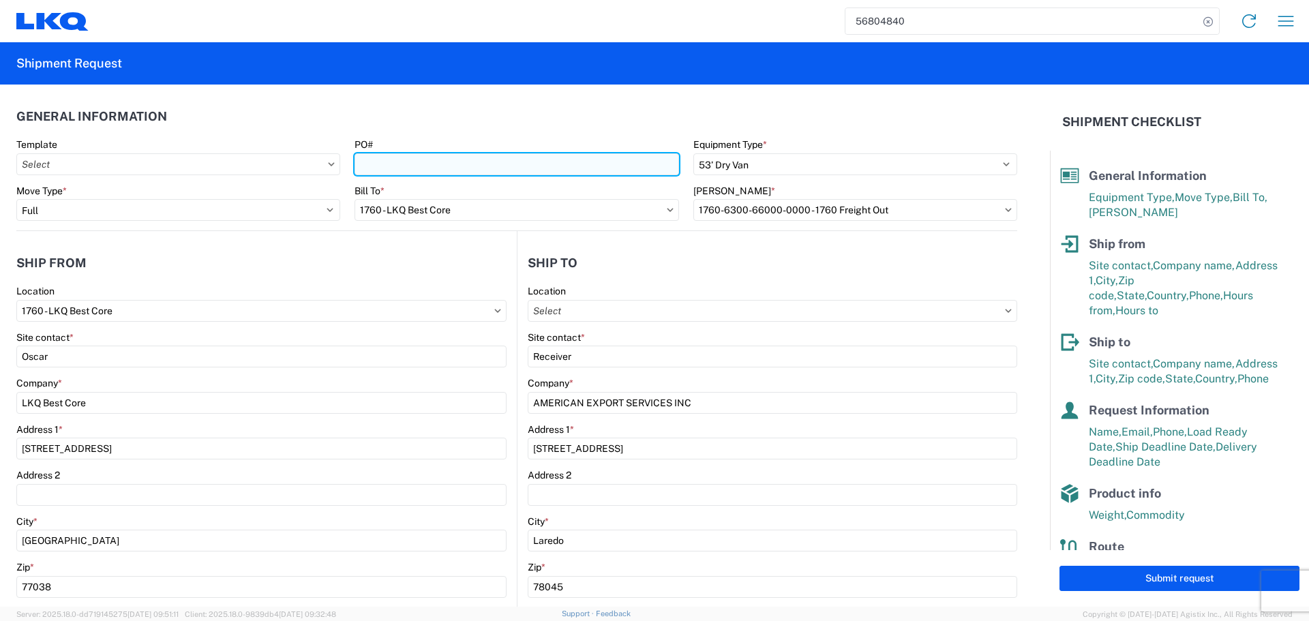
click at [381, 158] on input "PO#" at bounding box center [516, 164] width 324 height 22
type input "AUTO PARTS"
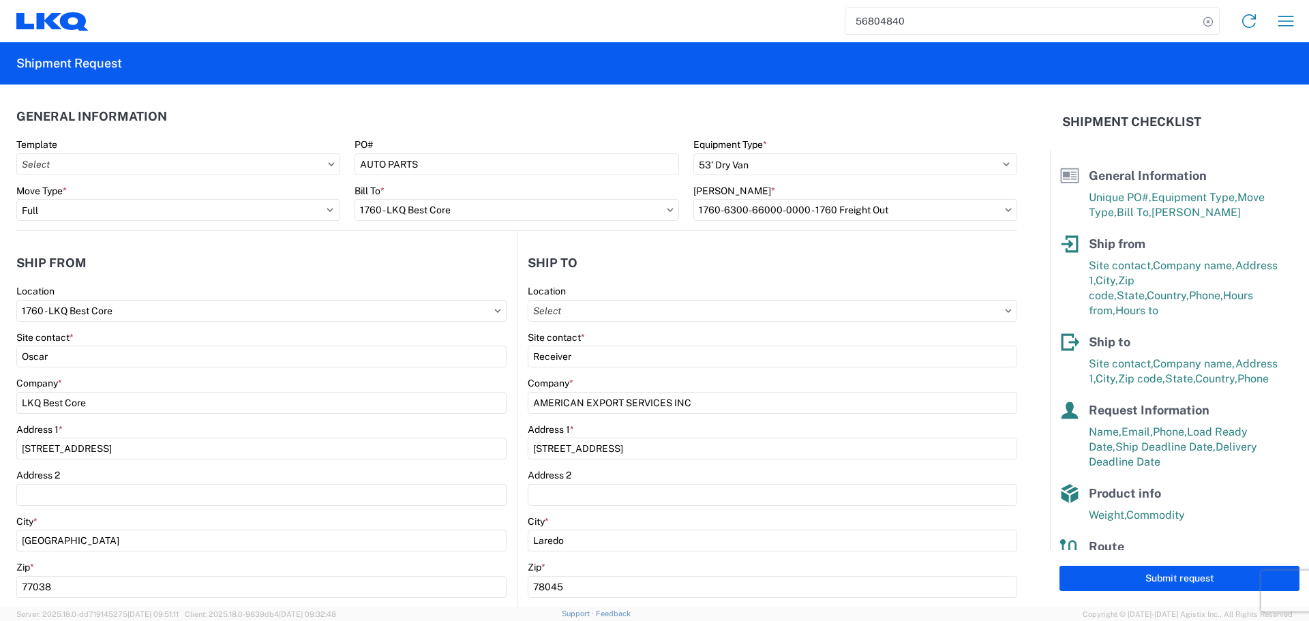
click at [462, 136] on agx-form-section "General Information Template PO# AUTO PARTS Equipment Type * Select 53’ Dry Van…" at bounding box center [516, 166] width 1001 height 130
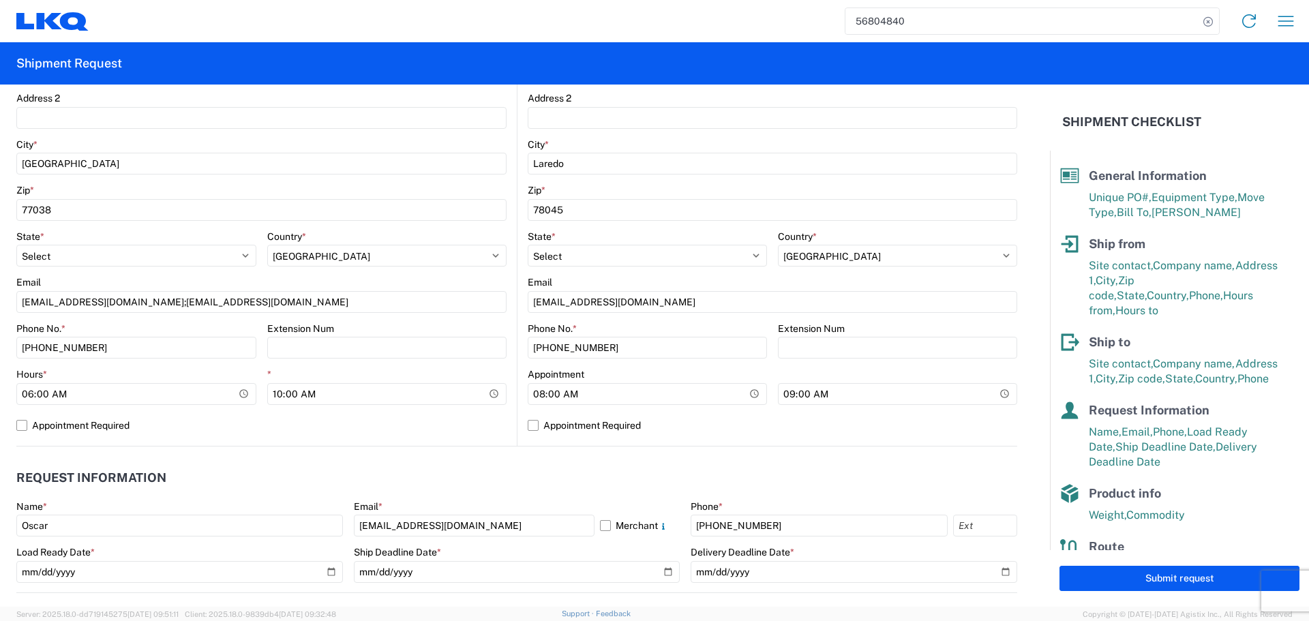
scroll to position [409, 0]
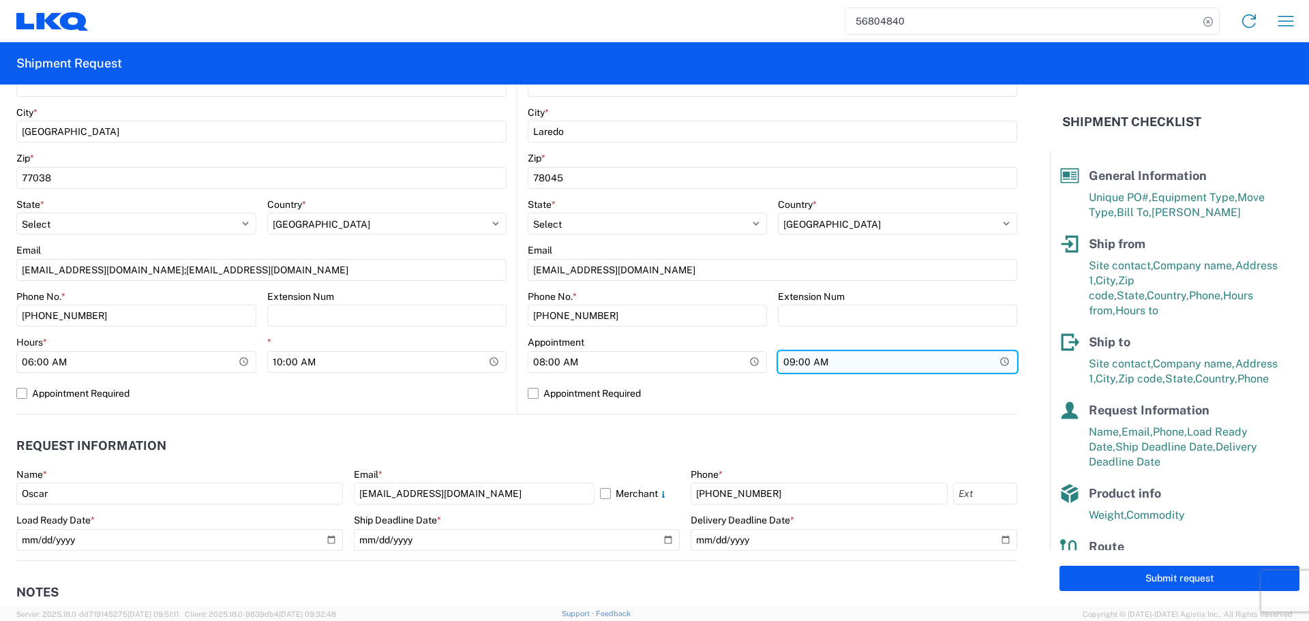
click at [992, 366] on input "09:00:00" at bounding box center [897, 362] width 239 height 22
type input "13:00"
click at [459, 428] on agx-request-info "Request Information Name * Oscar Email * oxdavila@lkqcorp.com Merchant Phone * …" at bounding box center [516, 487] width 1001 height 147
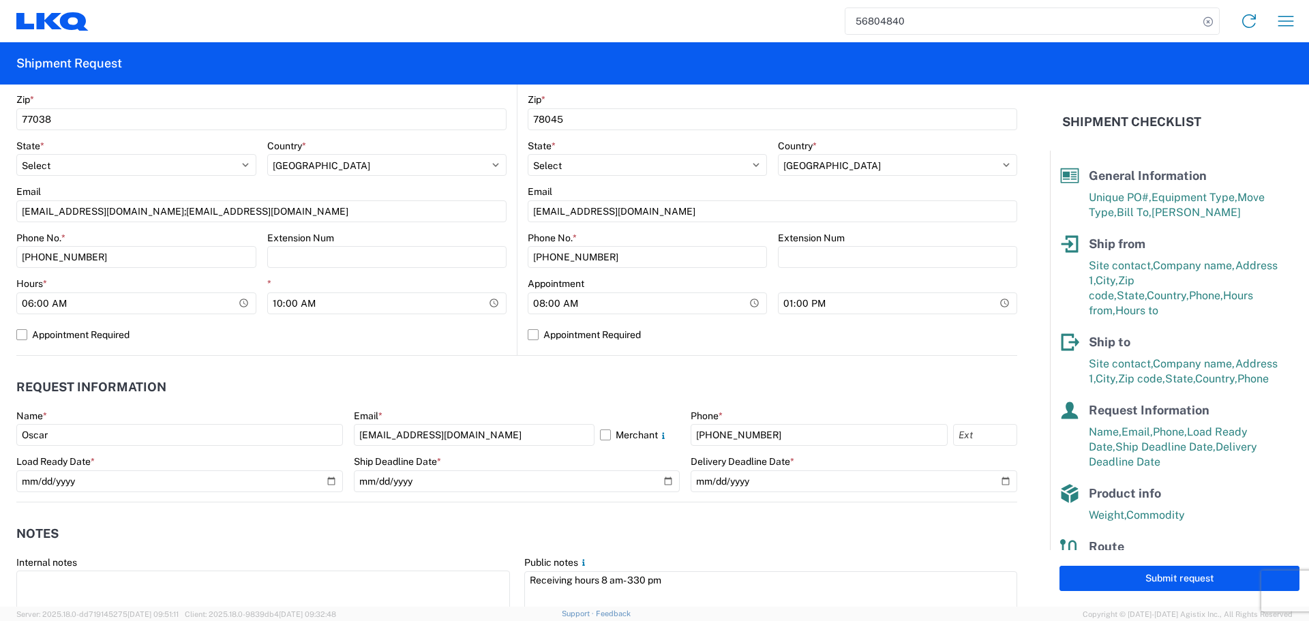
scroll to position [613, 0]
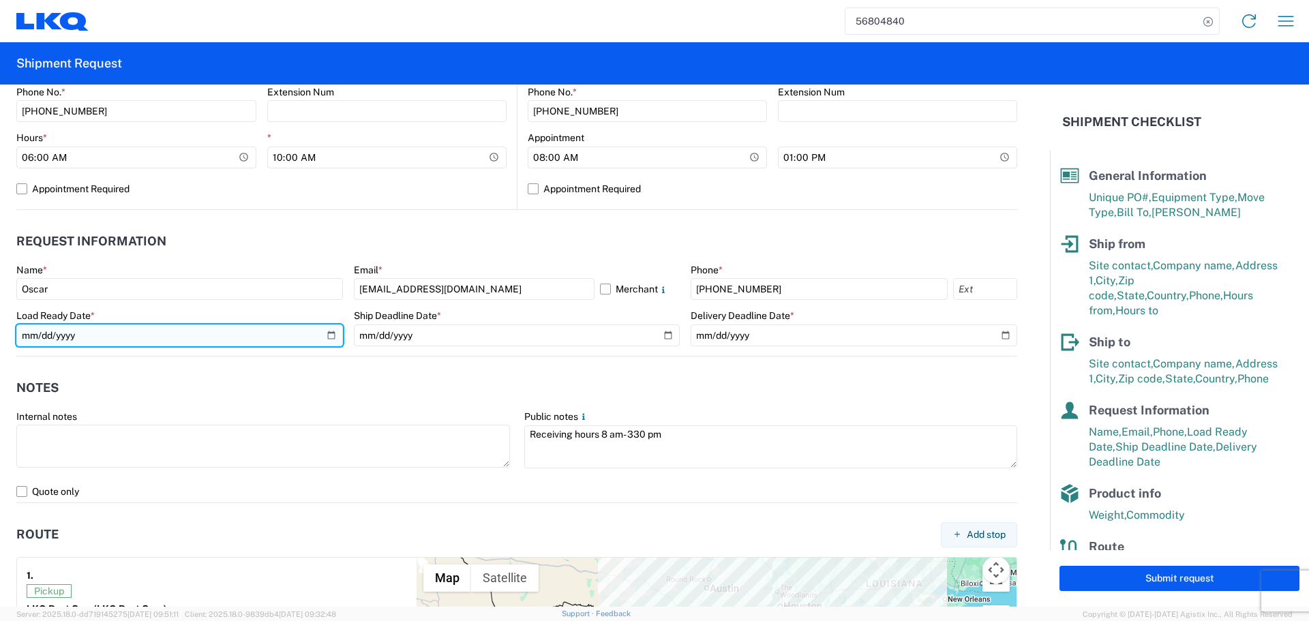
click at [327, 333] on input "2025-09-17" at bounding box center [179, 335] width 326 height 22
type input "2025-09-15"
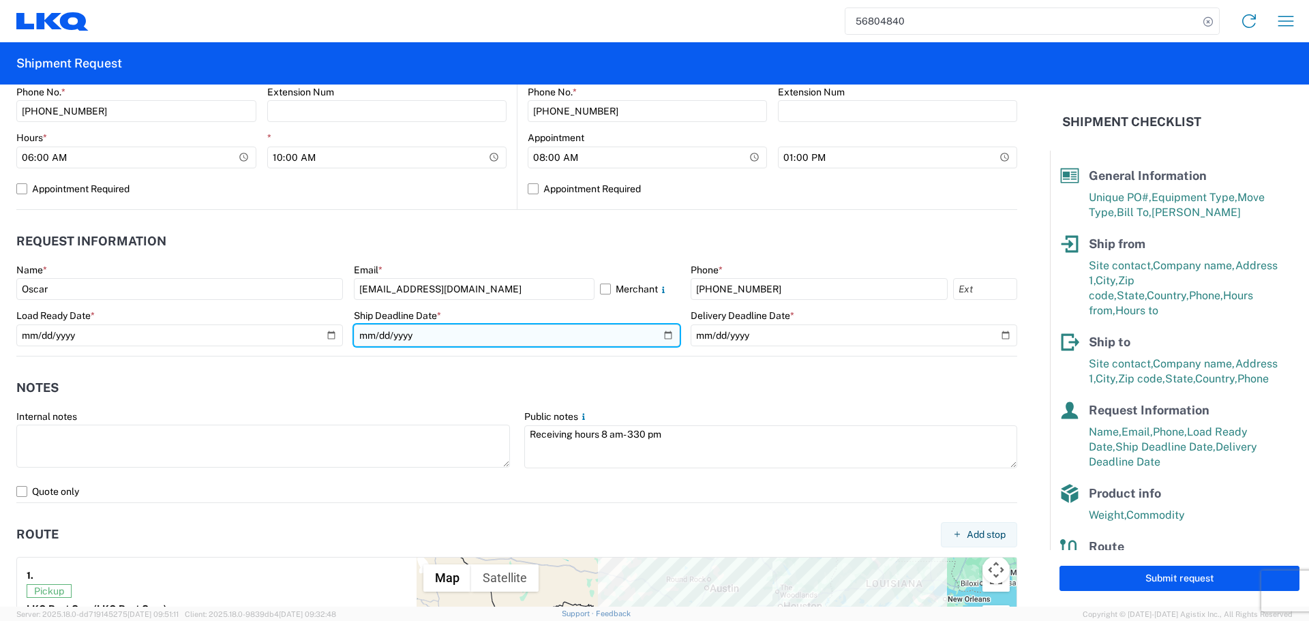
click at [656, 332] on input "2025-09-17" at bounding box center [517, 335] width 326 height 22
type input "2025-09-15"
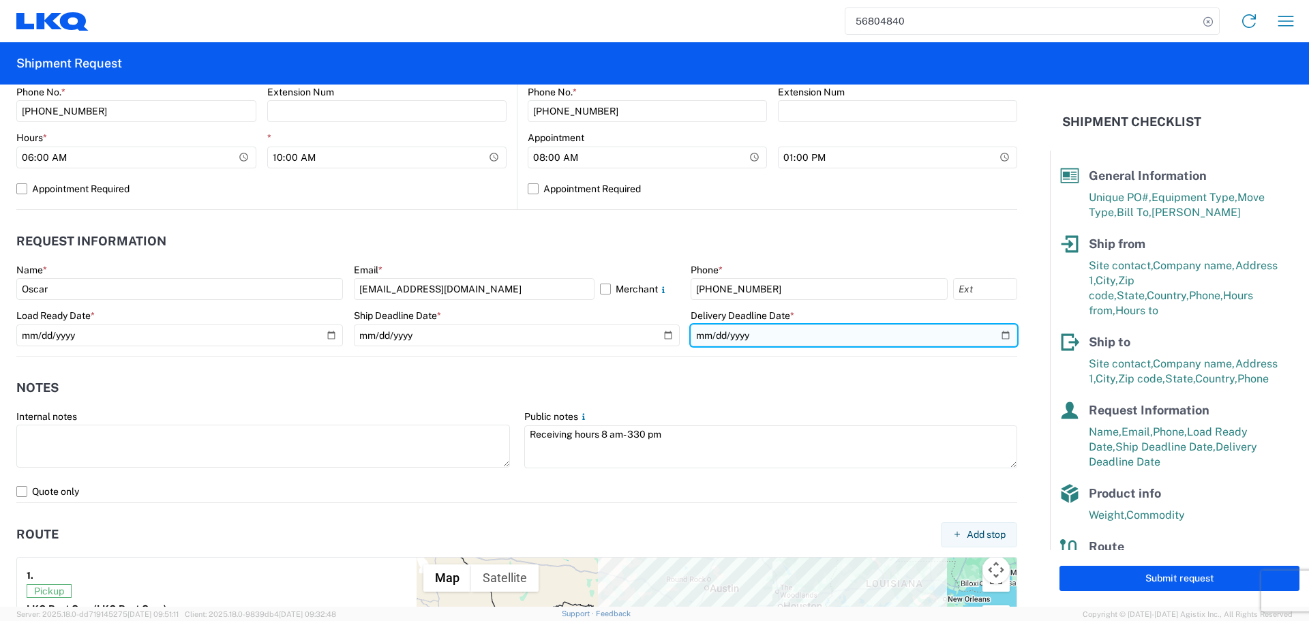
click at [994, 336] on input "2025-09-18" at bounding box center [853, 335] width 326 height 22
type input "2025-09-16"
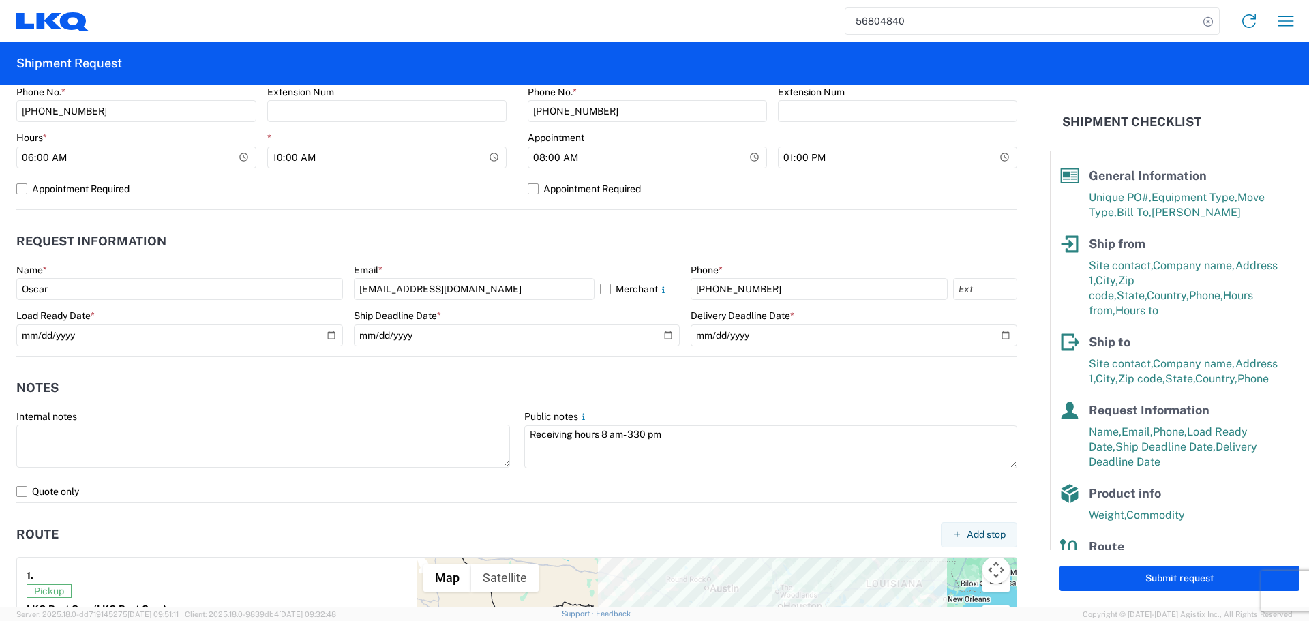
click at [458, 384] on header "Notes" at bounding box center [516, 388] width 1001 height 31
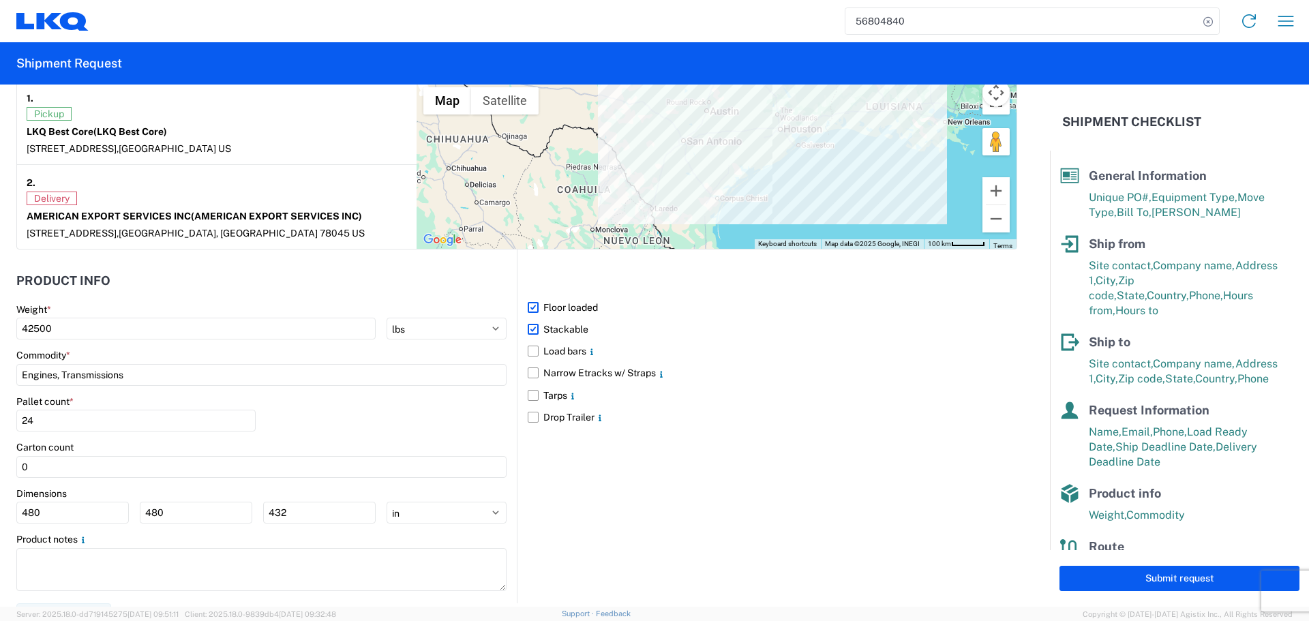
scroll to position [1112, 0]
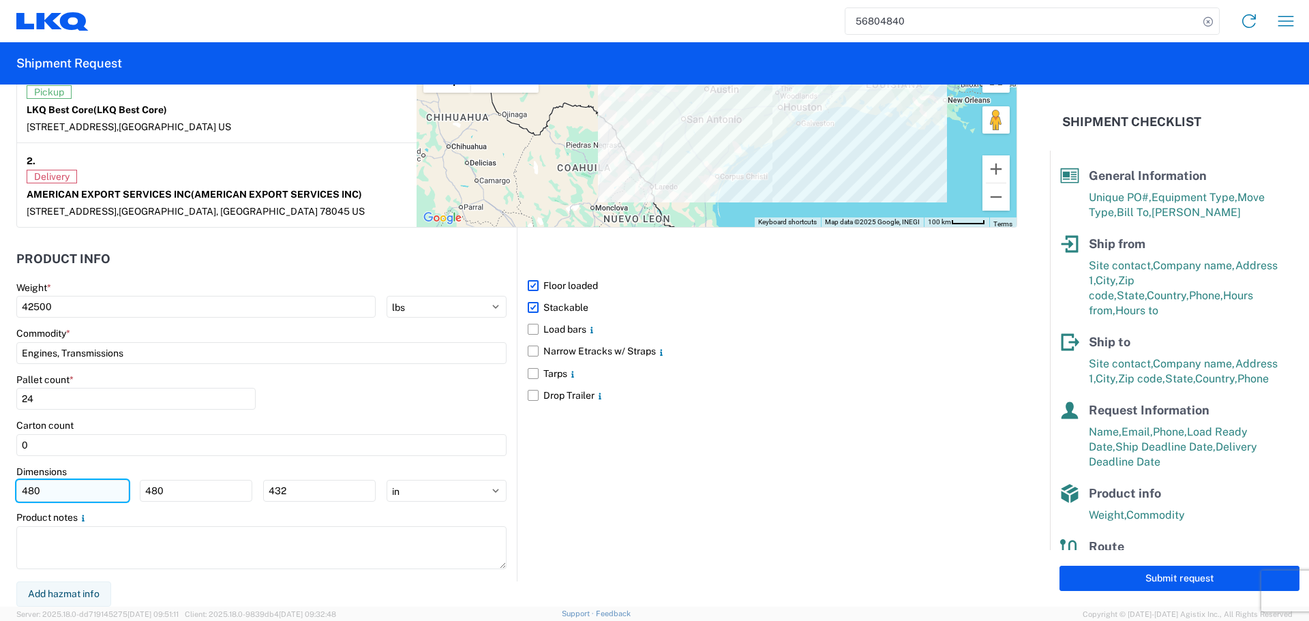
click at [55, 493] on input "480" at bounding box center [72, 491] width 112 height 22
type input "40"
click at [181, 490] on input "480" at bounding box center [196, 491] width 112 height 22
type input "40"
click at [310, 494] on input "432" at bounding box center [319, 491] width 112 height 22
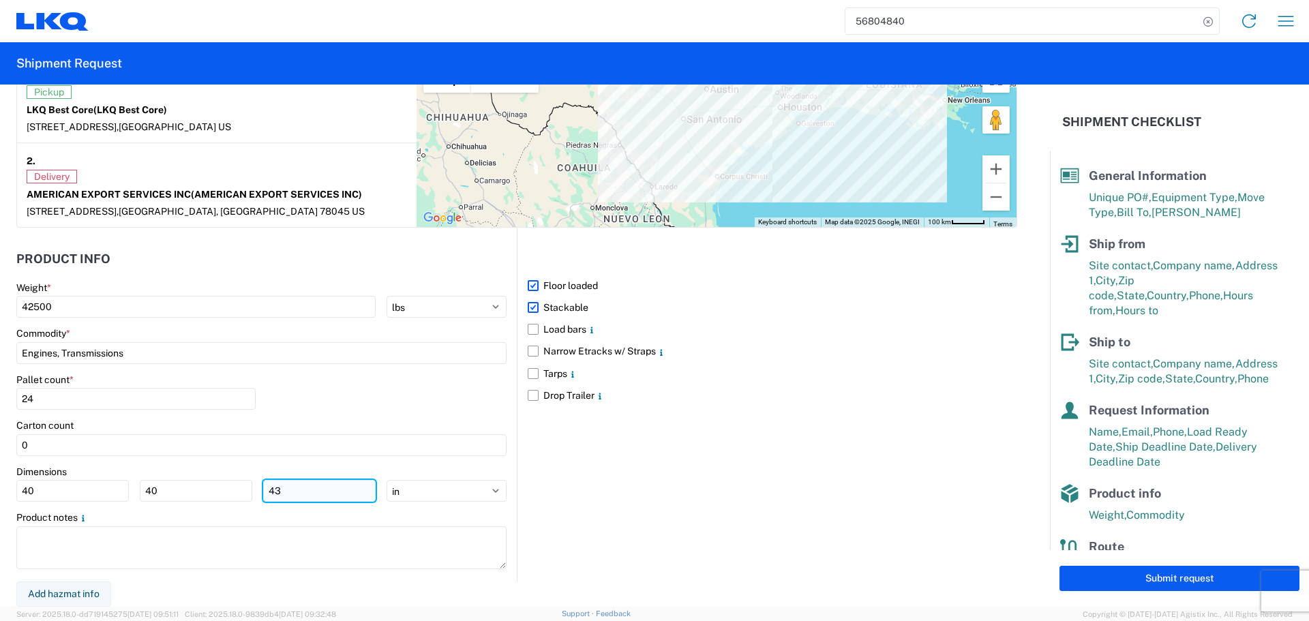
type input "4"
type input "36"
click at [401, 415] on div "Pallet count * 24" at bounding box center [261, 397] width 490 height 46
click at [396, 401] on div "Pallet count * 24" at bounding box center [261, 397] width 490 height 46
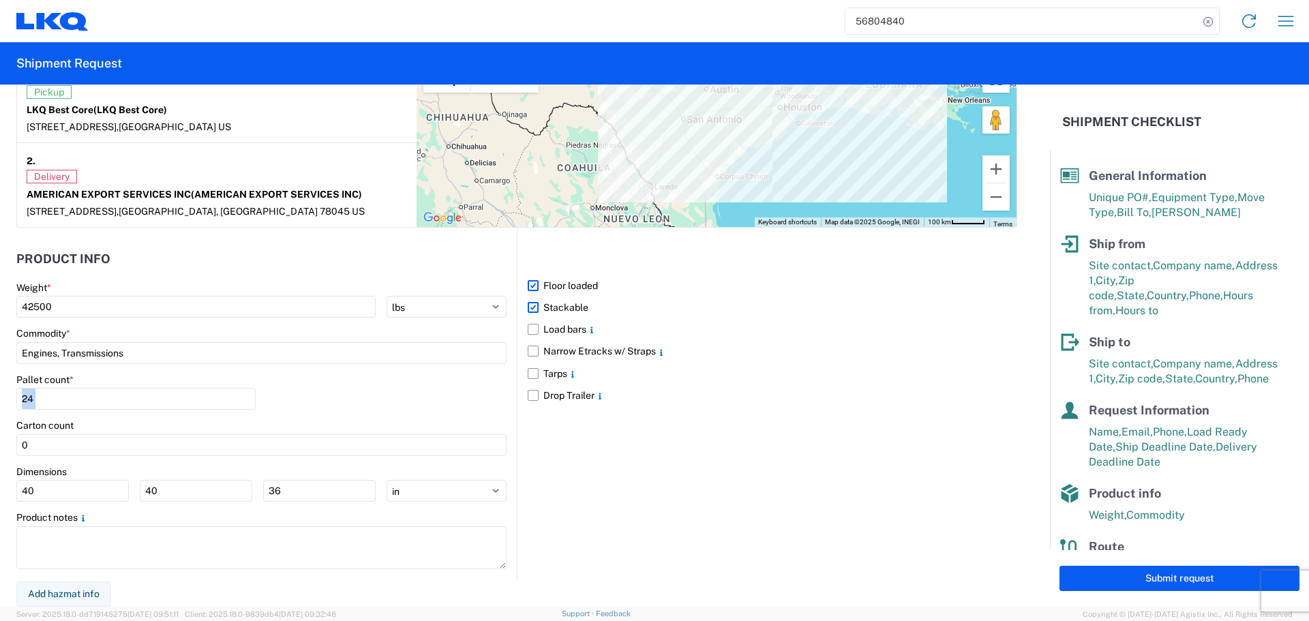
click at [397, 399] on div "Pallet count * 24" at bounding box center [261, 397] width 490 height 46
click at [429, 419] on div "Carton count" at bounding box center [261, 425] width 490 height 12
click at [400, 400] on div "Pallet count * 24" at bounding box center [261, 397] width 490 height 46
click at [432, 403] on div "Pallet count * 24" at bounding box center [261, 397] width 490 height 46
click at [392, 391] on div "Pallet count * 24" at bounding box center [261, 397] width 490 height 46
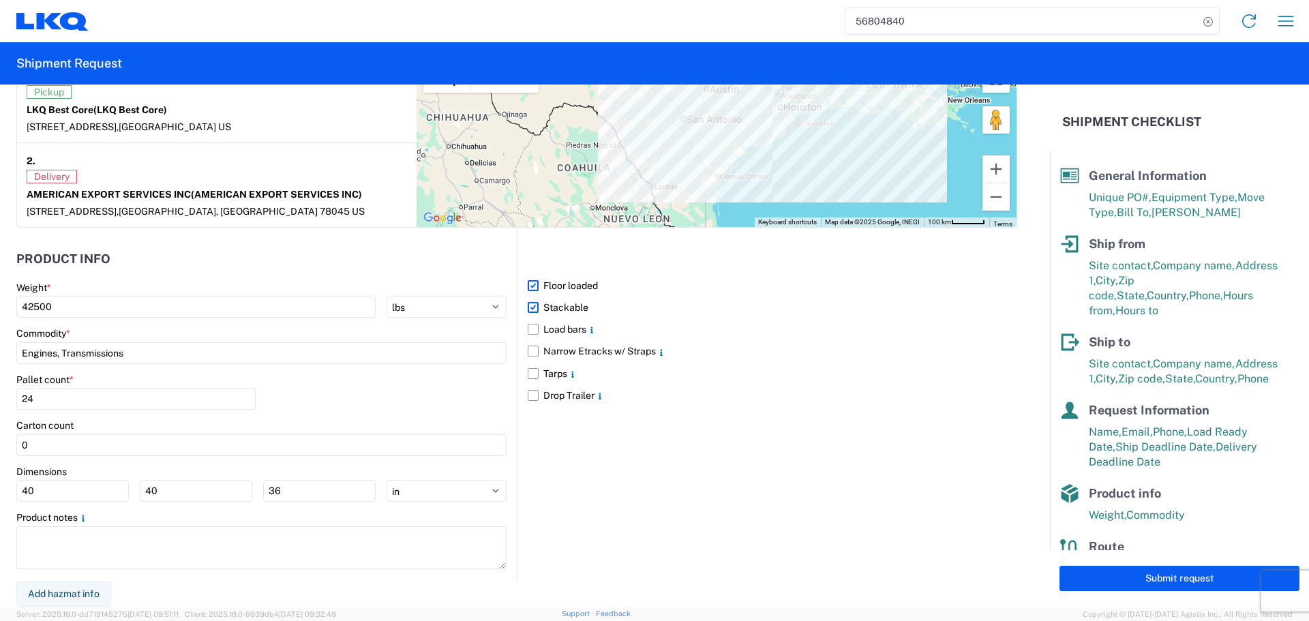
click at [401, 397] on div "Pallet count * 24" at bounding box center [261, 397] width 490 height 46
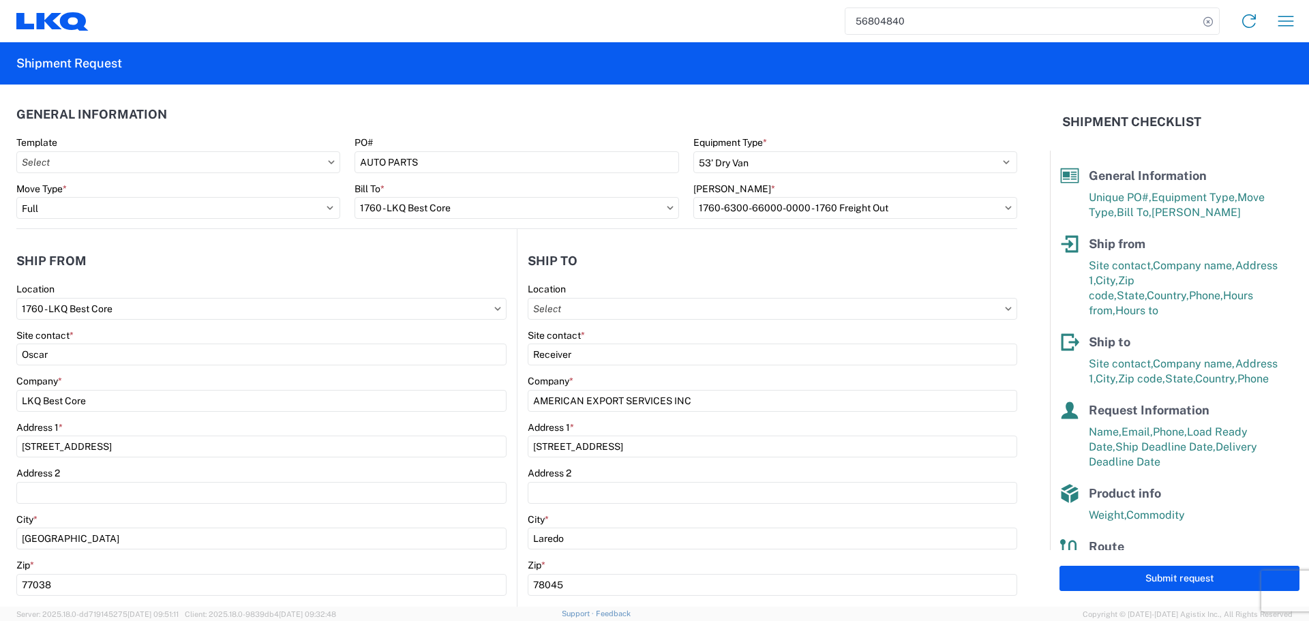
scroll to position [0, 0]
click at [1172, 585] on button "Submit request" at bounding box center [1179, 578] width 240 height 25
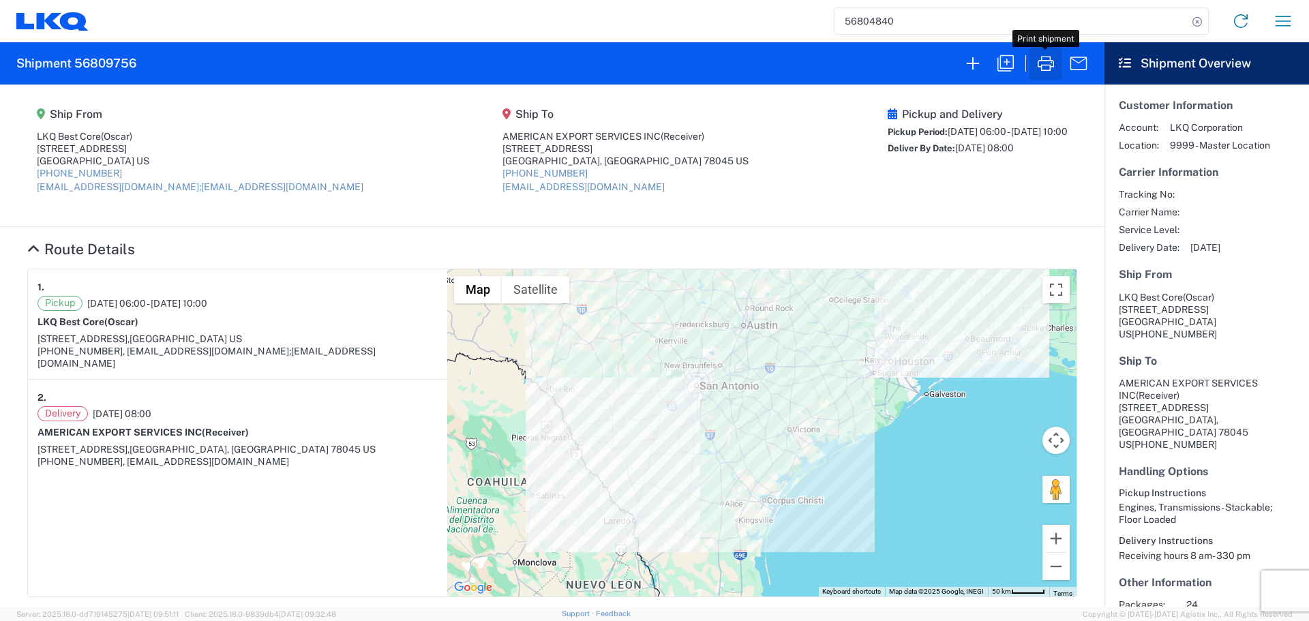
click at [1046, 62] on icon "button" at bounding box center [1046, 63] width 22 height 22
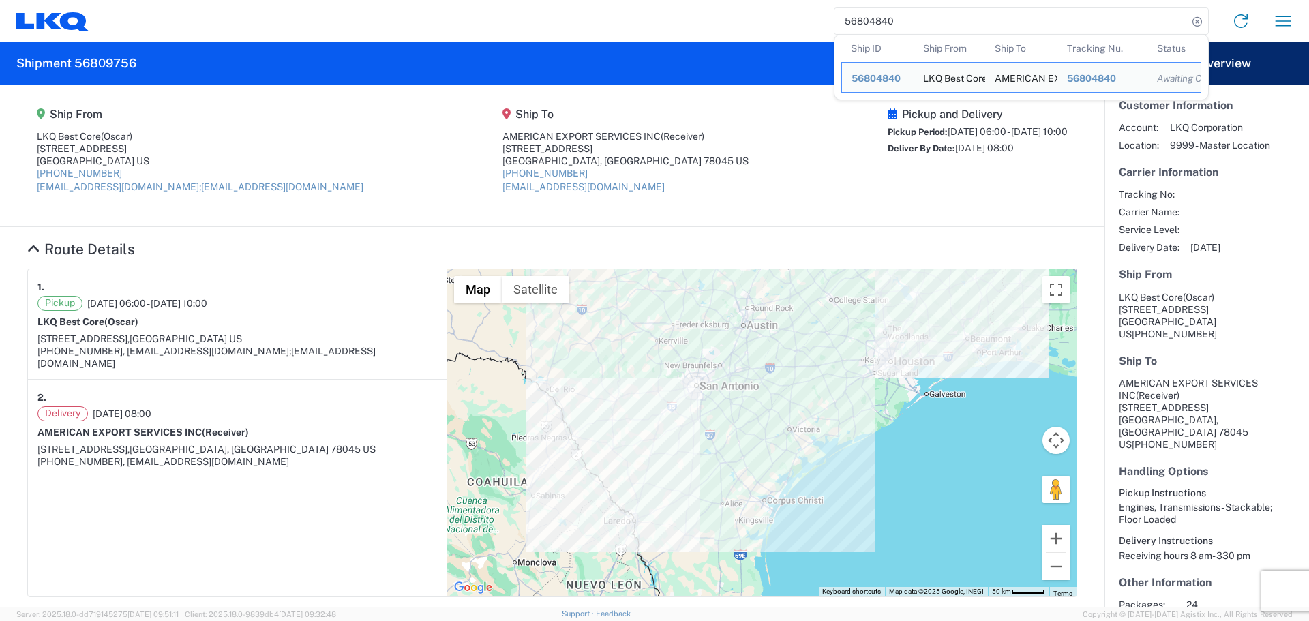
click at [840, 26] on input "56804840" at bounding box center [1010, 21] width 353 height 26
click at [840, 20] on input "56804840" at bounding box center [1010, 21] width 353 height 26
click at [869, 16] on input "56804840" at bounding box center [1010, 21] width 353 height 26
paste input "5768162"
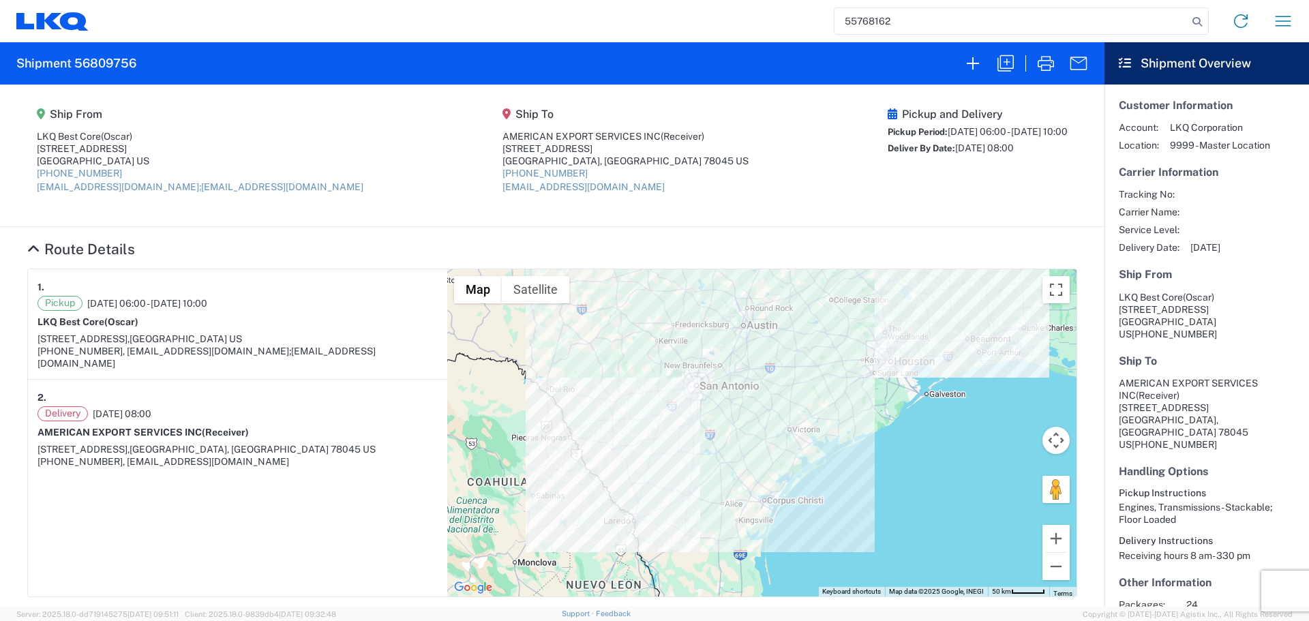
type input "55768162"
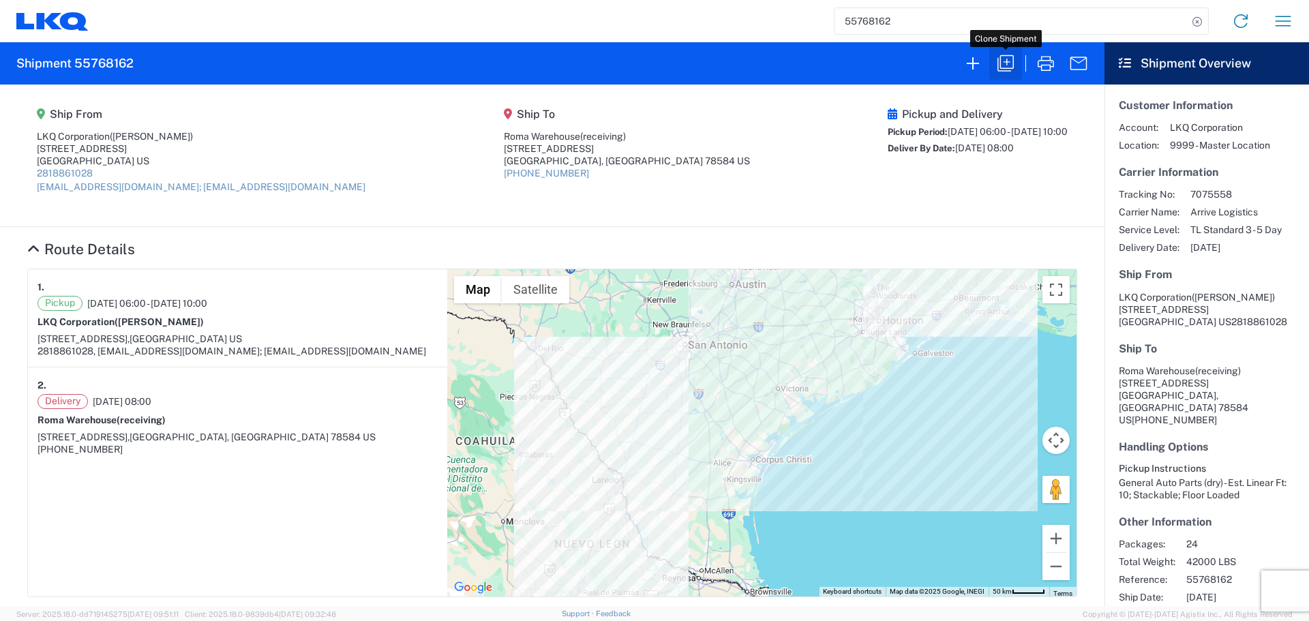
click at [1006, 49] on button "button" at bounding box center [1005, 63] width 33 height 33
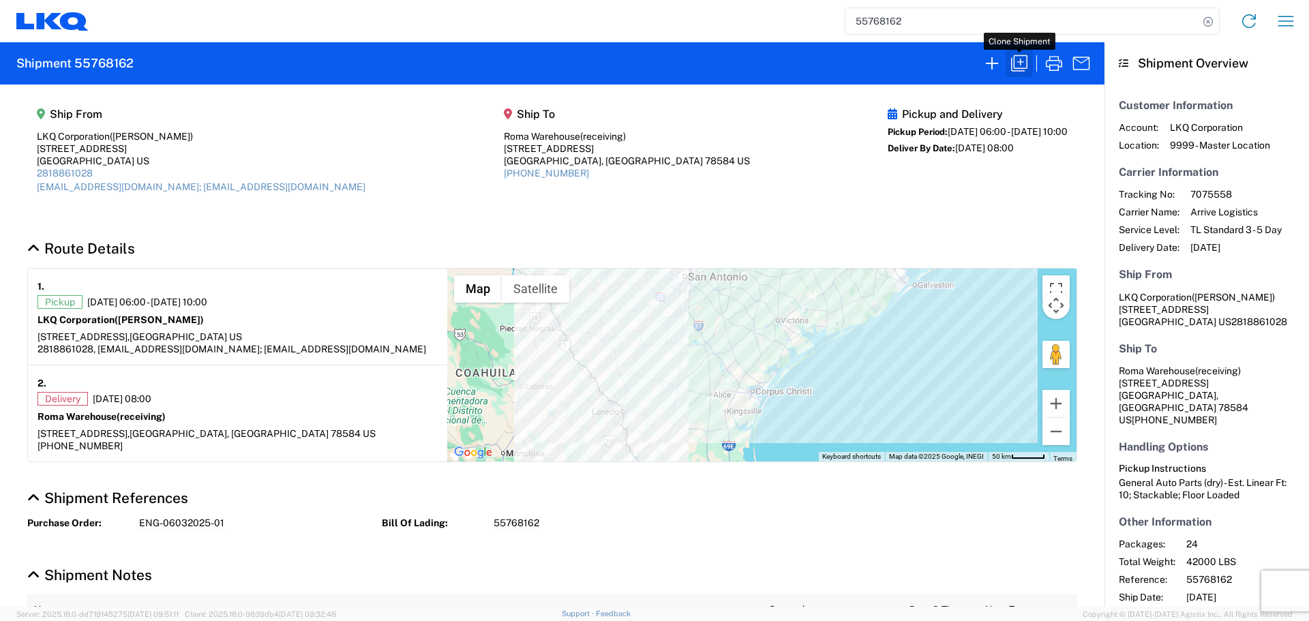
click at [1016, 63] on icon "button" at bounding box center [1019, 63] width 22 height 22
click at [1019, 65] on icon "button" at bounding box center [1019, 63] width 22 height 22
select select "STDV"
select select "FULL"
select select "US"
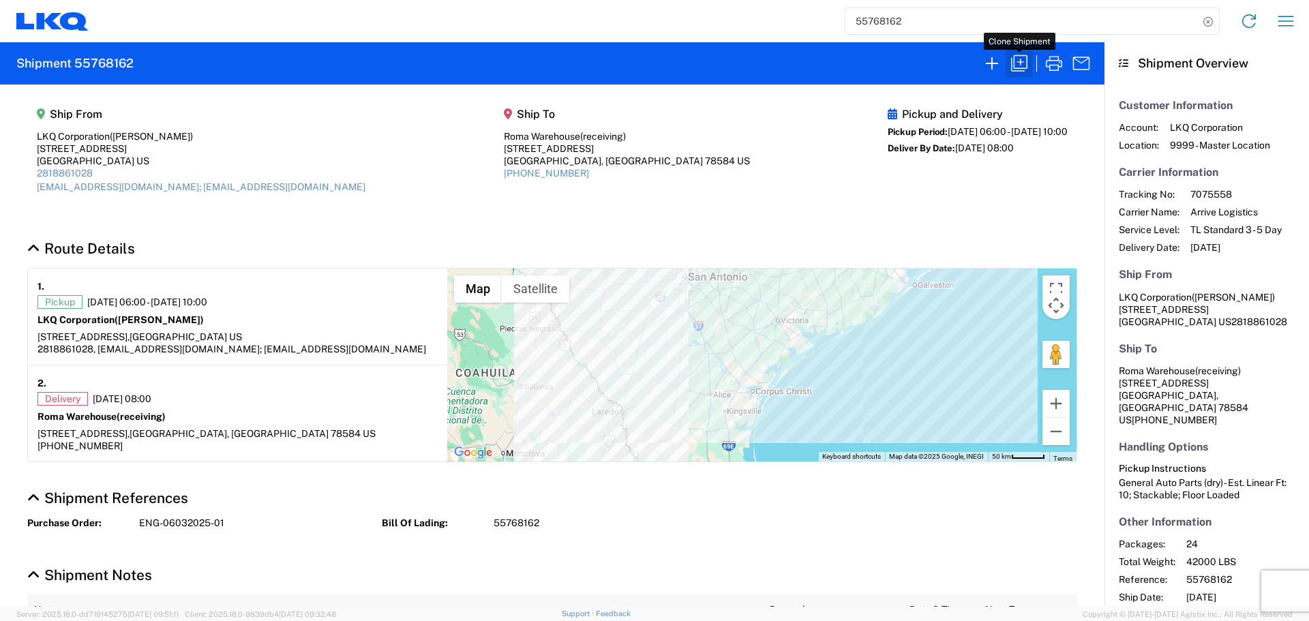
select select "US"
select select "LBS"
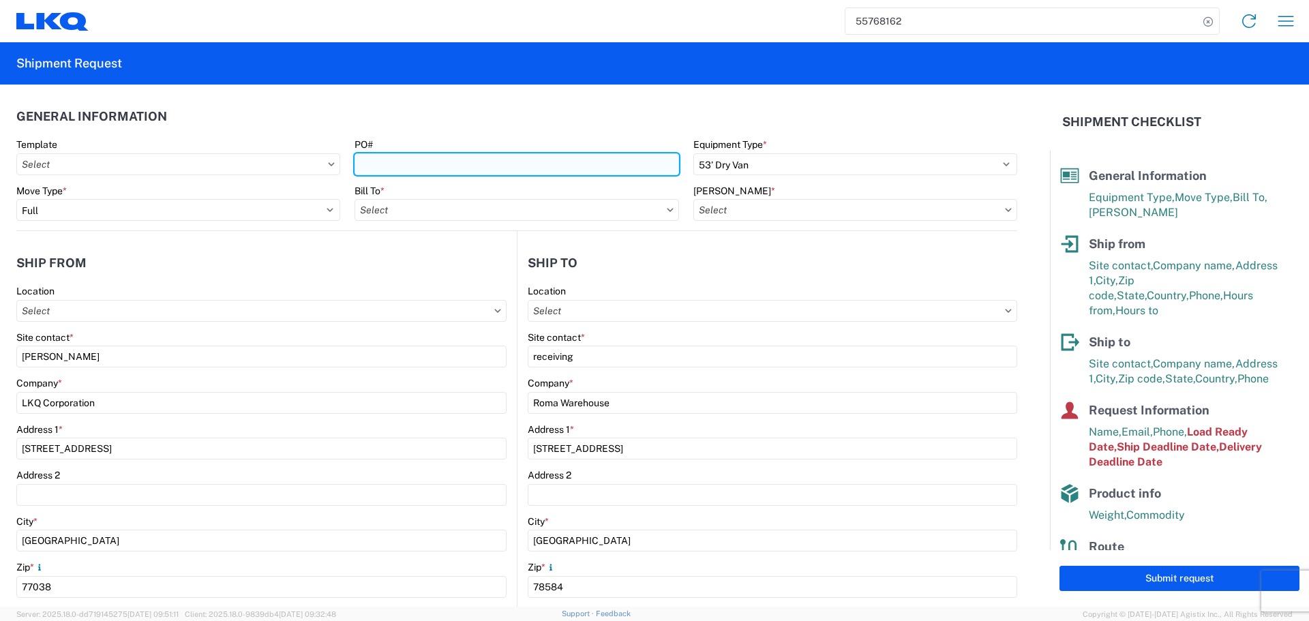
click at [421, 166] on input "PO#" at bounding box center [516, 164] width 324 height 22
type input "AUTO PARTS"
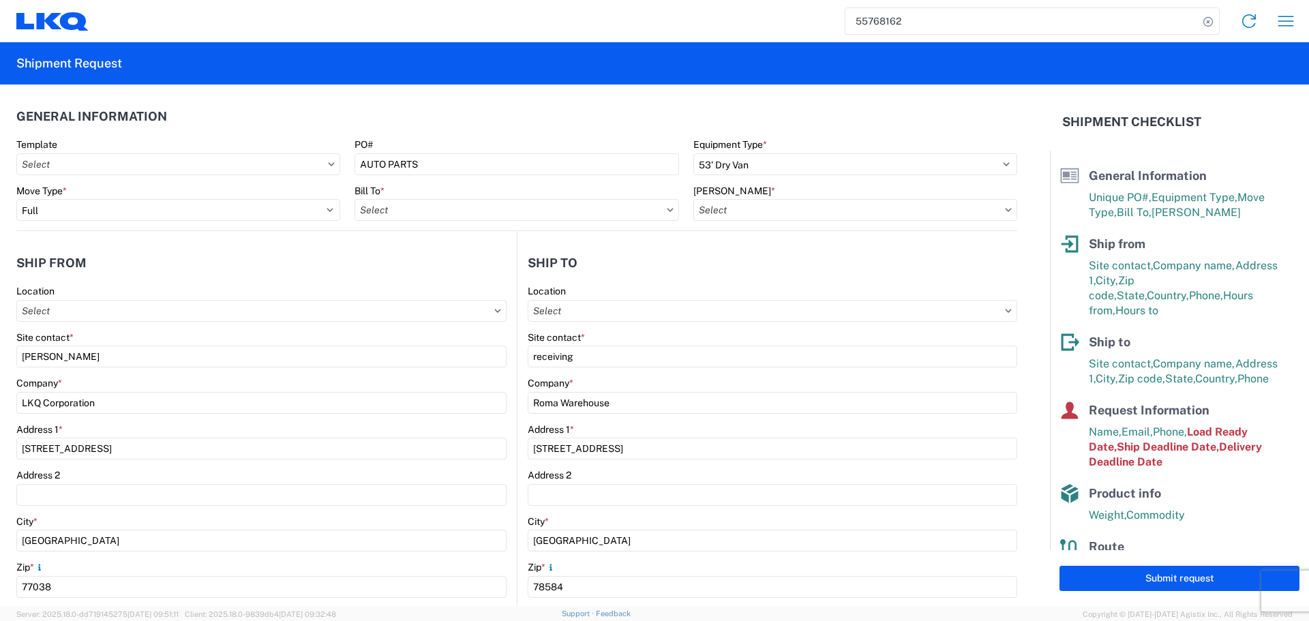
click at [453, 112] on header "General Information" at bounding box center [516, 116] width 1001 height 31
type input "1760 - LKQ Best Core"
type input "1760-6300-66000-0000 - 1760 Freight Out"
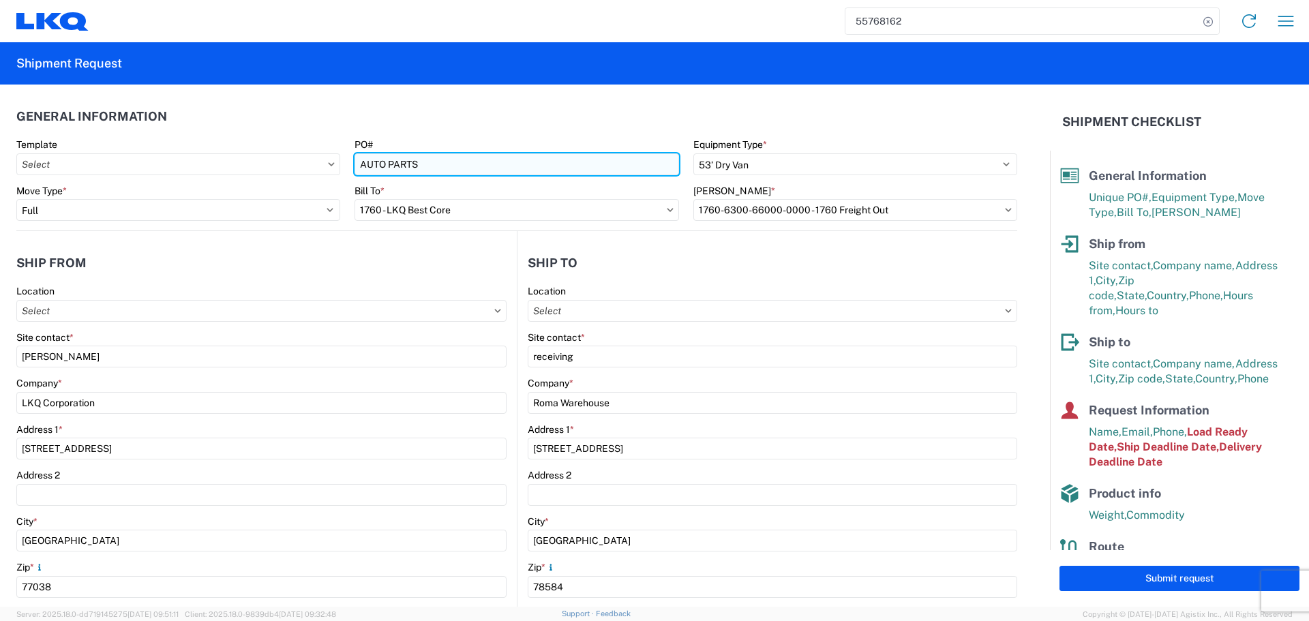
click at [433, 163] on input "AUTO PARTS" at bounding box center [516, 164] width 324 height 22
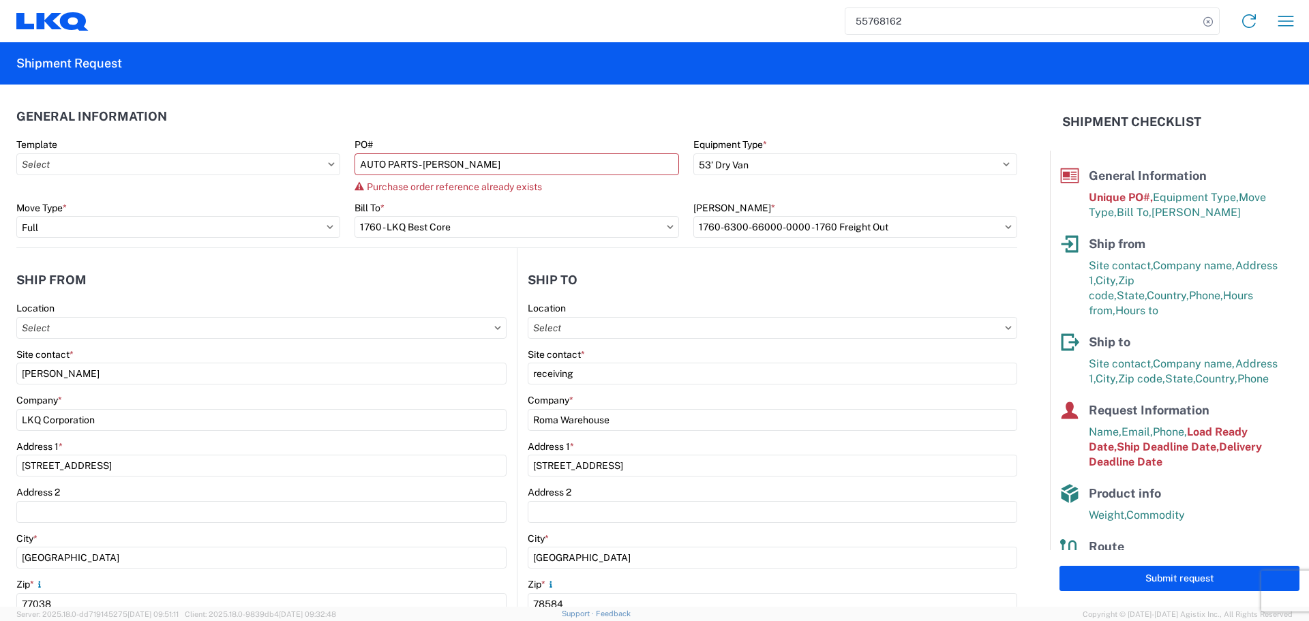
click at [448, 121] on header "General Information" at bounding box center [516, 116] width 1001 height 31
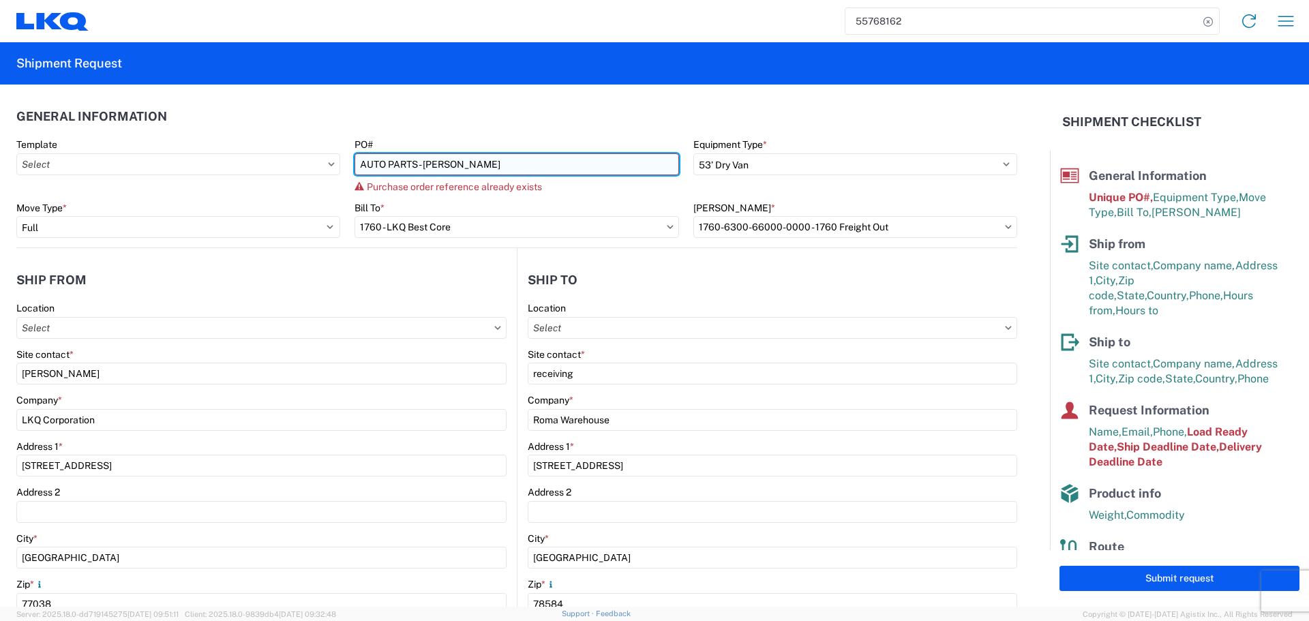
drag, startPoint x: 416, startPoint y: 166, endPoint x: 472, endPoint y: 155, distance: 56.8
click at [416, 166] on input "AUTO PARTS - JULIO" at bounding box center [516, 164] width 324 height 22
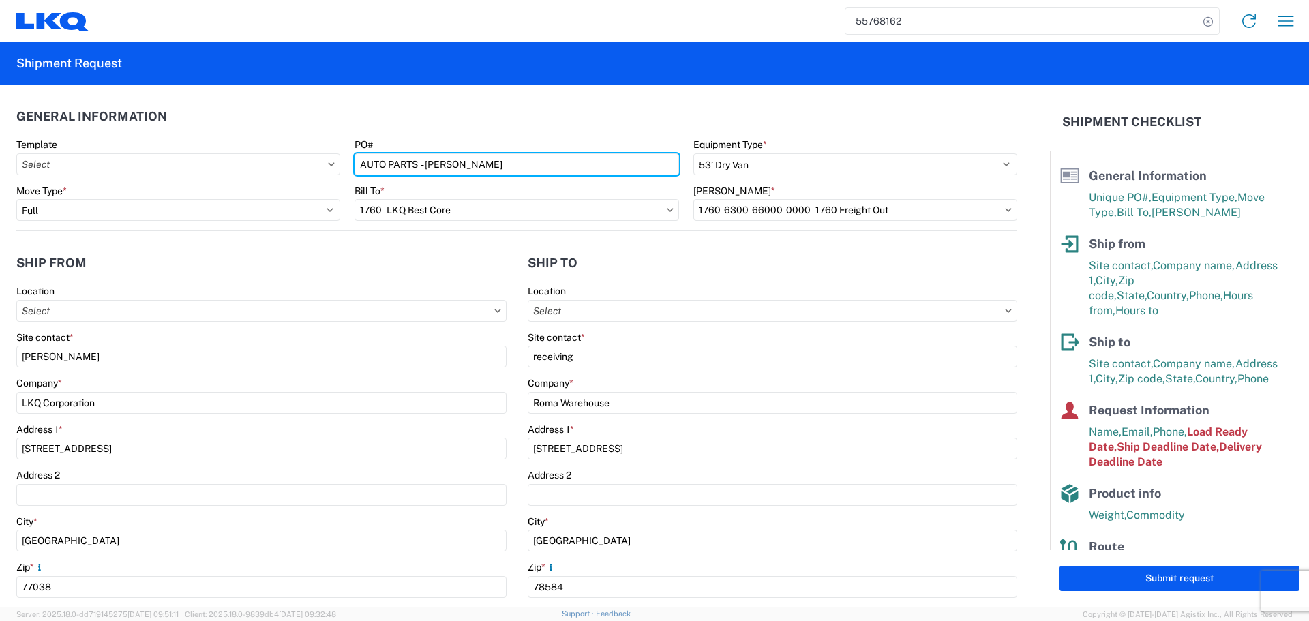
type input "AUTO PARTS - JULIO"
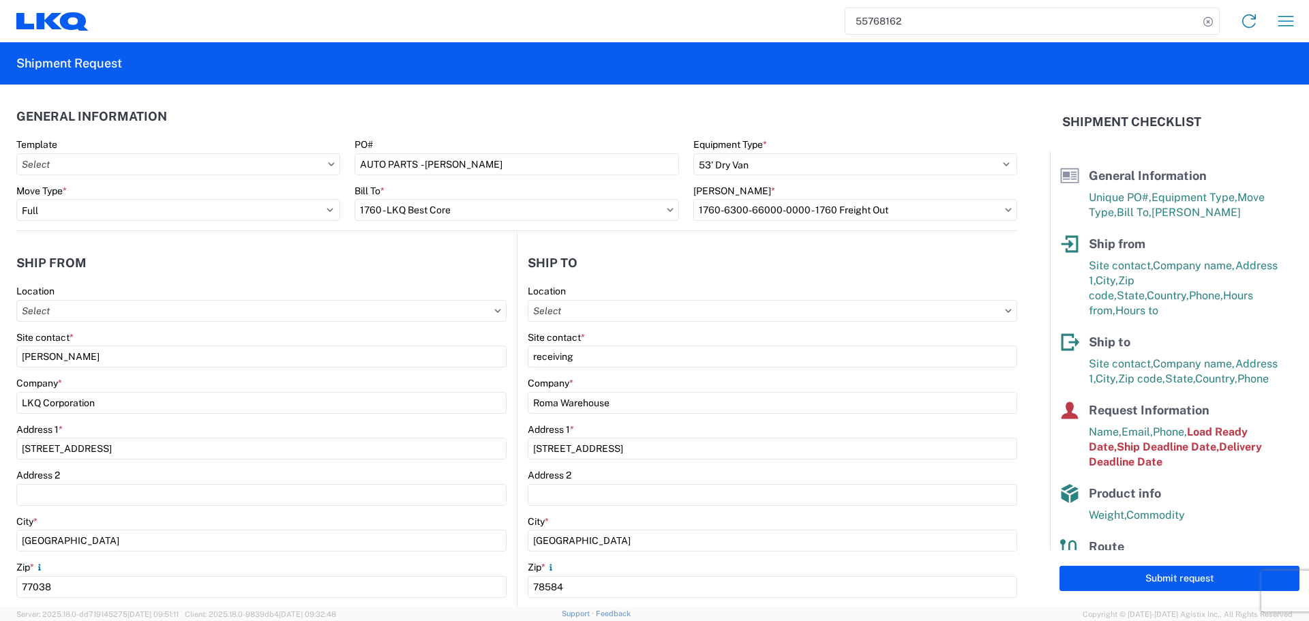
click at [520, 138] on div "PO#" at bounding box center [516, 144] width 324 height 12
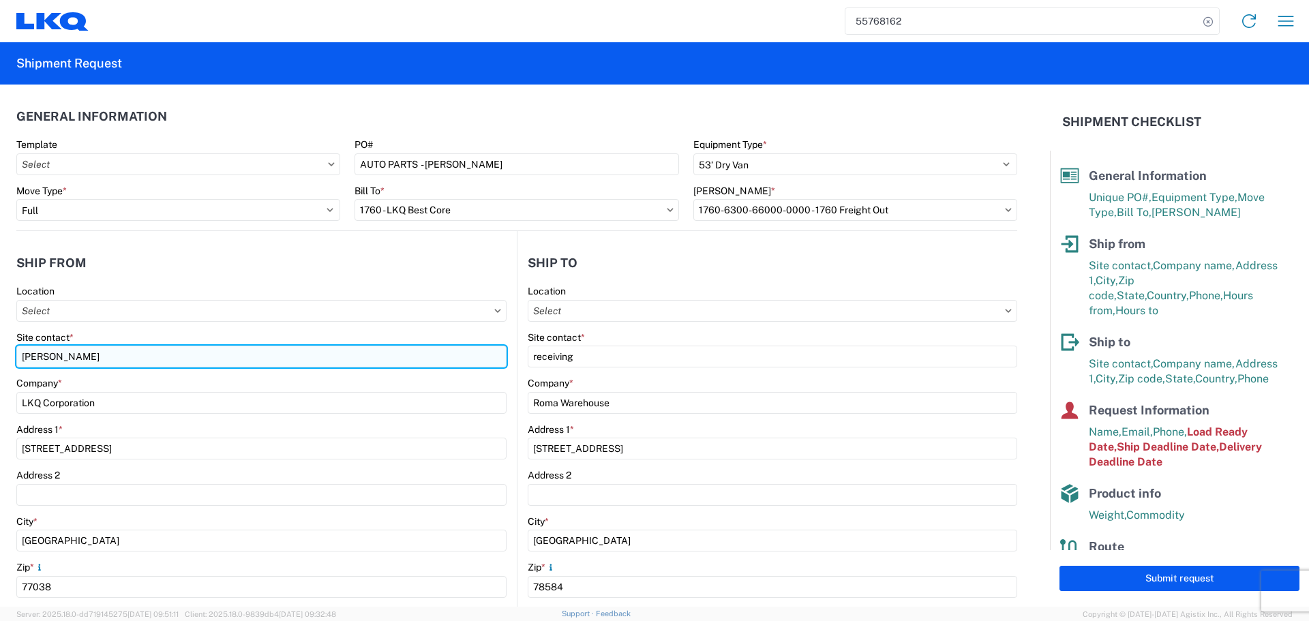
click at [74, 363] on input "Alfredo Canales" at bounding box center [261, 357] width 490 height 22
type input "Oscar"
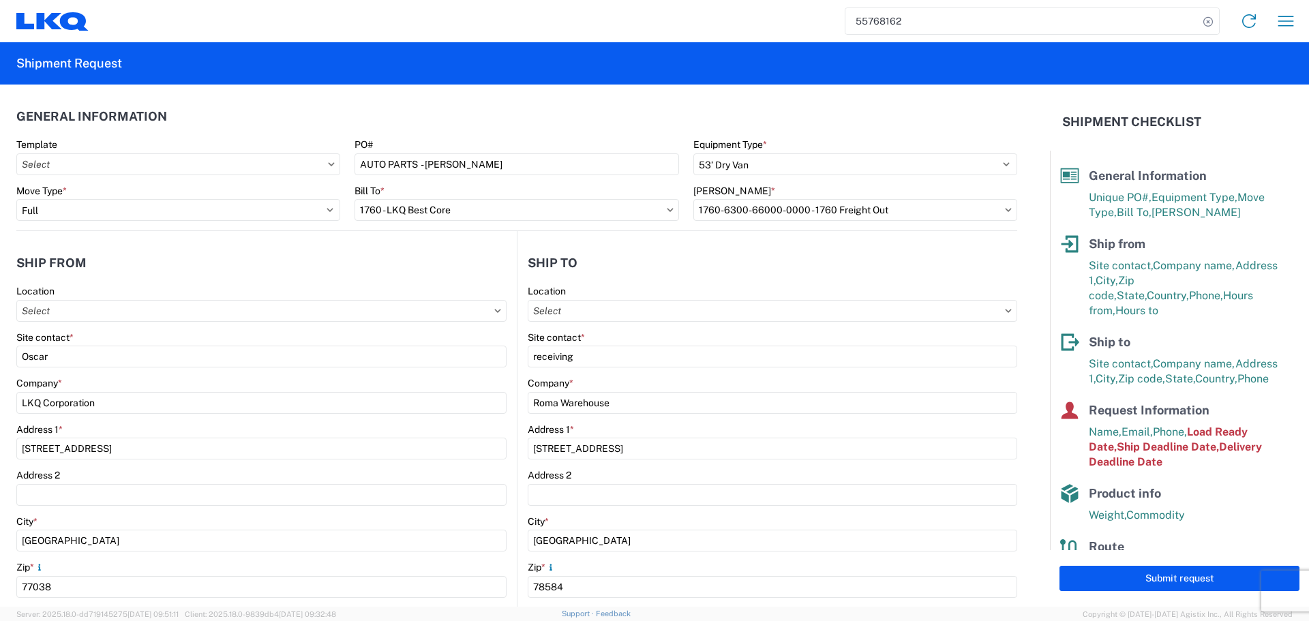
click at [186, 275] on header "Ship from" at bounding box center [266, 262] width 500 height 31
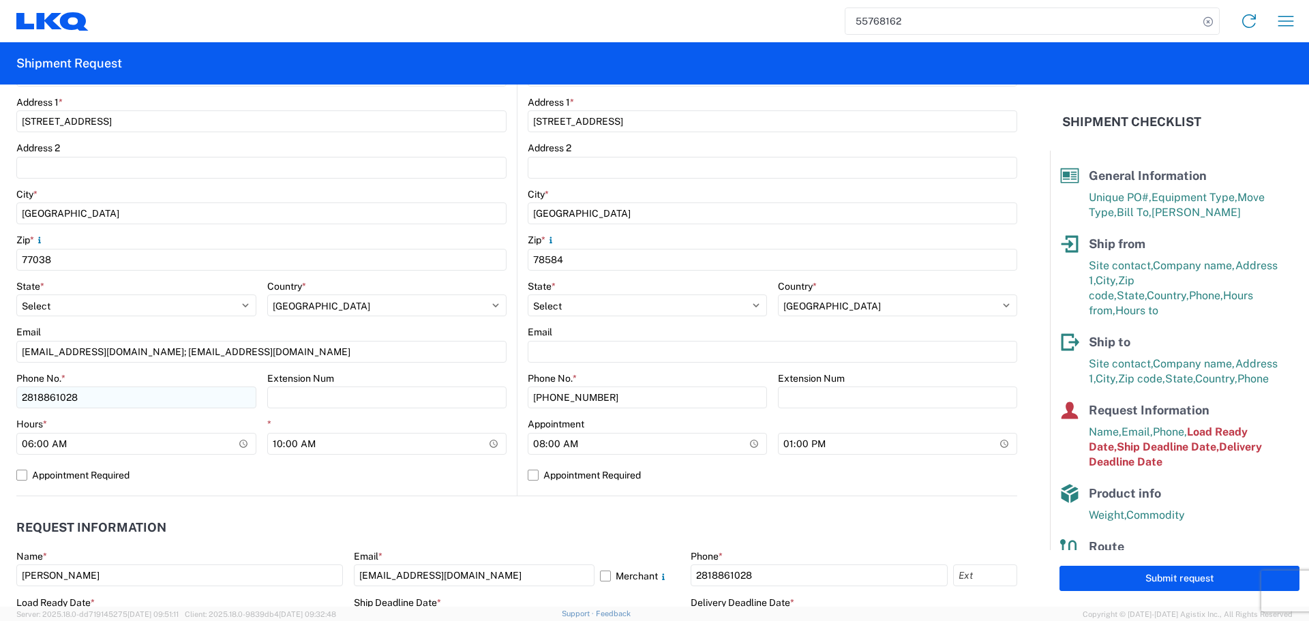
scroll to position [341, 0]
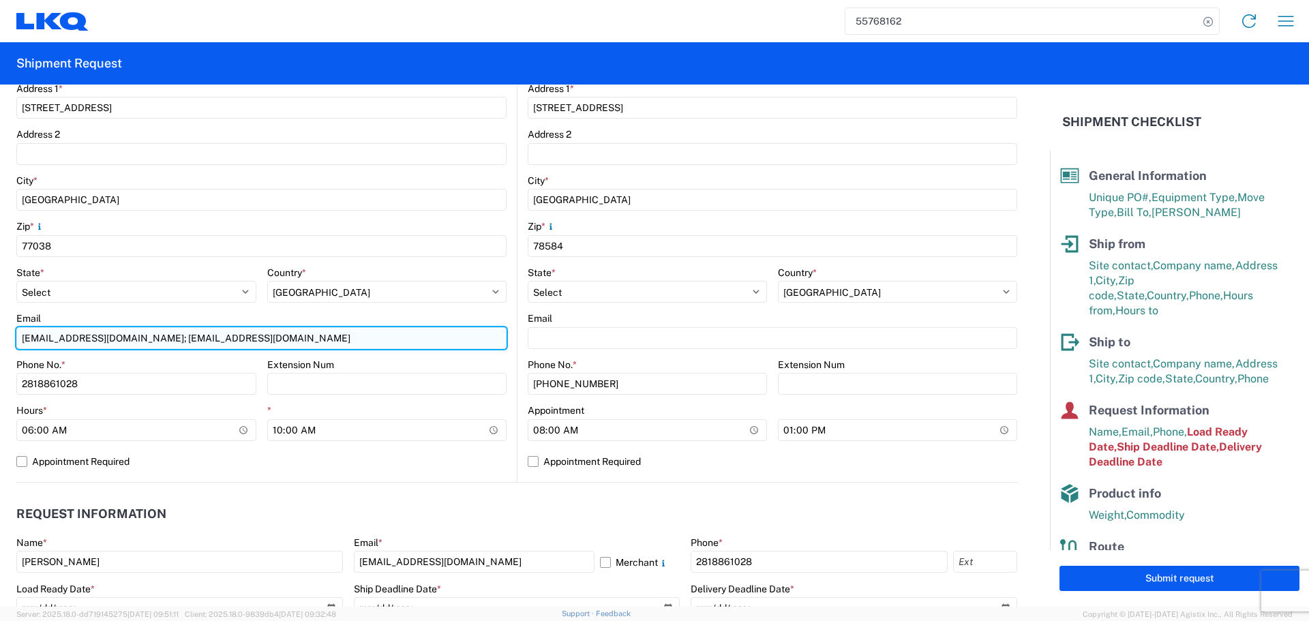
click at [110, 339] on input "acgarcia@lkqcorp.com; oxdavila@lkqcorp.com" at bounding box center [261, 338] width 490 height 22
type input "oxdavila@lkqcorp.com;acgarcia@lkqcorp.com"
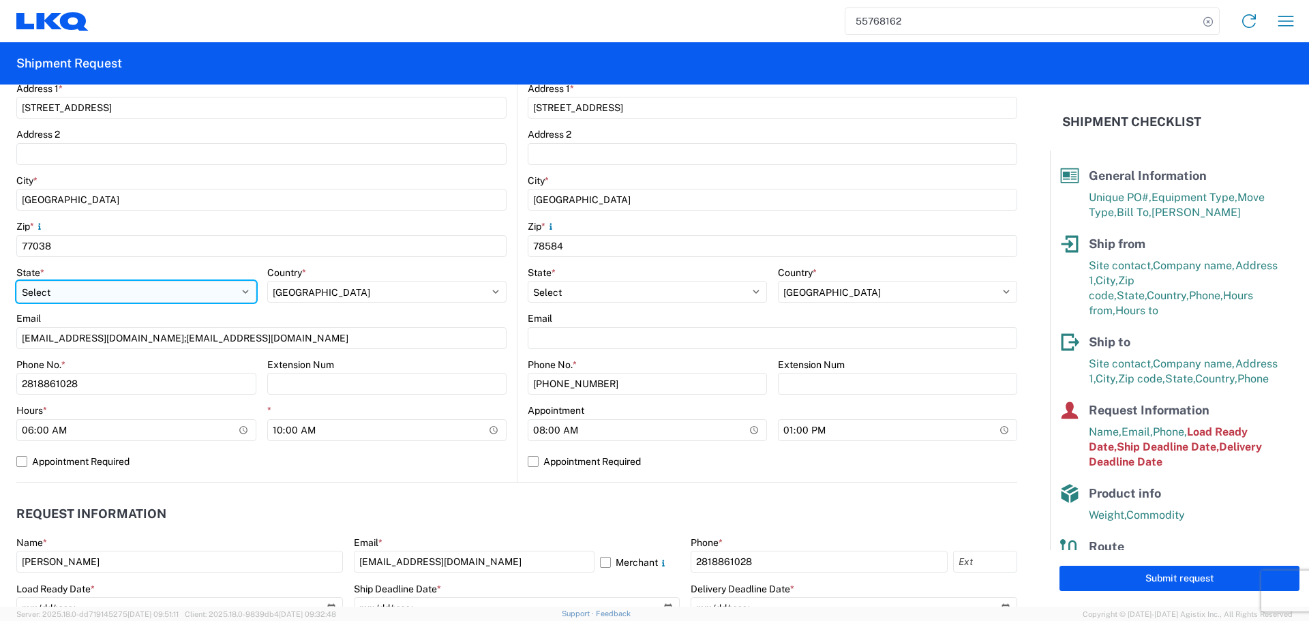
click at [163, 303] on select "Select Alabama Alaska Arizona Arkansas Armed Forces Americas Armed Forces Europ…" at bounding box center [136, 292] width 240 height 22
click at [170, 322] on div "Email" at bounding box center [261, 318] width 490 height 12
click at [239, 308] on agx-form-control-wrapper-v2 "State * Select Alabama Alaska Arizona Arkansas Armed Forces Americas Armed Forc…" at bounding box center [136, 290] width 240 height 46
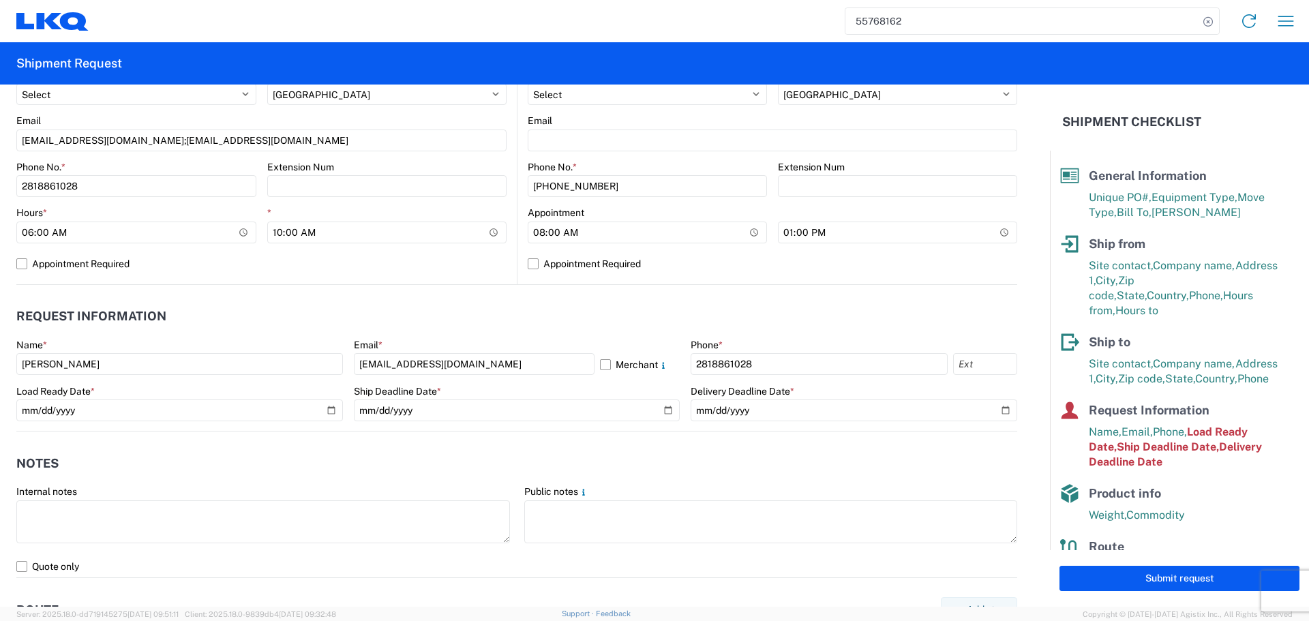
scroll to position [545, 0]
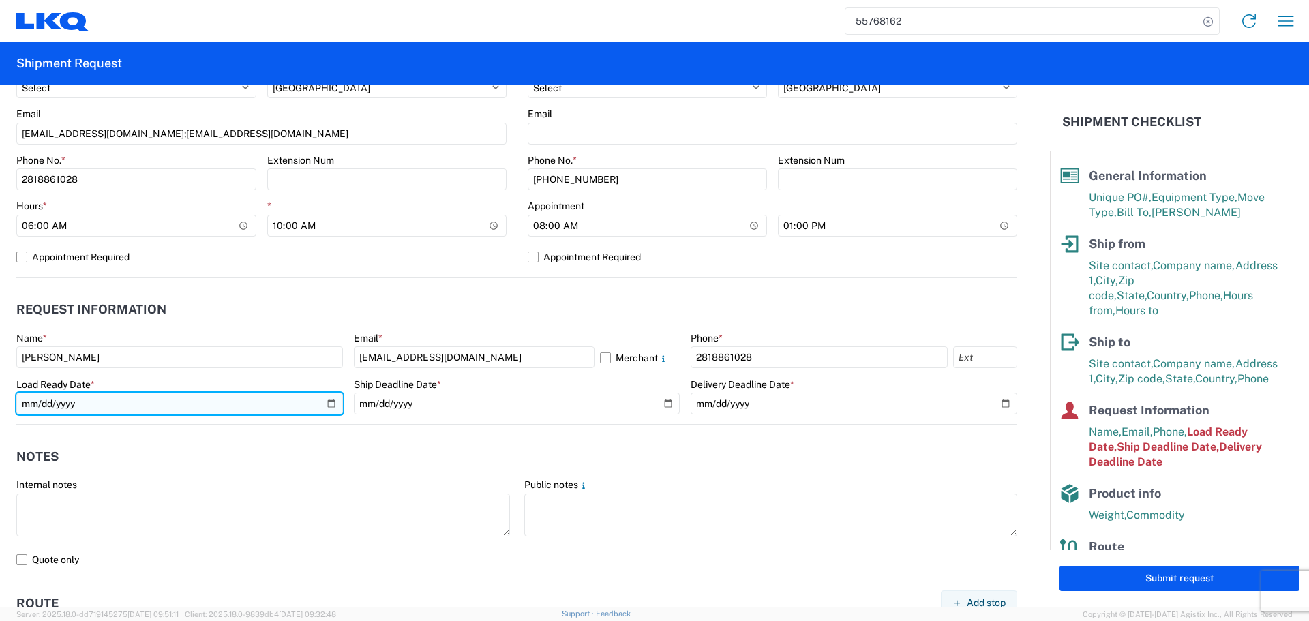
click at [331, 406] on input "2025-06-03" at bounding box center [179, 404] width 326 height 22
type input "2025-09-15"
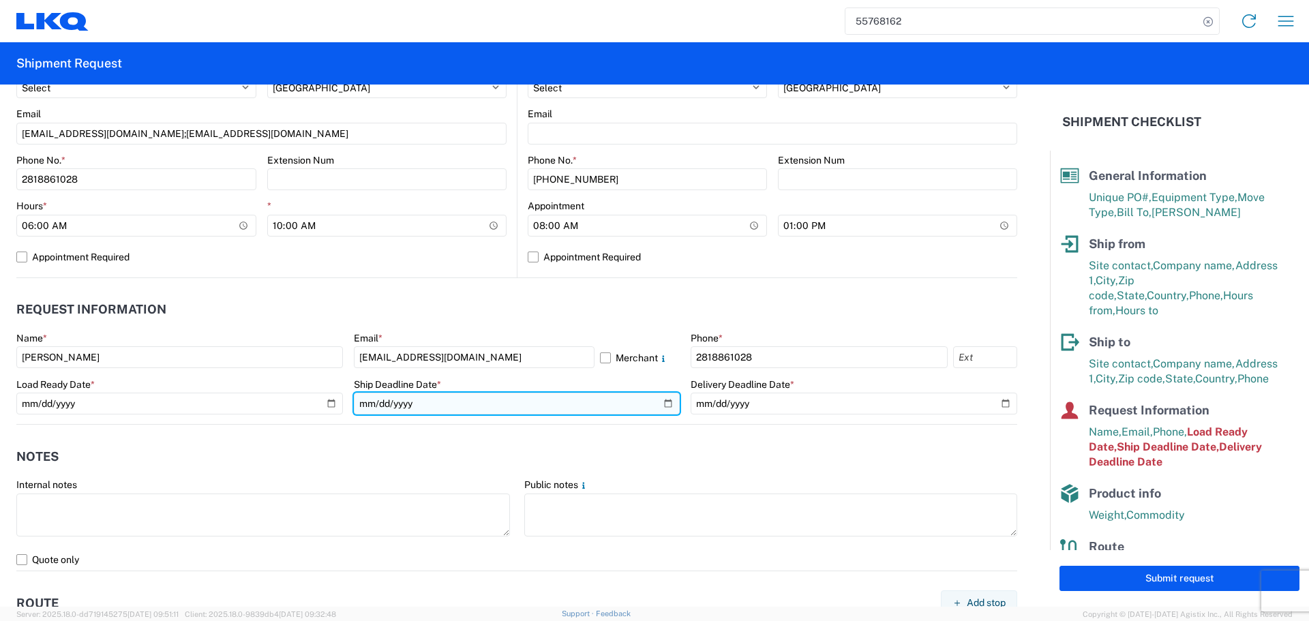
click at [657, 403] on input "2025-06-03" at bounding box center [517, 404] width 326 height 22
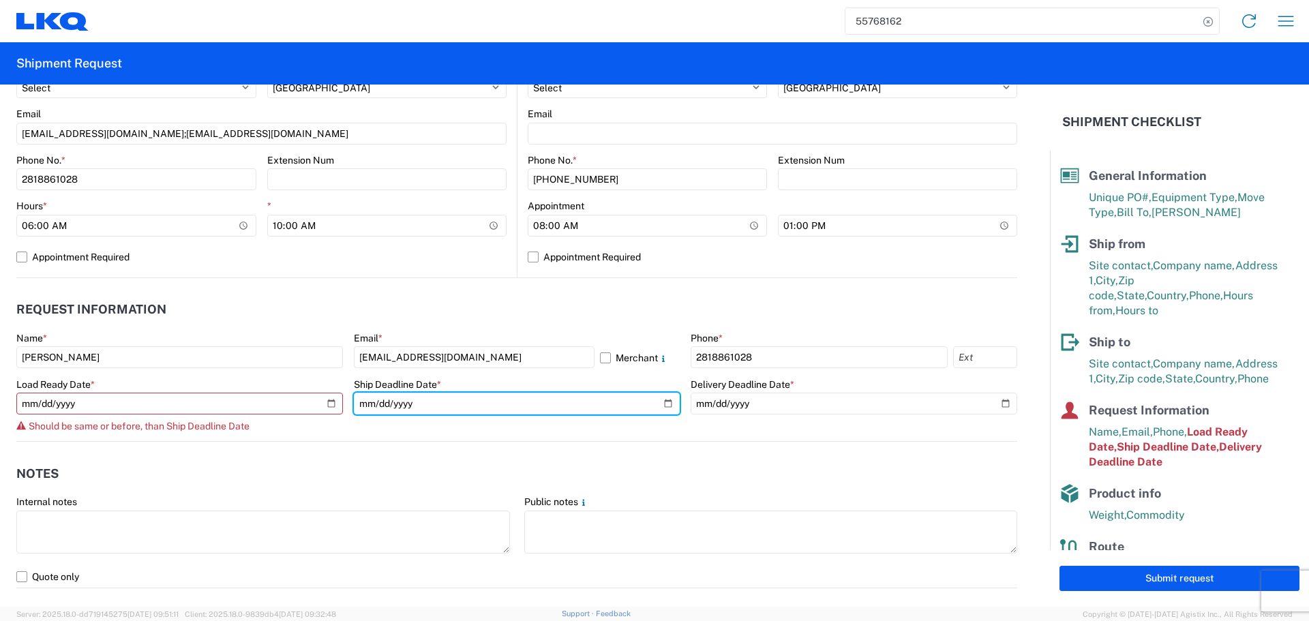
type input "2025-09-15"
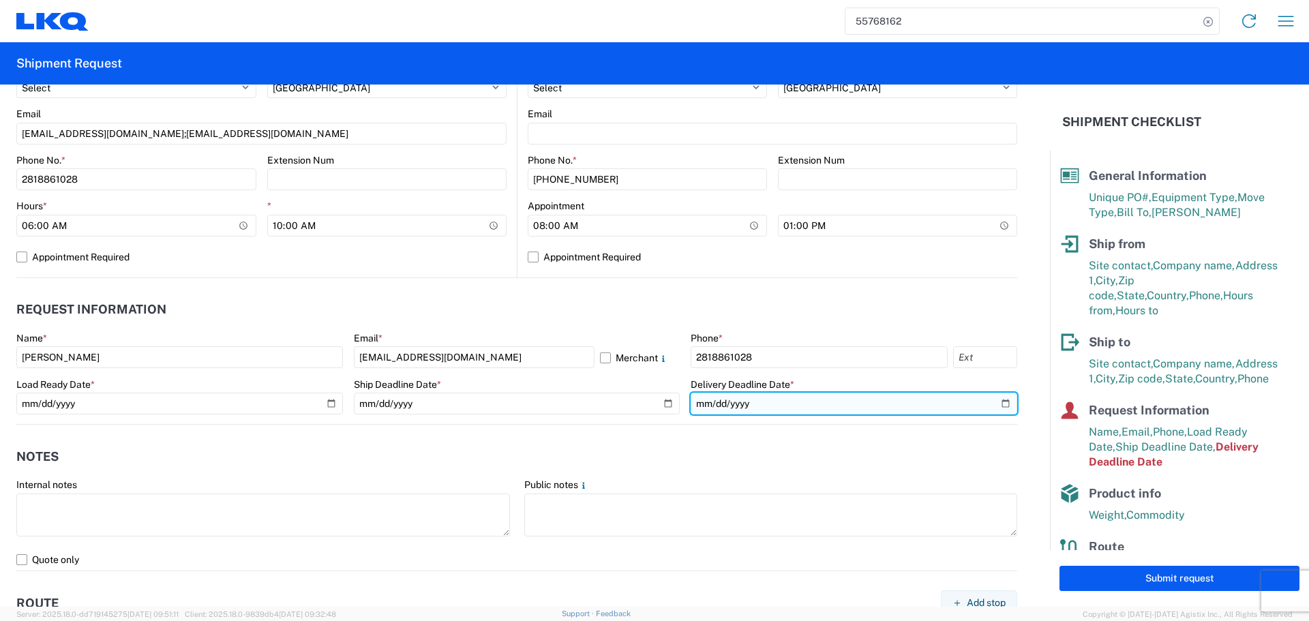
click at [995, 402] on input "2025-06-04" at bounding box center [853, 404] width 326 height 22
type input "2025-09-16"
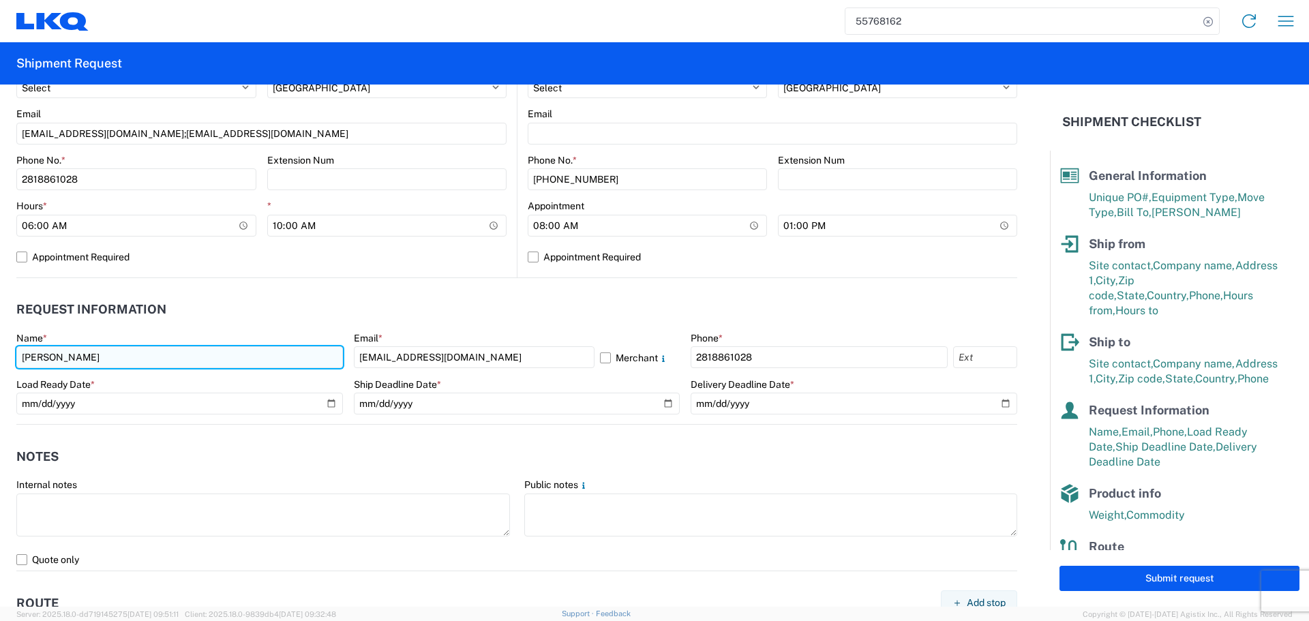
click at [85, 360] on input "Alfredo Canales" at bounding box center [179, 357] width 326 height 22
type input "Oscar"
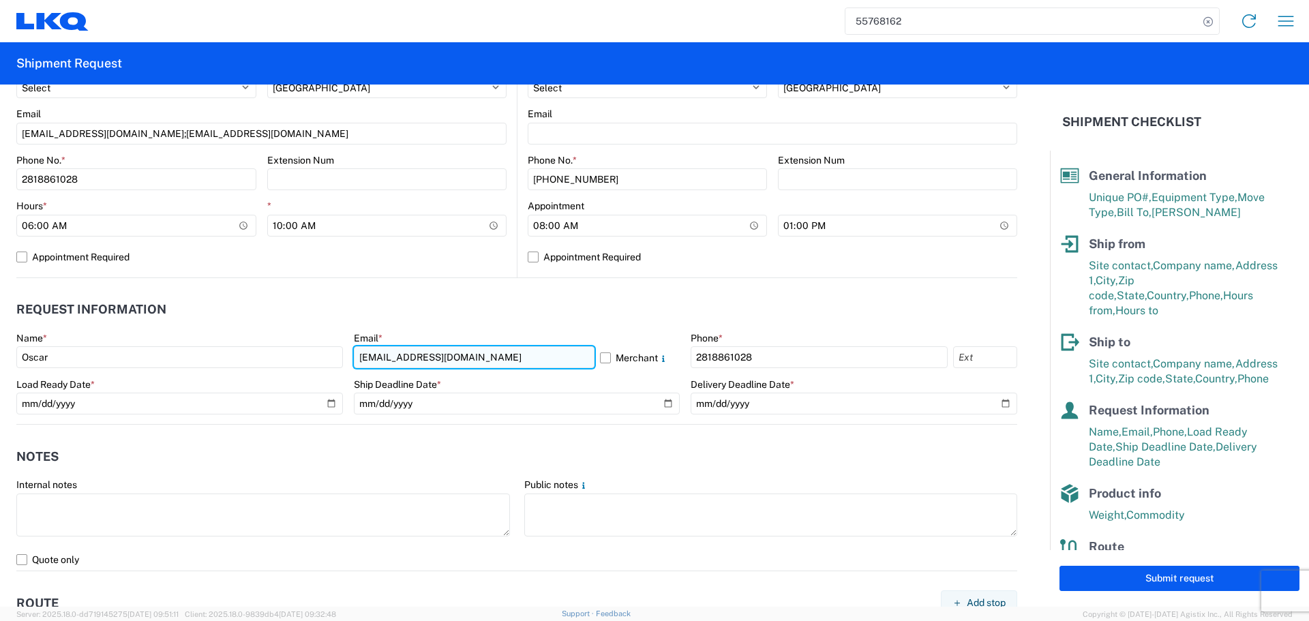
click at [419, 361] on input "acgarcia@lkqcorp.com" at bounding box center [474, 357] width 241 height 22
type input "[EMAIL_ADDRESS][DOMAIN_NAME]"
click at [451, 292] on agx-request-info "Request Information Name * Oscar Email * oxdavila@lkqcorp.com Merchant Phone * …" at bounding box center [516, 351] width 1001 height 147
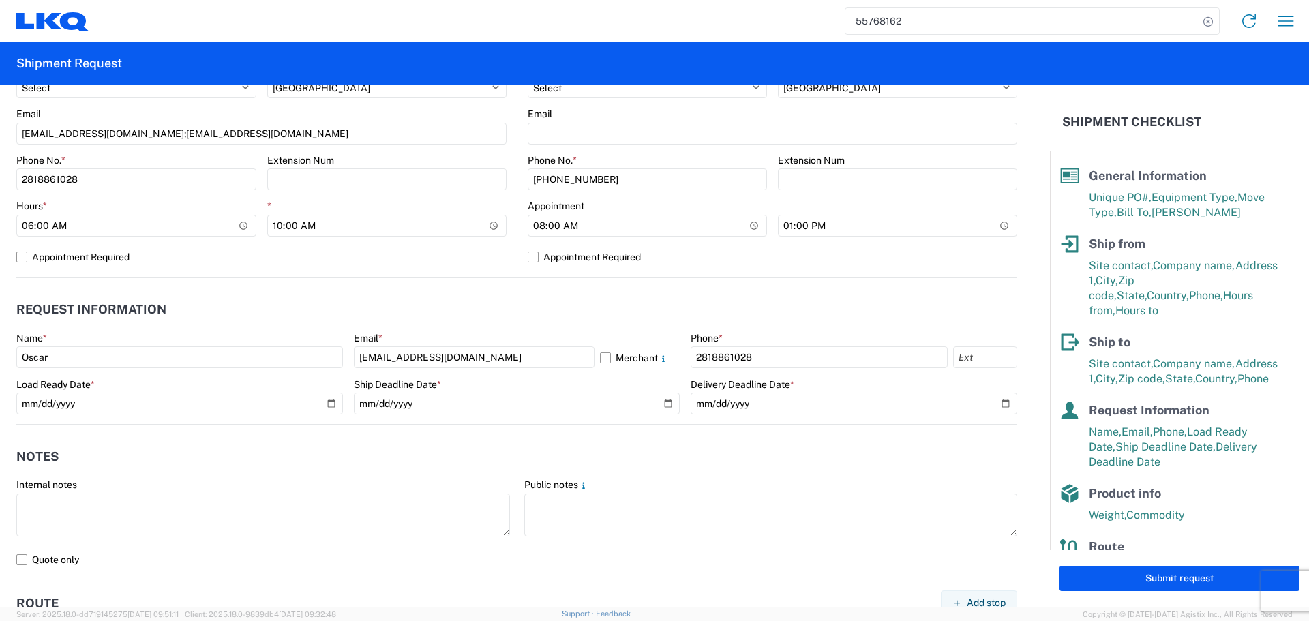
click at [431, 461] on header "Notes" at bounding box center [516, 456] width 1001 height 31
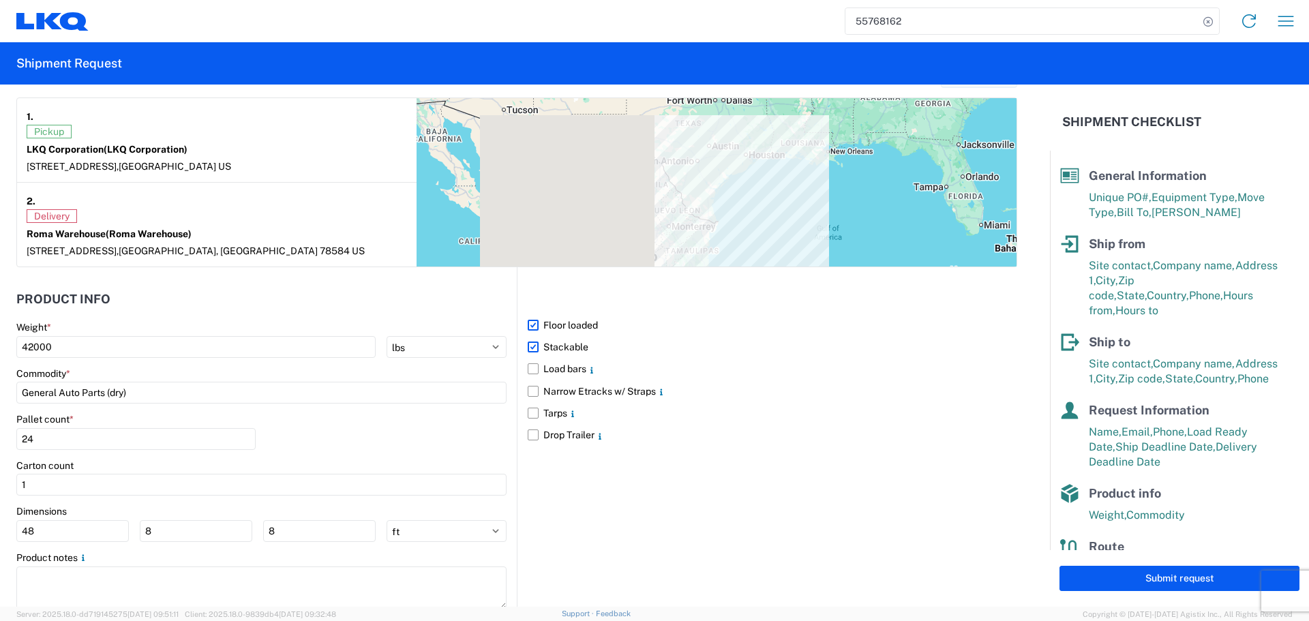
scroll to position [1091, 0]
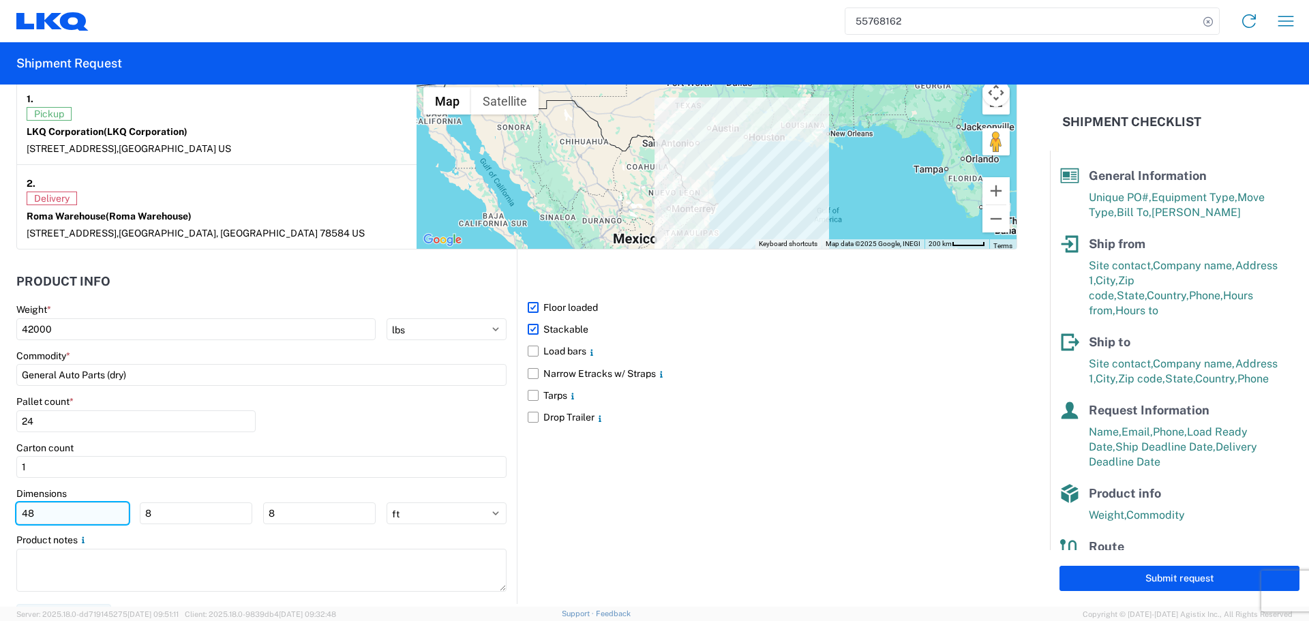
click at [48, 515] on input "48" at bounding box center [72, 513] width 112 height 22
type input "40"
click at [184, 515] on input "8" at bounding box center [196, 513] width 112 height 22
type input "40"
click at [296, 519] on input "8" at bounding box center [319, 513] width 112 height 22
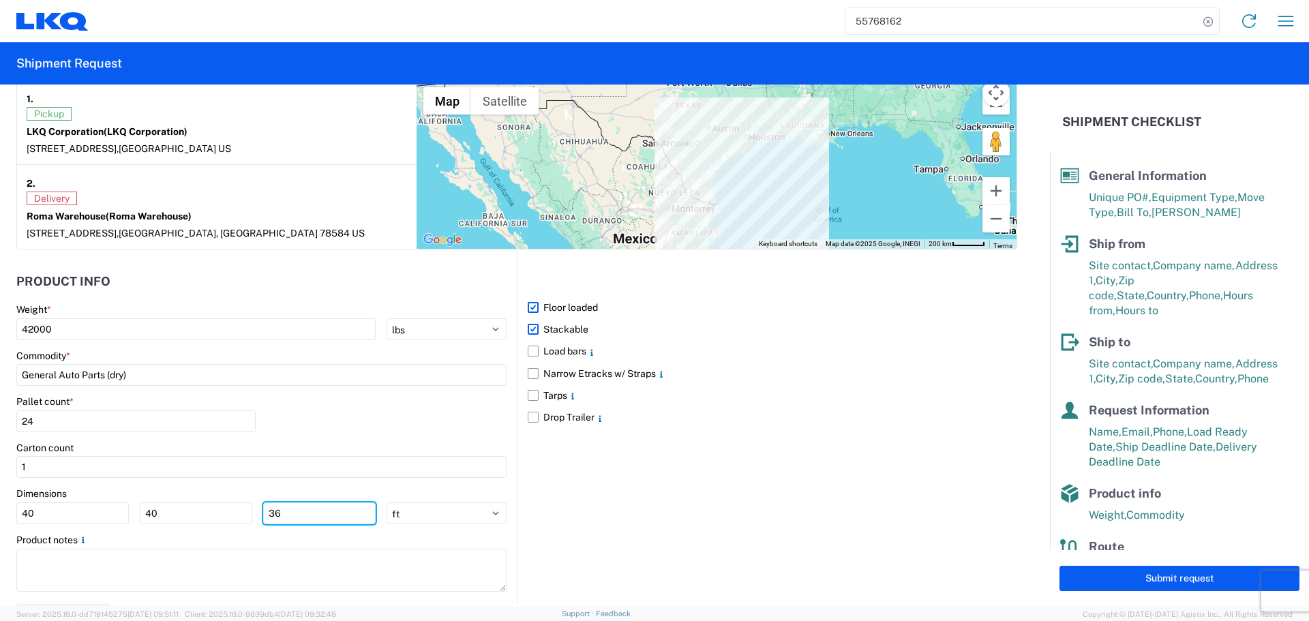
type input "36"
click at [359, 416] on div "Pallet count * 24" at bounding box center [261, 418] width 490 height 46
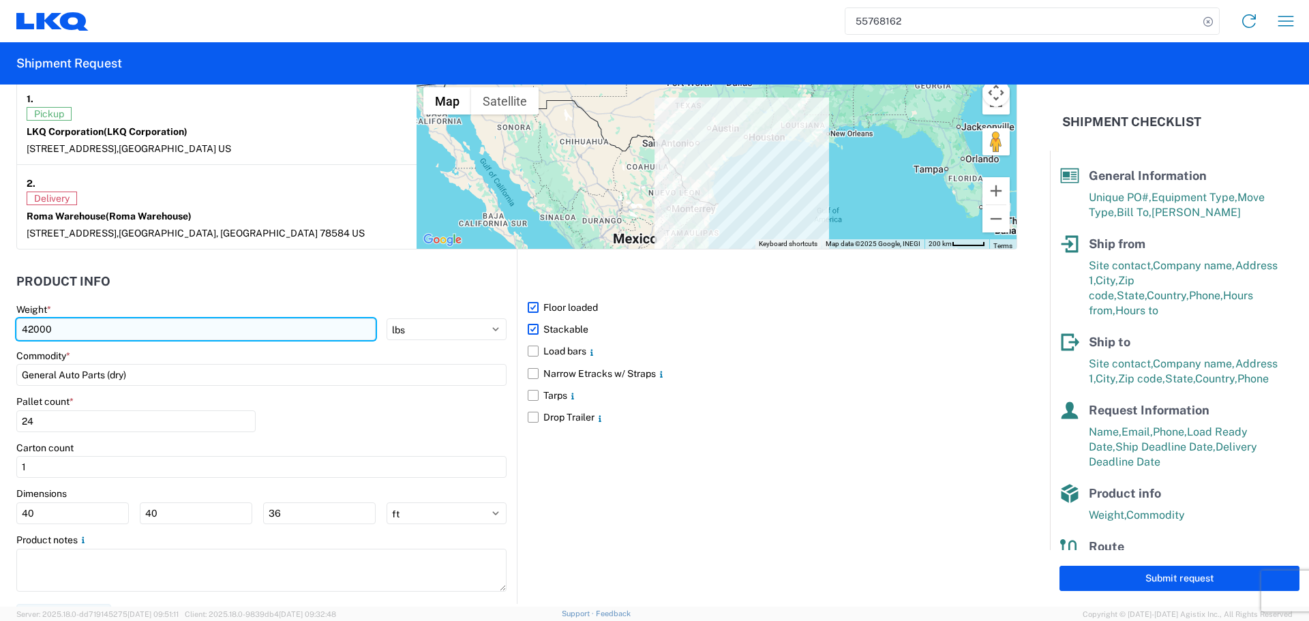
click at [76, 336] on input "42000" at bounding box center [195, 329] width 359 height 22
type input "42500"
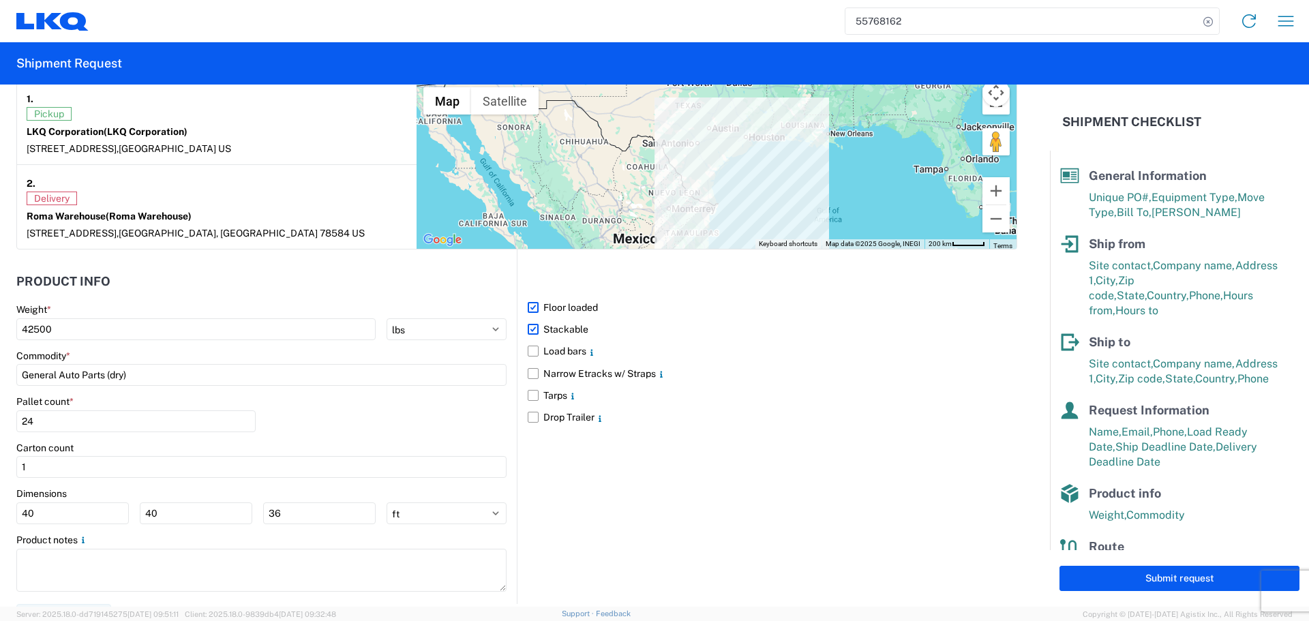
click at [197, 292] on header "Product Info" at bounding box center [266, 281] width 500 height 31
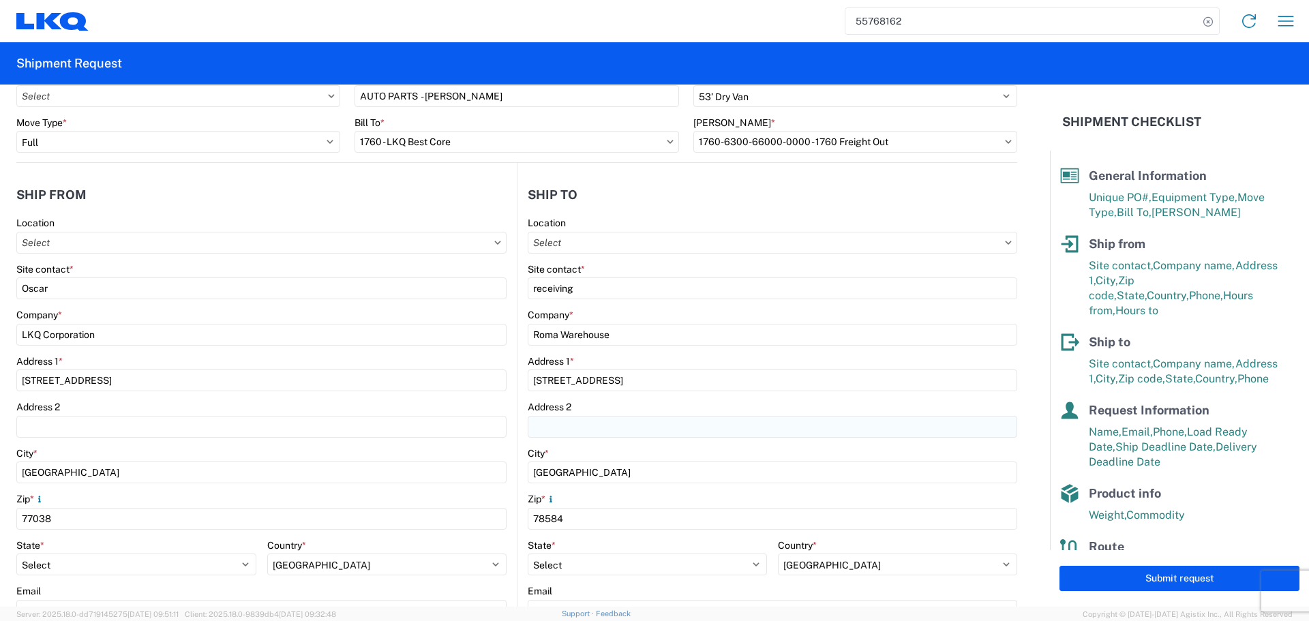
scroll to position [0, 0]
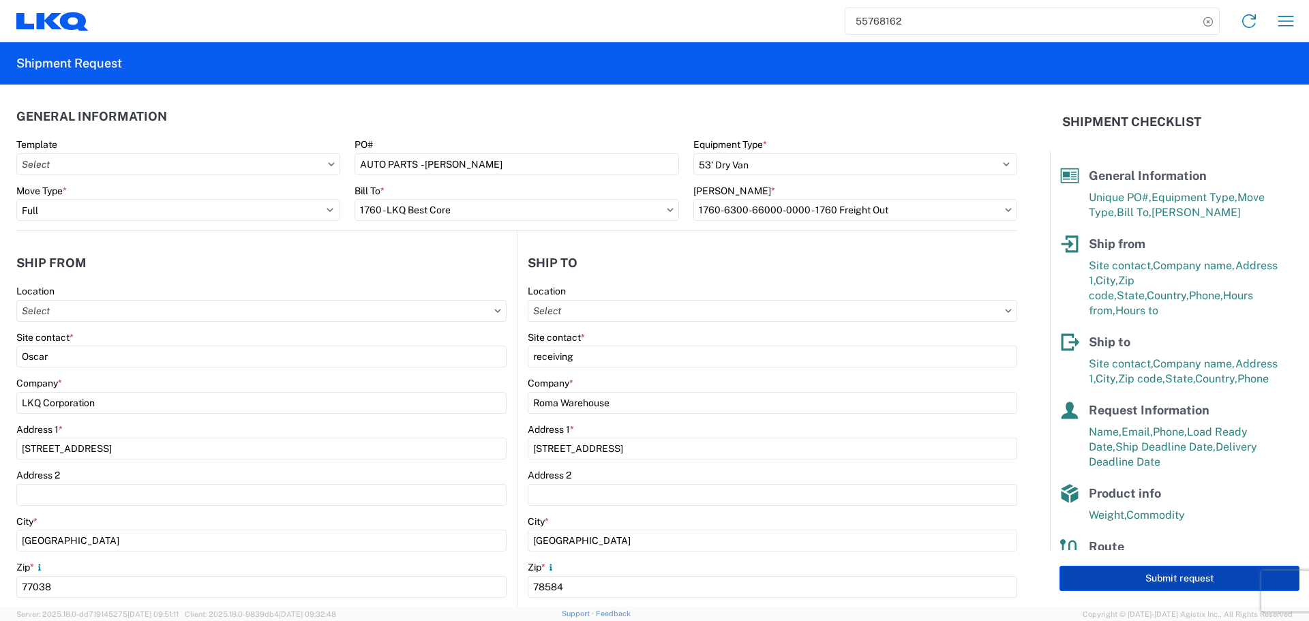
click at [1208, 576] on button "Submit request" at bounding box center [1179, 578] width 240 height 25
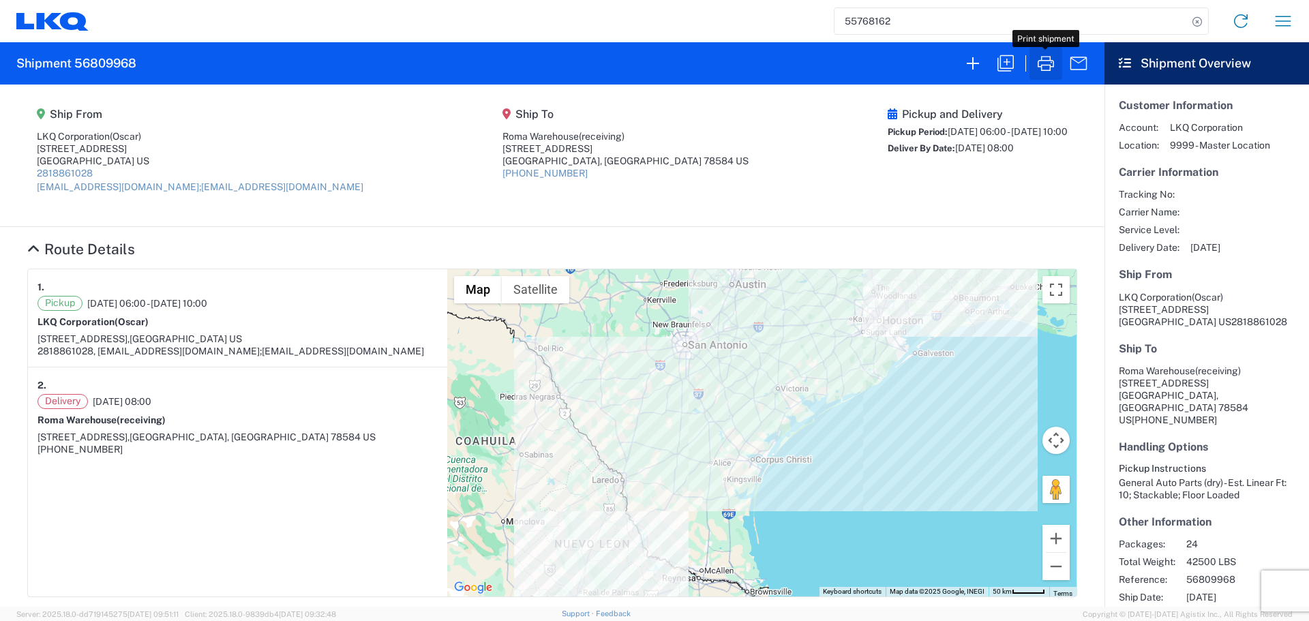
click at [1044, 70] on icon "button" at bounding box center [1046, 63] width 22 height 22
